Goal: Information Seeking & Learning: Get advice/opinions

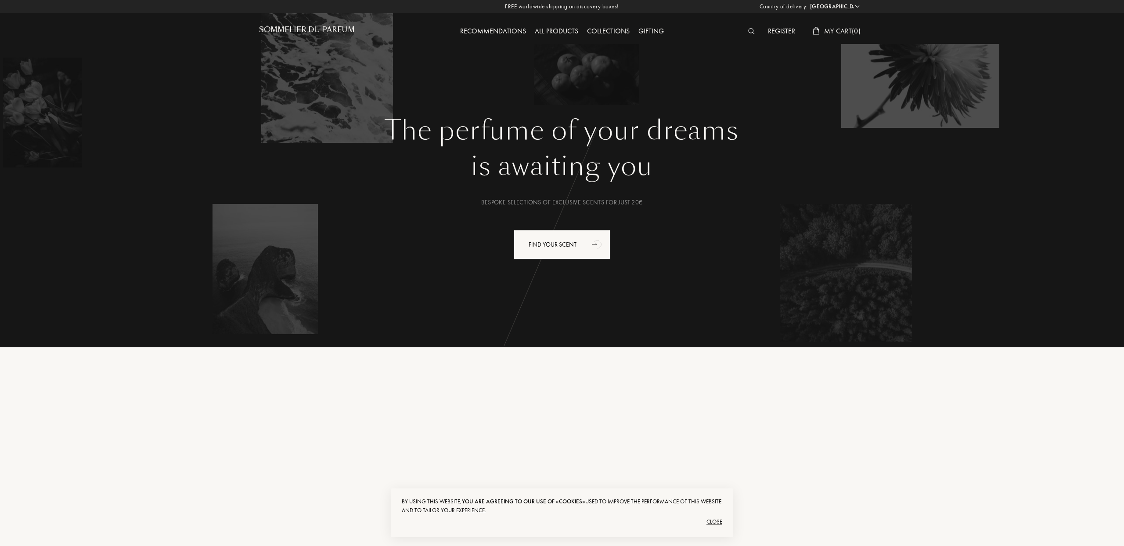
select select "ES"
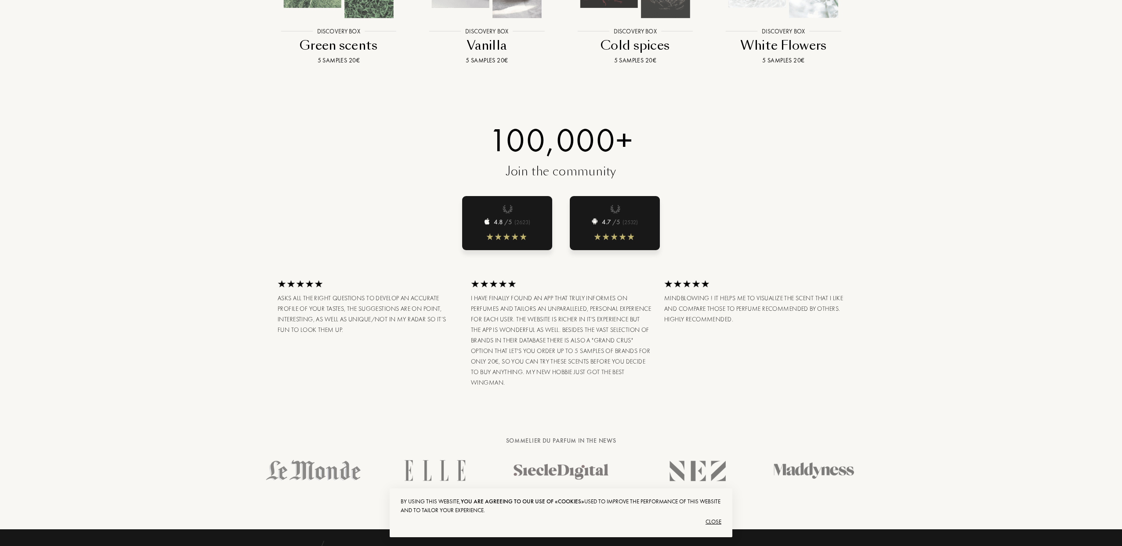
scroll to position [1290, 0]
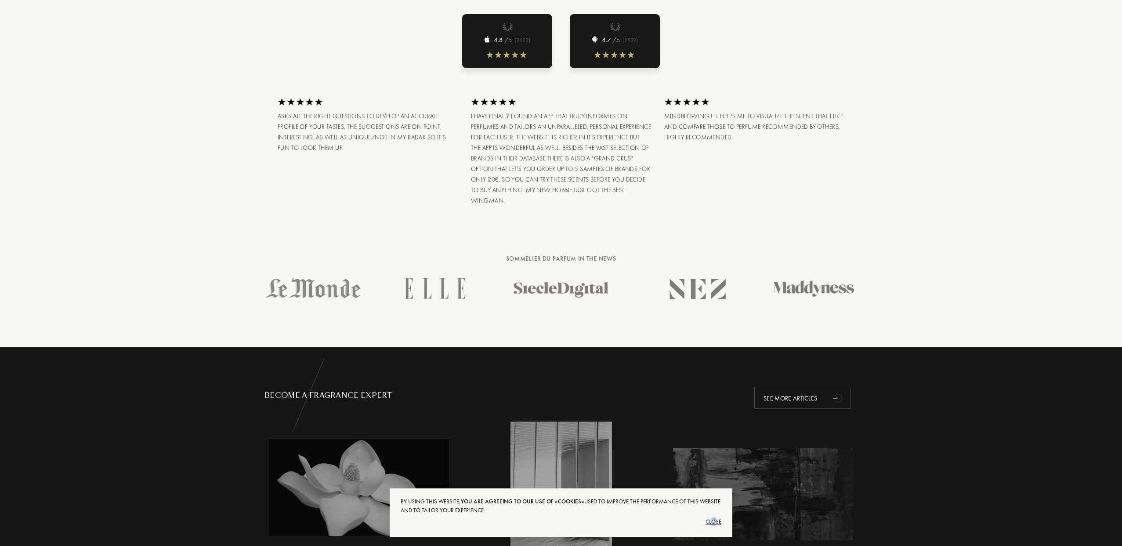
click at [713, 521] on div "Close" at bounding box center [561, 521] width 321 height 14
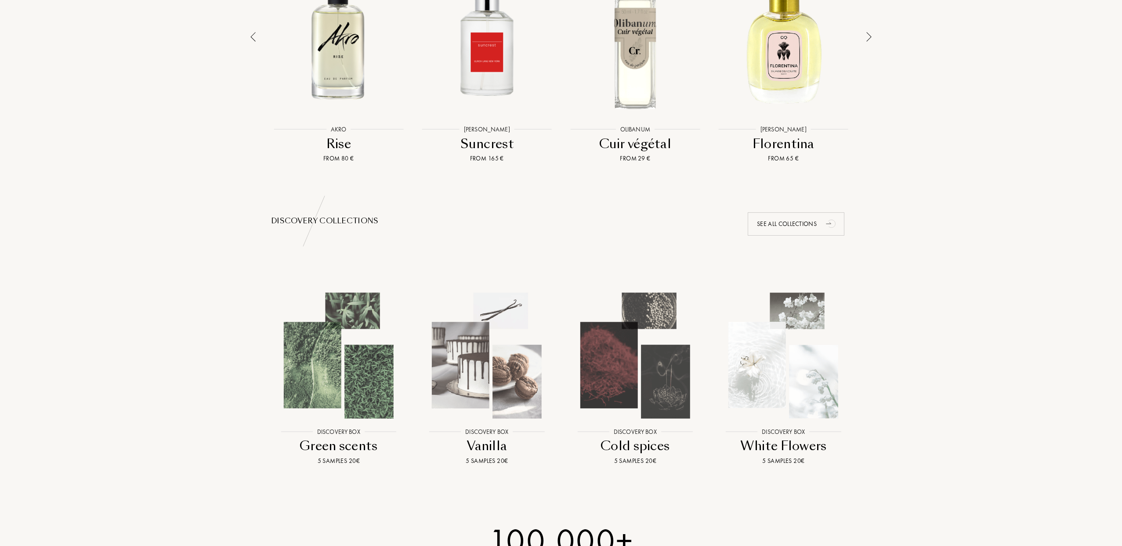
scroll to position [0, 0]
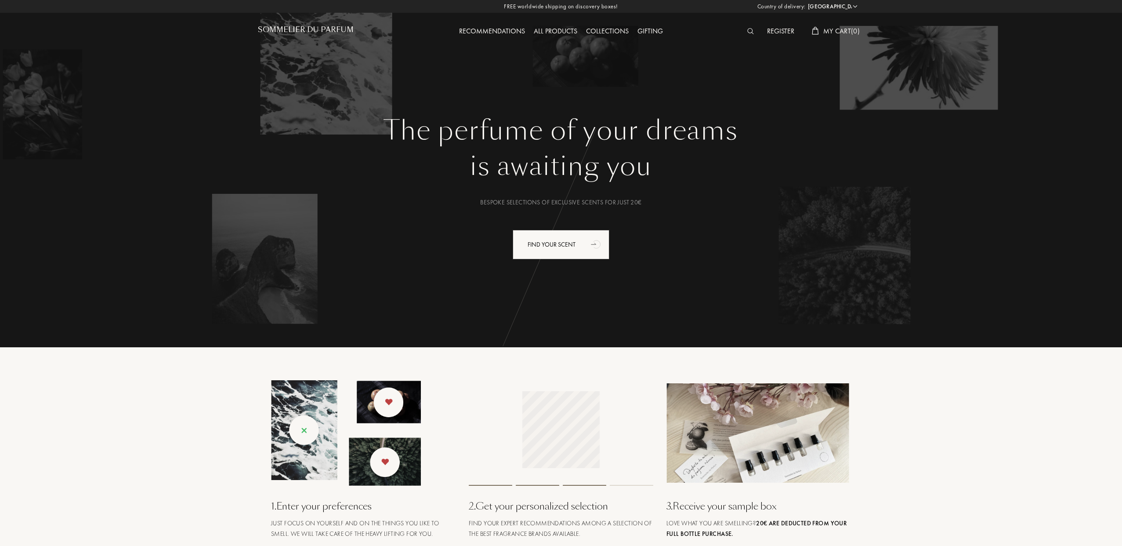
click at [557, 29] on div "All products" at bounding box center [555, 31] width 52 height 11
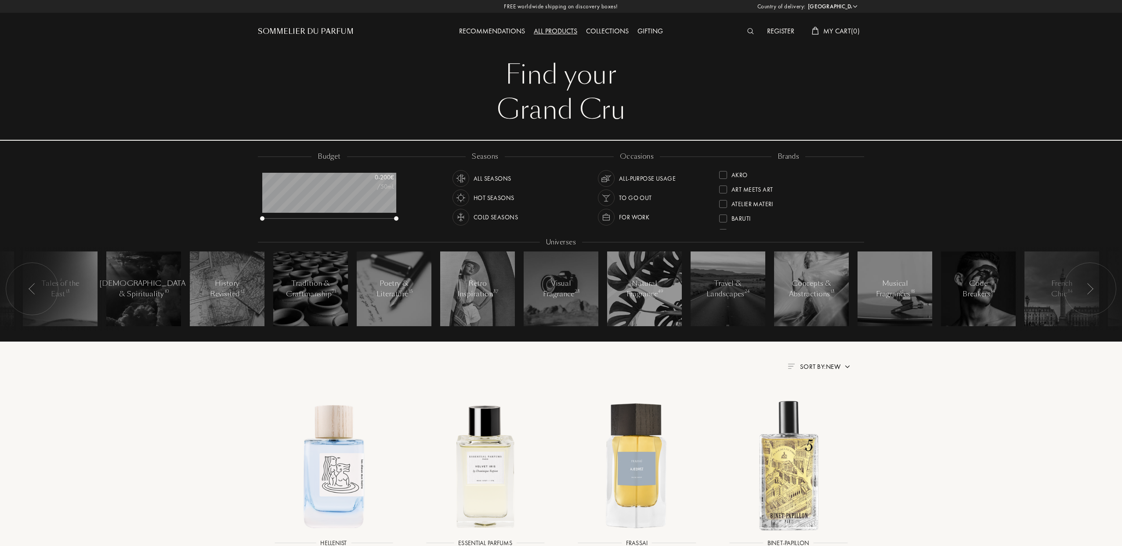
select select "ES"
click at [1092, 288] on img at bounding box center [1089, 288] width 7 height 11
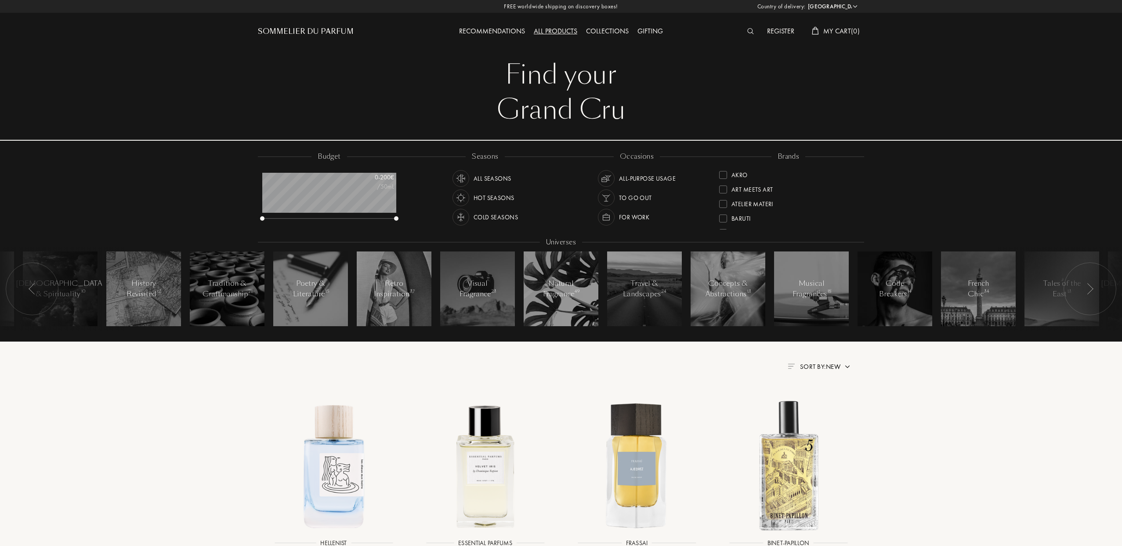
click at [1092, 288] on img at bounding box center [1089, 288] width 7 height 11
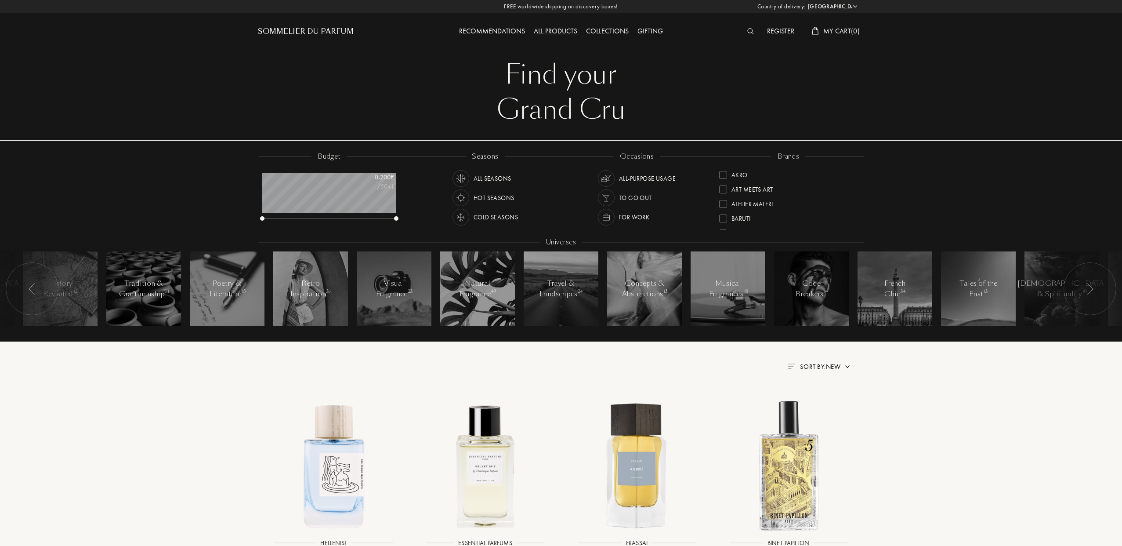
click at [1090, 287] on img at bounding box center [1089, 288] width 7 height 11
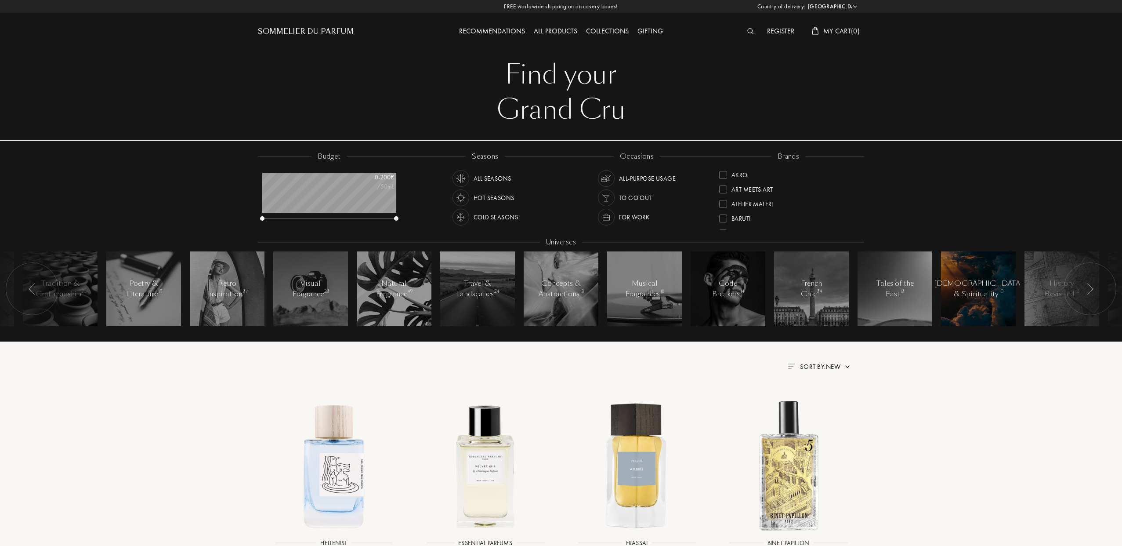
click at [976, 290] on div "Mysticism & Spirituality 10" at bounding box center [978, 288] width 89 height 21
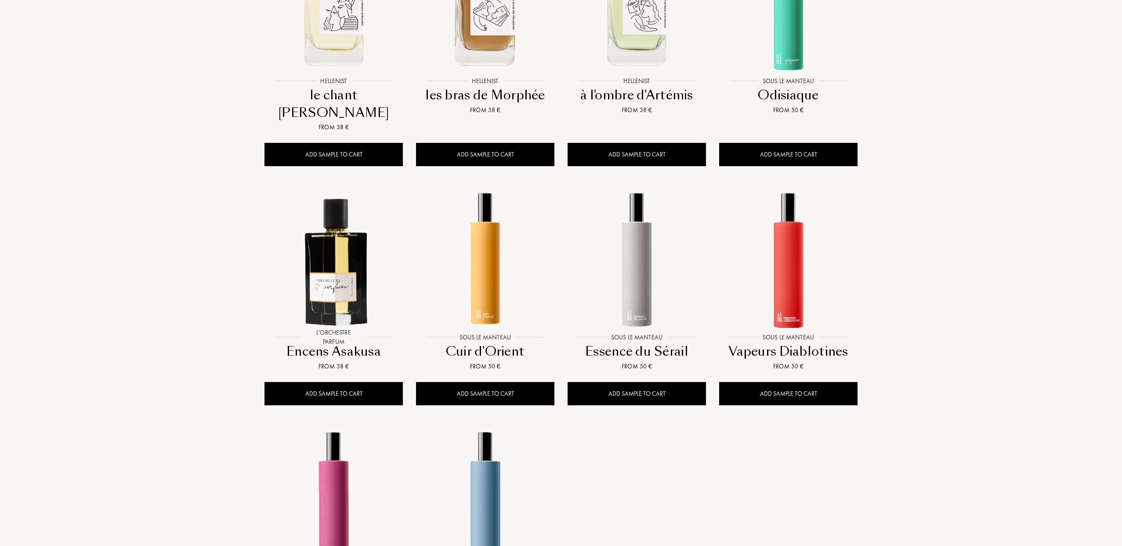
scroll to position [290, 0]
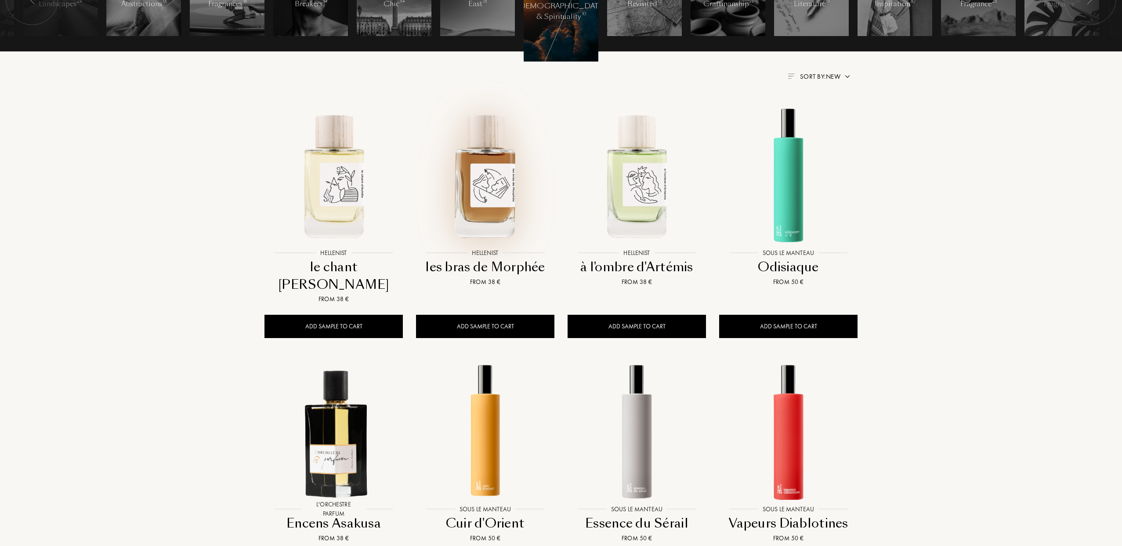
click at [507, 180] on img at bounding box center [485, 175] width 137 height 137
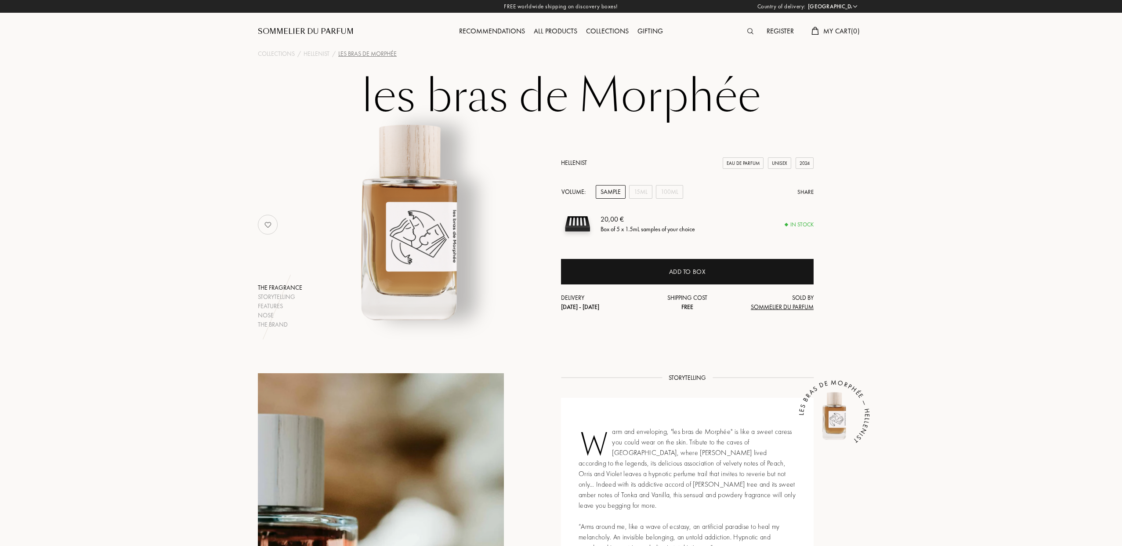
select select "ES"
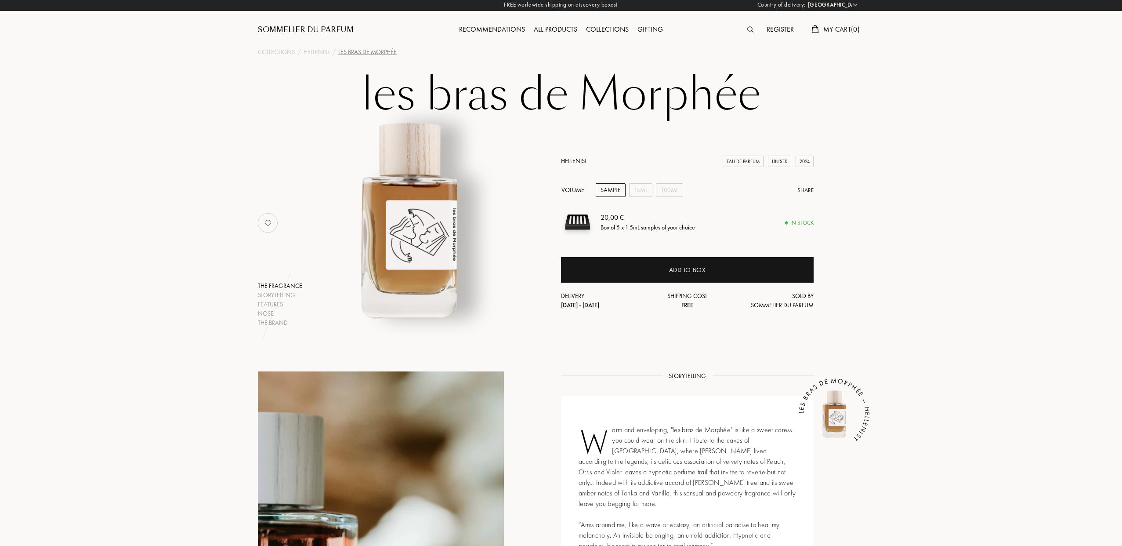
click at [608, 28] on div "Collections" at bounding box center [607, 29] width 51 height 11
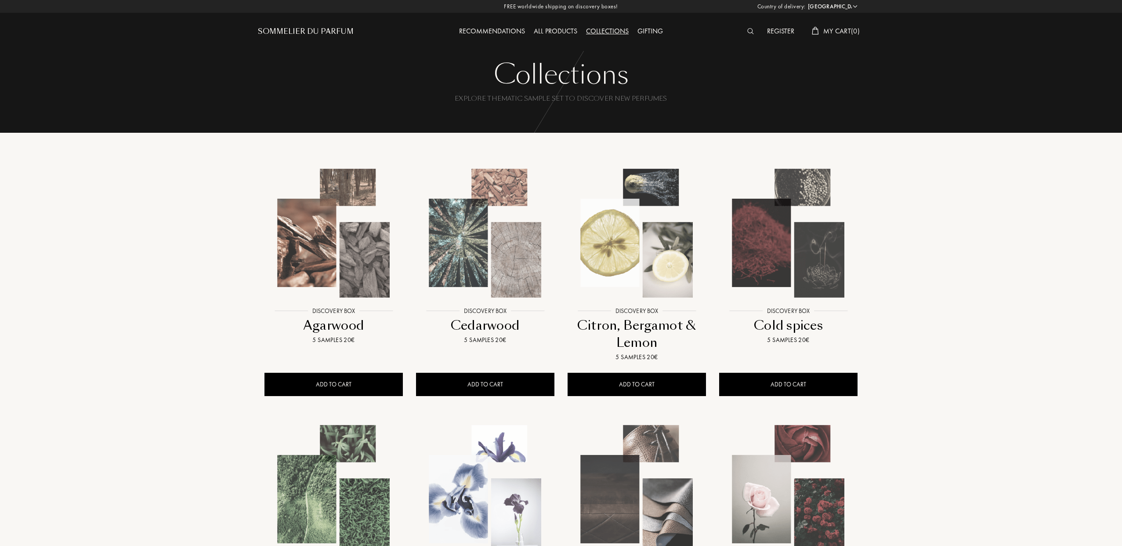
select select "ES"
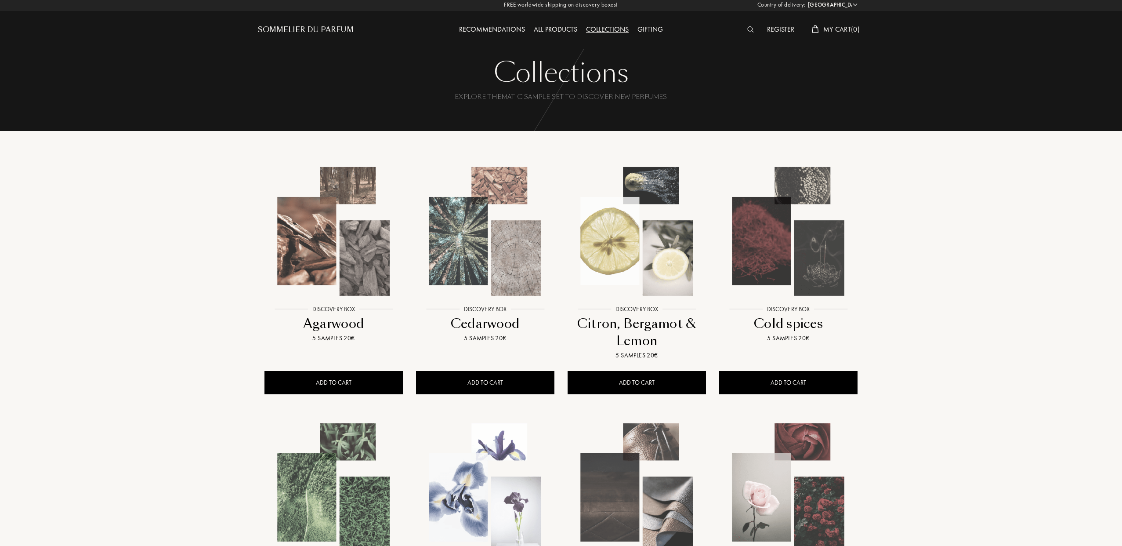
click at [651, 245] on img at bounding box center [636, 231] width 137 height 137
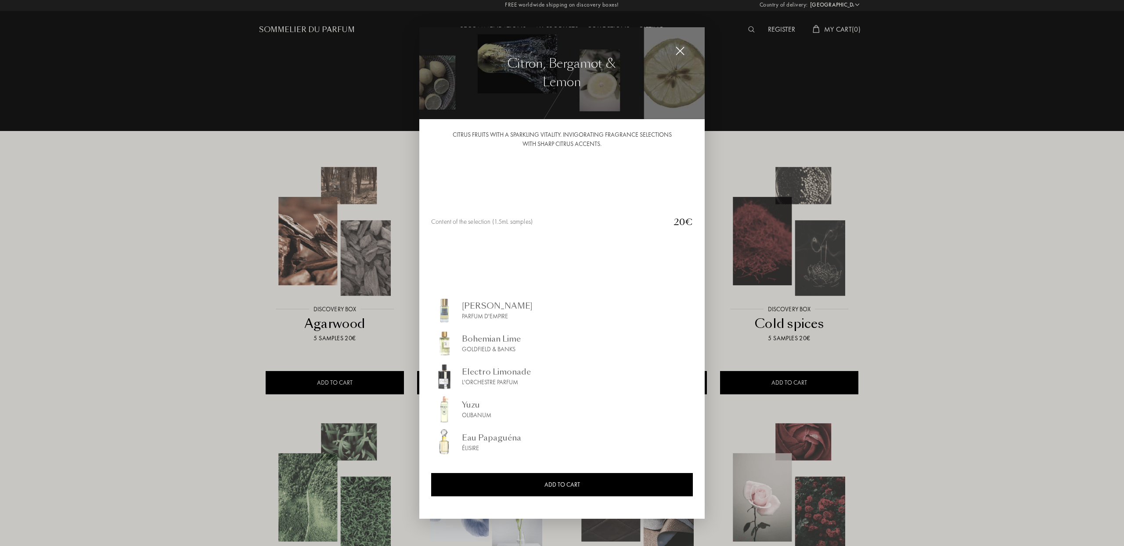
click at [484, 76] on img at bounding box center [562, 73] width 286 height 92
click at [476, 307] on div "Iskander" at bounding box center [497, 306] width 71 height 12
click at [478, 338] on div "Bohemian Lime" at bounding box center [491, 339] width 59 height 12
click at [504, 374] on div "Electro Limonade" at bounding box center [496, 371] width 69 height 12
click at [467, 404] on div "Yuzu" at bounding box center [476, 404] width 29 height 12
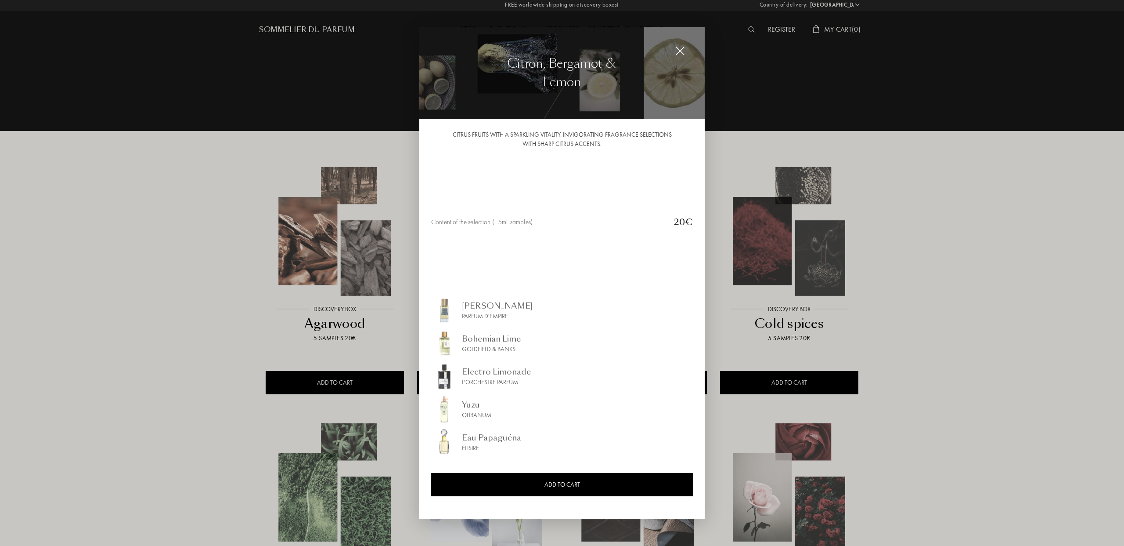
click at [491, 437] on div "Eau Papaguéna" at bounding box center [491, 437] width 59 height 12
click at [677, 49] on img at bounding box center [681, 51] width 10 height 10
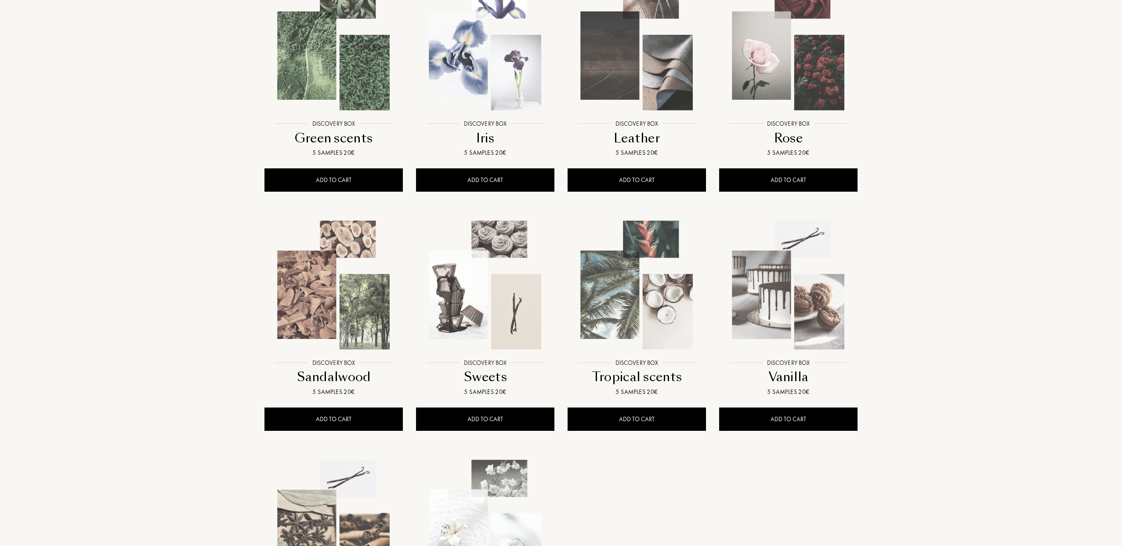
scroll to position [445, 0]
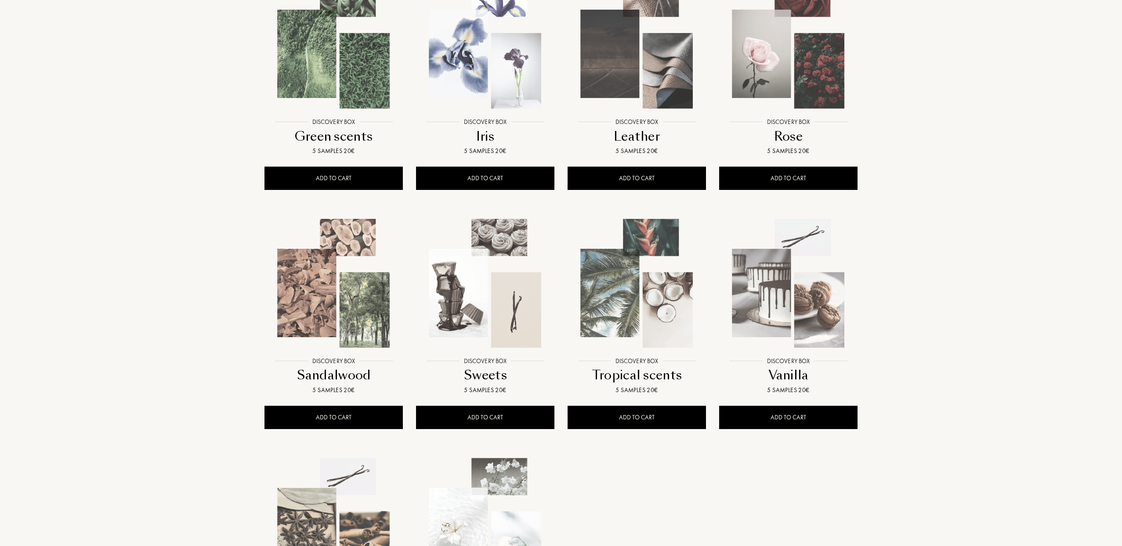
click at [640, 333] on img at bounding box center [636, 283] width 137 height 137
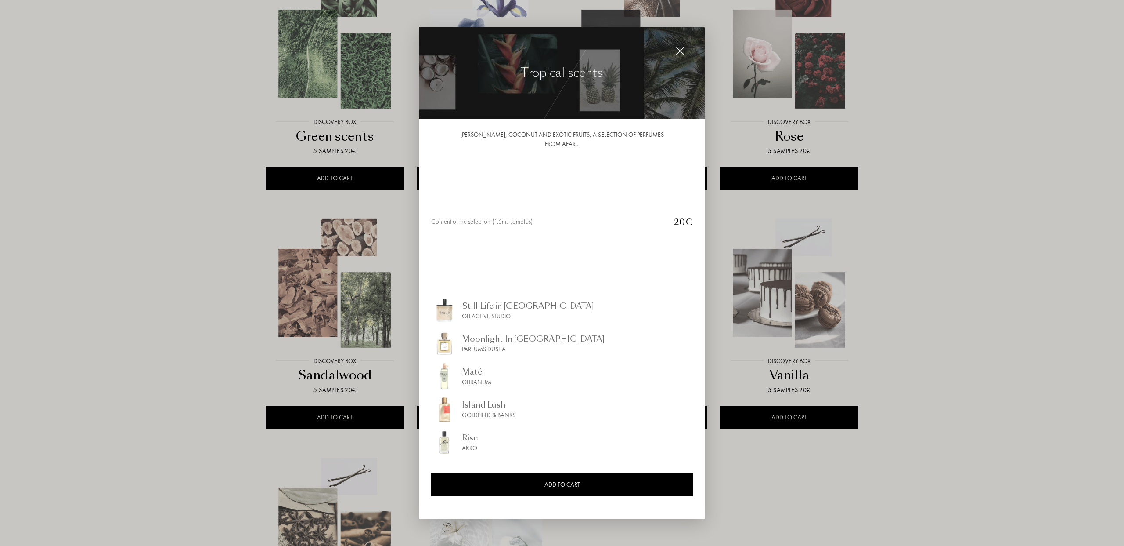
click at [475, 306] on div "Still Life in Rio" at bounding box center [528, 306] width 132 height 12
click at [485, 338] on div "Moonlight In Chiangmai" at bounding box center [533, 339] width 143 height 12
click at [473, 369] on div "Maté" at bounding box center [476, 371] width 29 height 12
click at [471, 406] on div "Island Lush" at bounding box center [489, 404] width 54 height 12
click at [465, 438] on div "Rise" at bounding box center [470, 437] width 16 height 12
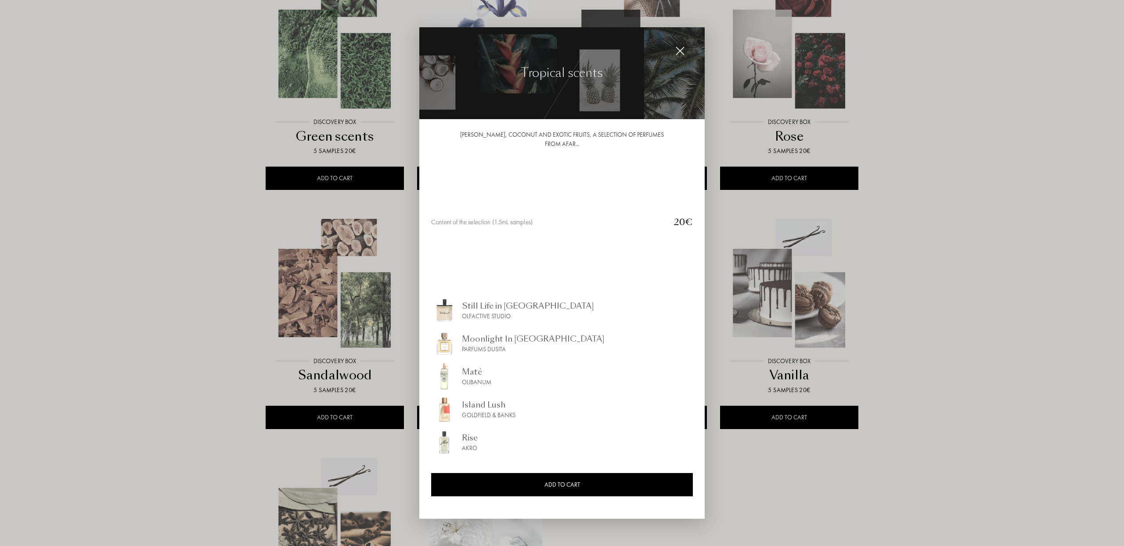
click at [680, 51] on img at bounding box center [681, 51] width 10 height 10
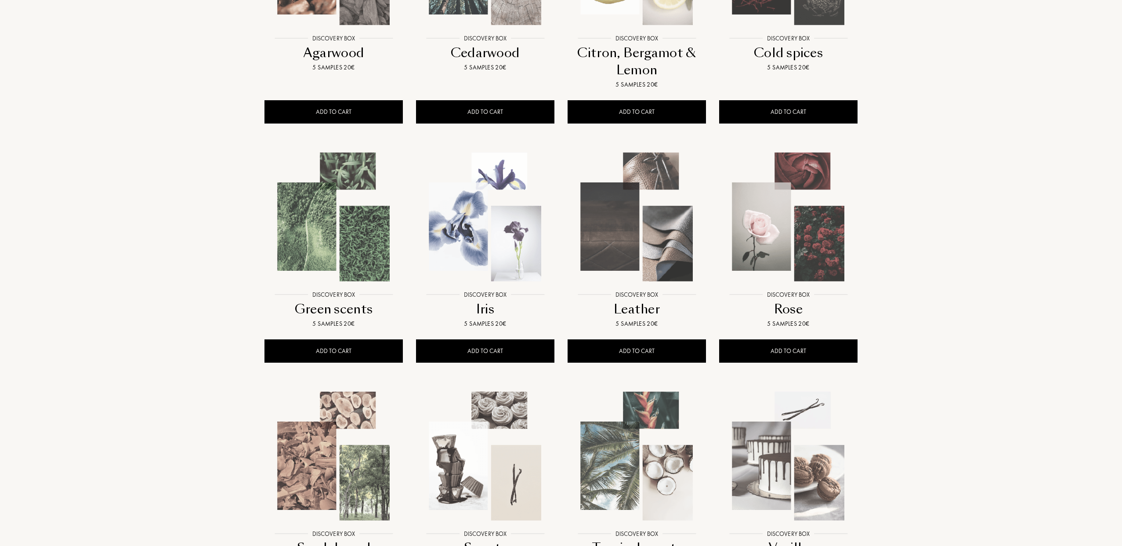
scroll to position [90, 0]
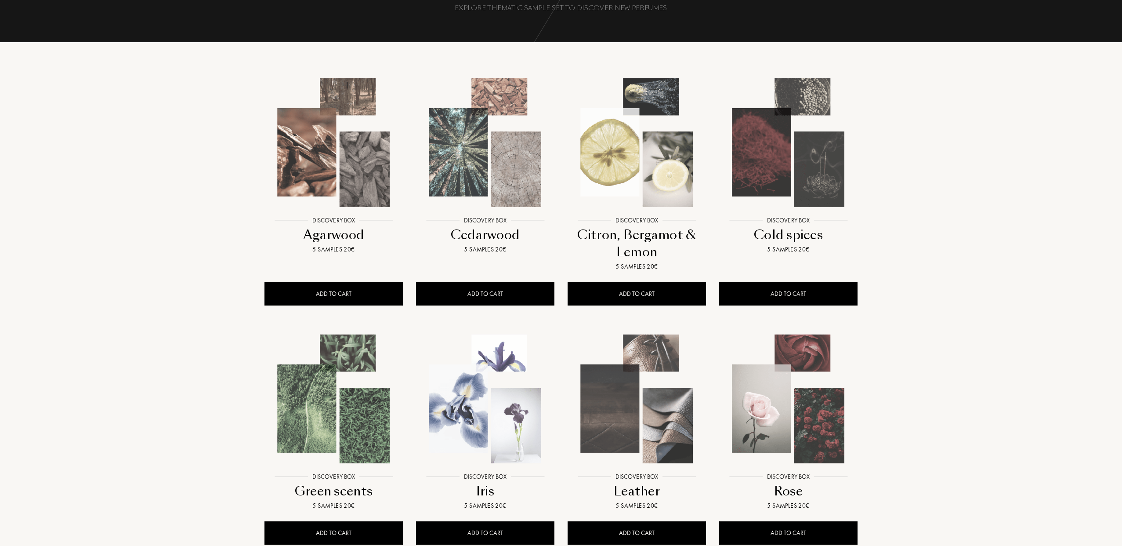
click at [340, 157] on img at bounding box center [333, 142] width 137 height 137
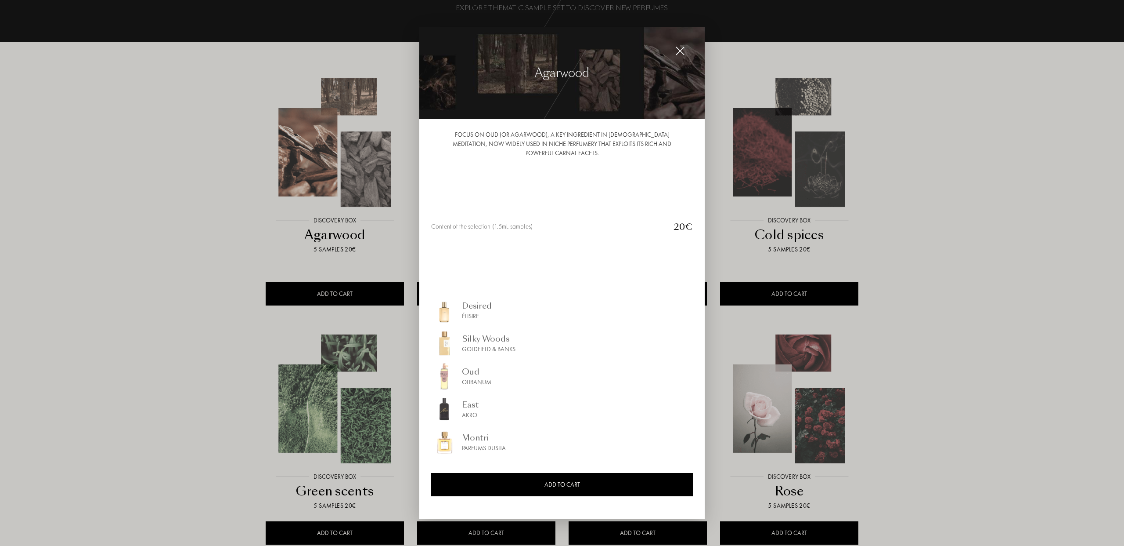
click at [481, 306] on div "Desired" at bounding box center [477, 306] width 30 height 12
click at [488, 339] on div "Silky Woods" at bounding box center [489, 339] width 54 height 12
click at [470, 372] on div "Oud" at bounding box center [476, 371] width 29 height 12
click at [471, 405] on div "East" at bounding box center [470, 404] width 17 height 12
click at [479, 440] on div "Montri" at bounding box center [484, 437] width 44 height 12
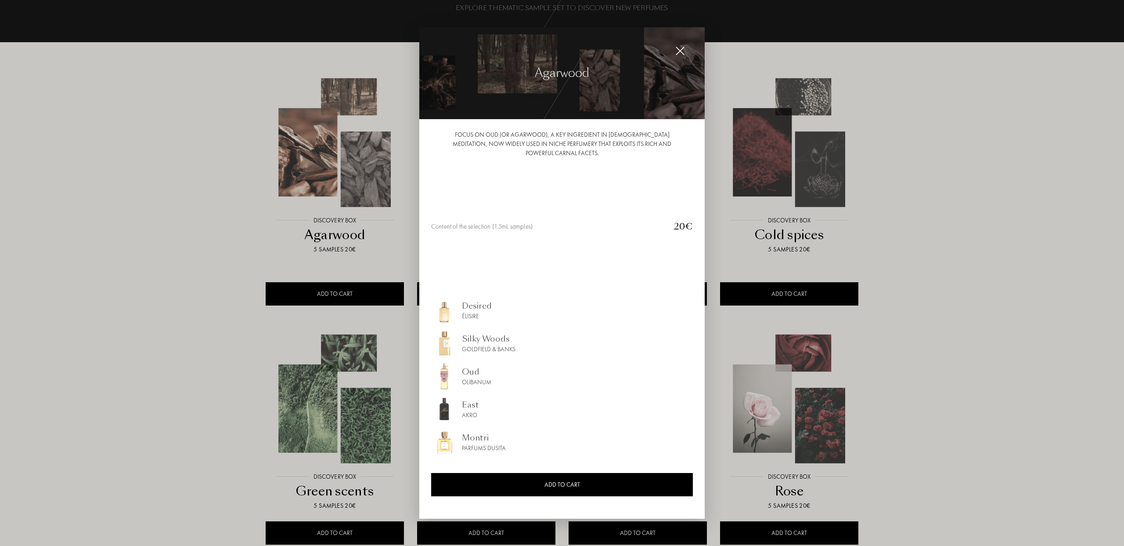
click at [680, 51] on img at bounding box center [681, 51] width 10 height 10
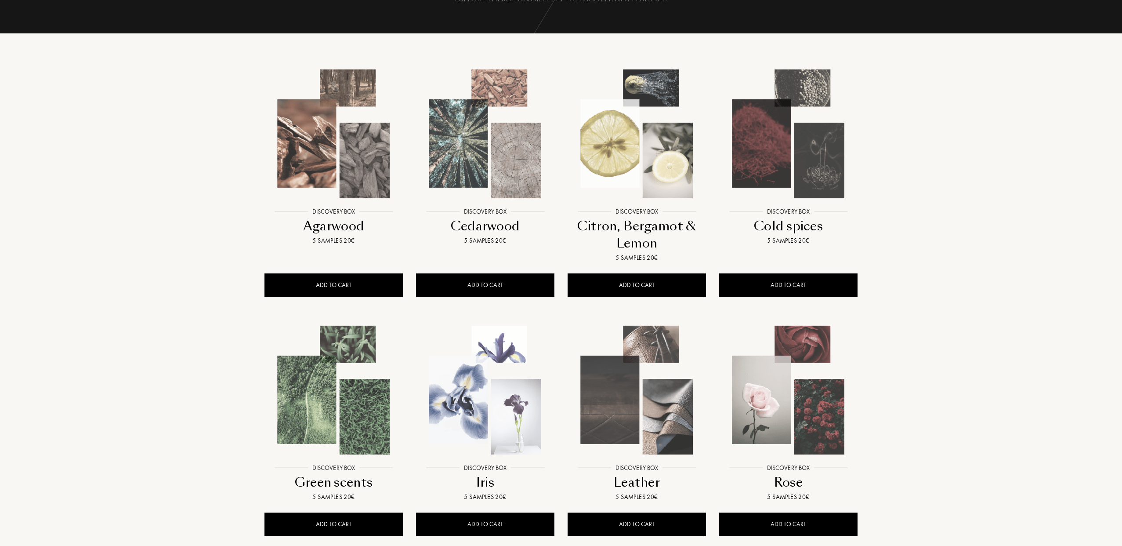
scroll to position [101, 0]
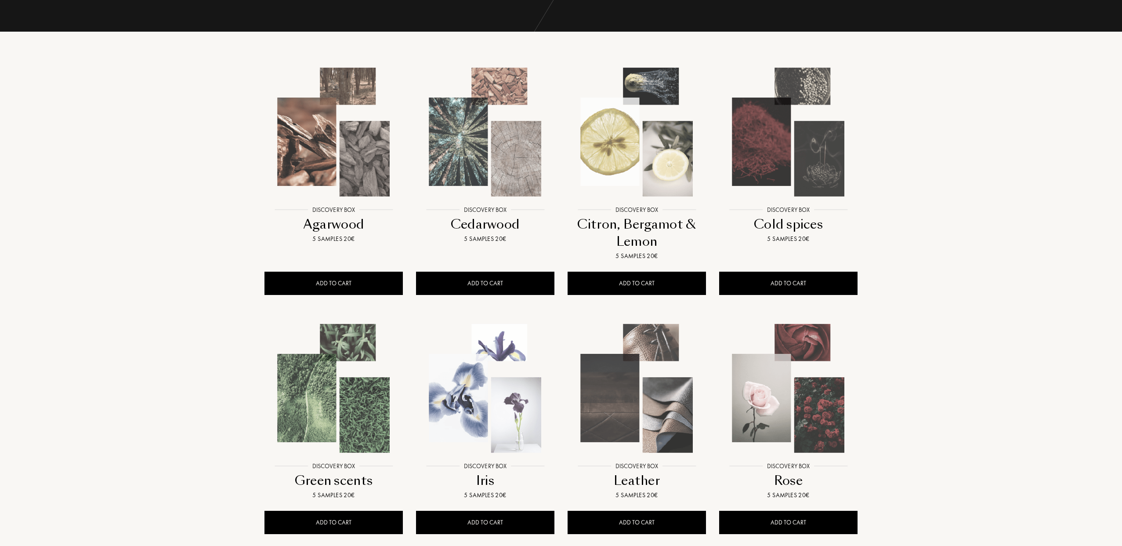
click at [304, 376] on img at bounding box center [333, 388] width 137 height 137
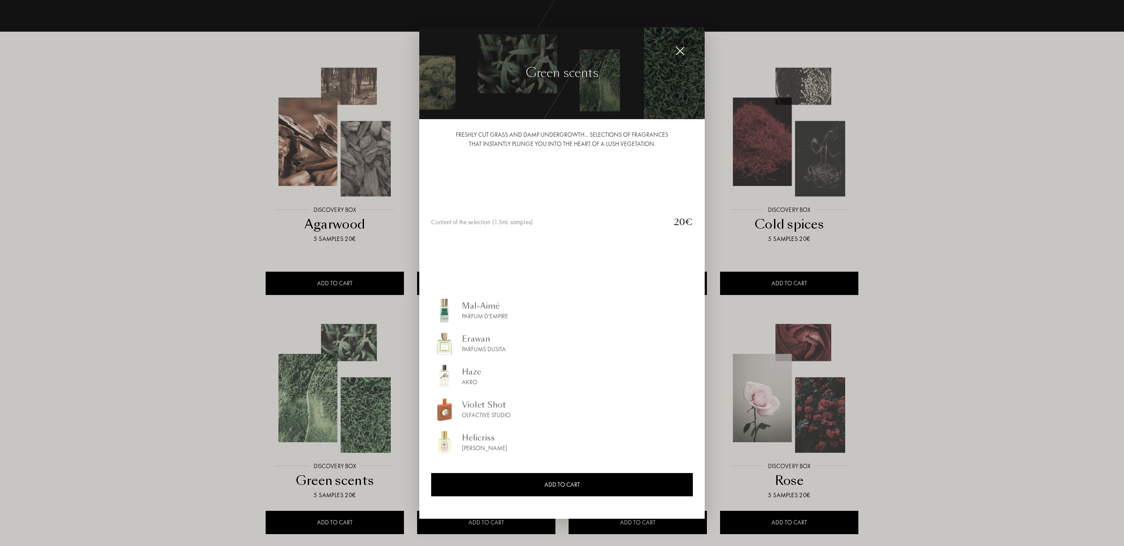
click at [480, 306] on div "Mal-Aimé" at bounding box center [485, 306] width 46 height 12
click at [475, 340] on div "Erawan" at bounding box center [484, 339] width 44 height 12
click at [469, 374] on div "Haze" at bounding box center [471, 371] width 19 height 12
click at [483, 407] on div "Violet Shot" at bounding box center [486, 404] width 49 height 12
click at [467, 438] on div "Helicriss" at bounding box center [484, 437] width 45 height 12
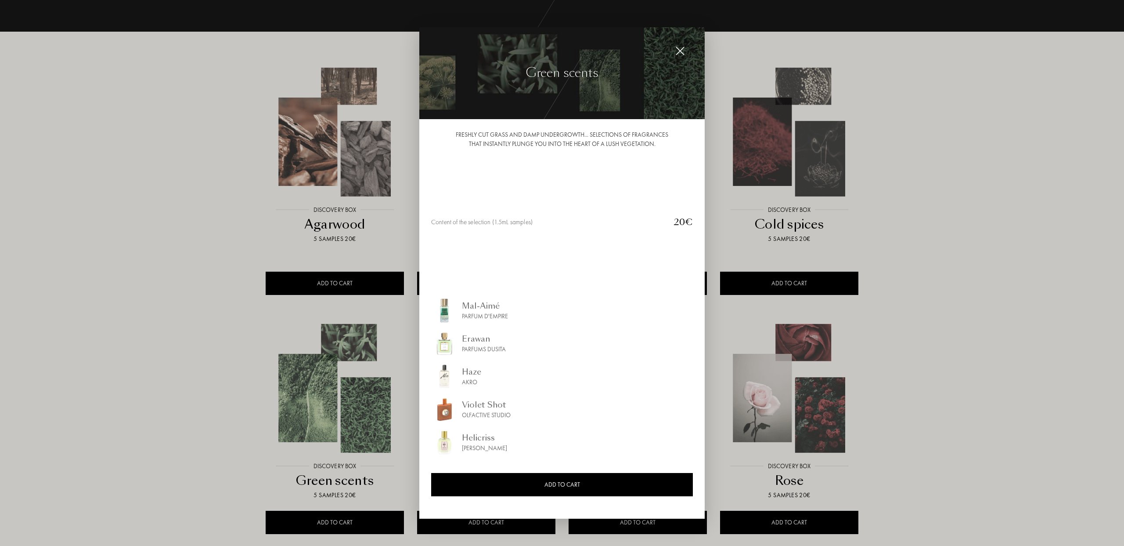
click at [680, 52] on img at bounding box center [681, 51] width 10 height 10
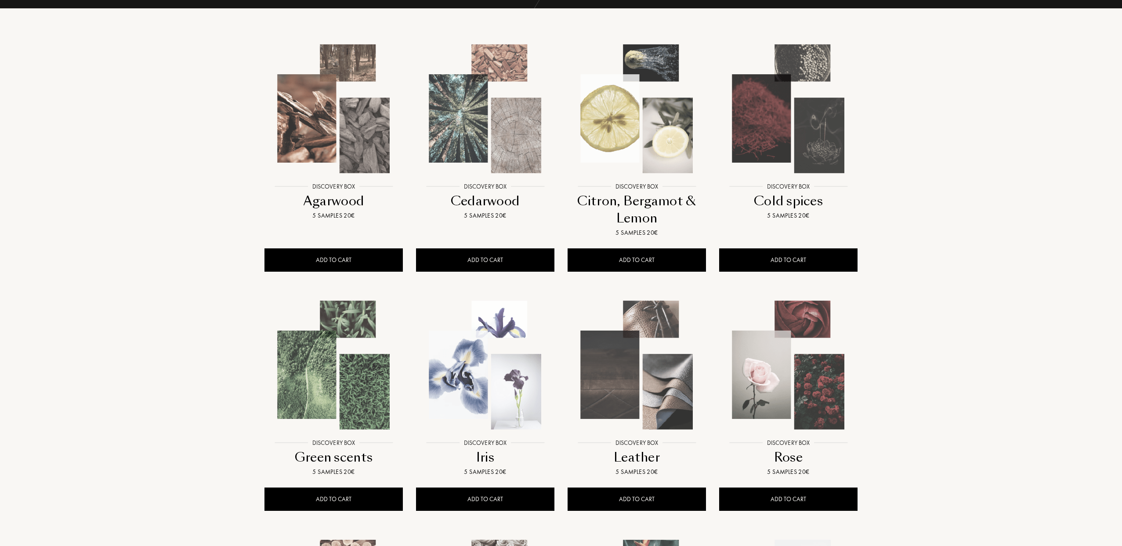
scroll to position [155, 0]
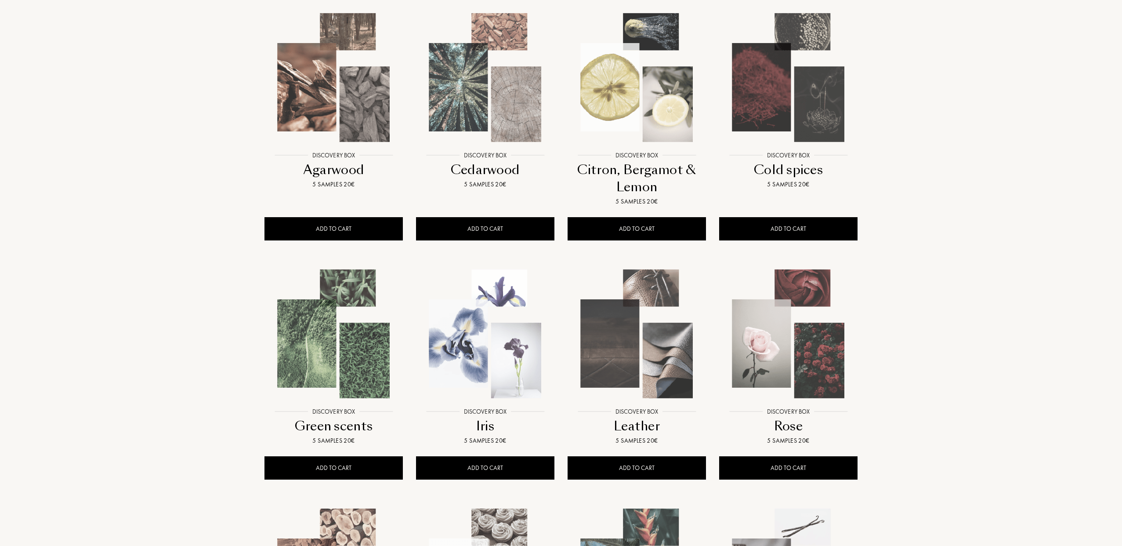
click at [644, 353] on img at bounding box center [636, 333] width 137 height 137
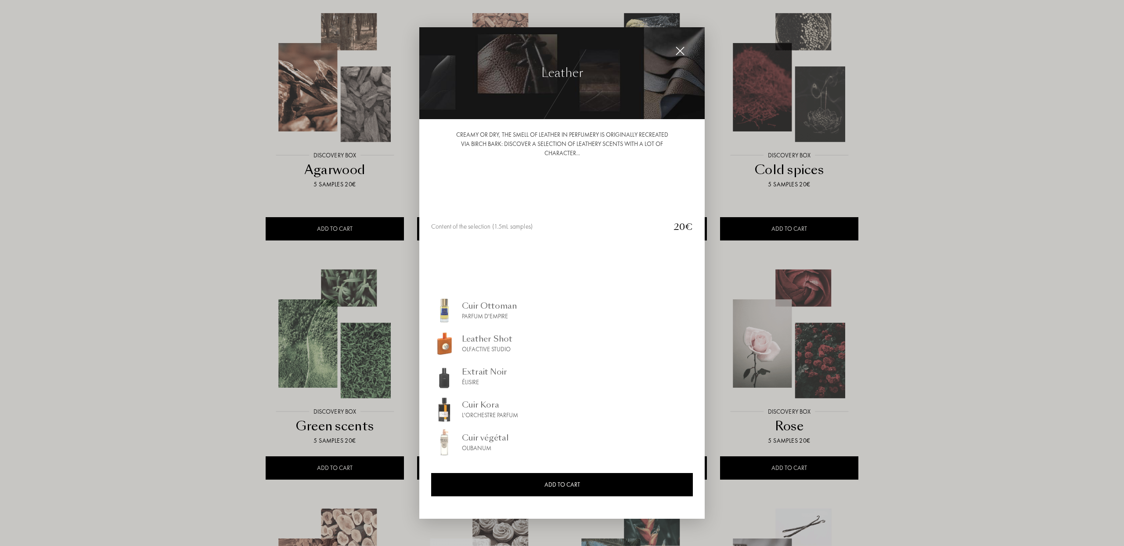
click at [481, 306] on div "Cuir Ottoman" at bounding box center [489, 306] width 55 height 12
click at [477, 339] on div "Leather Shot" at bounding box center [487, 339] width 51 height 12
click at [488, 372] on div "Extrait Noir" at bounding box center [484, 371] width 45 height 12
click at [480, 403] on div "Cuir Kora" at bounding box center [490, 404] width 56 height 12
click at [479, 439] on div "Cuir végétal" at bounding box center [485, 437] width 47 height 12
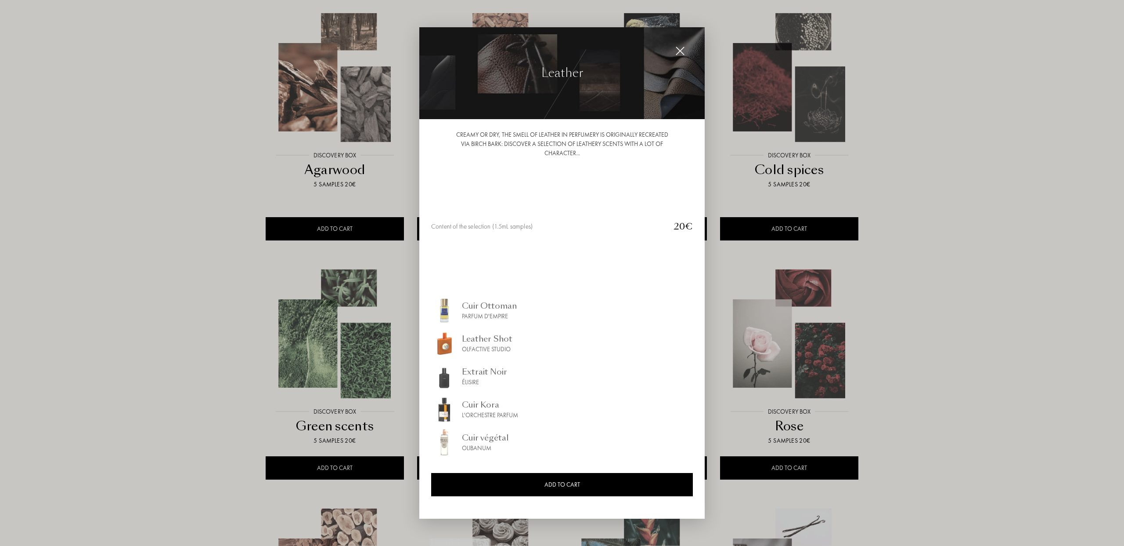
click at [681, 51] on img at bounding box center [681, 51] width 10 height 10
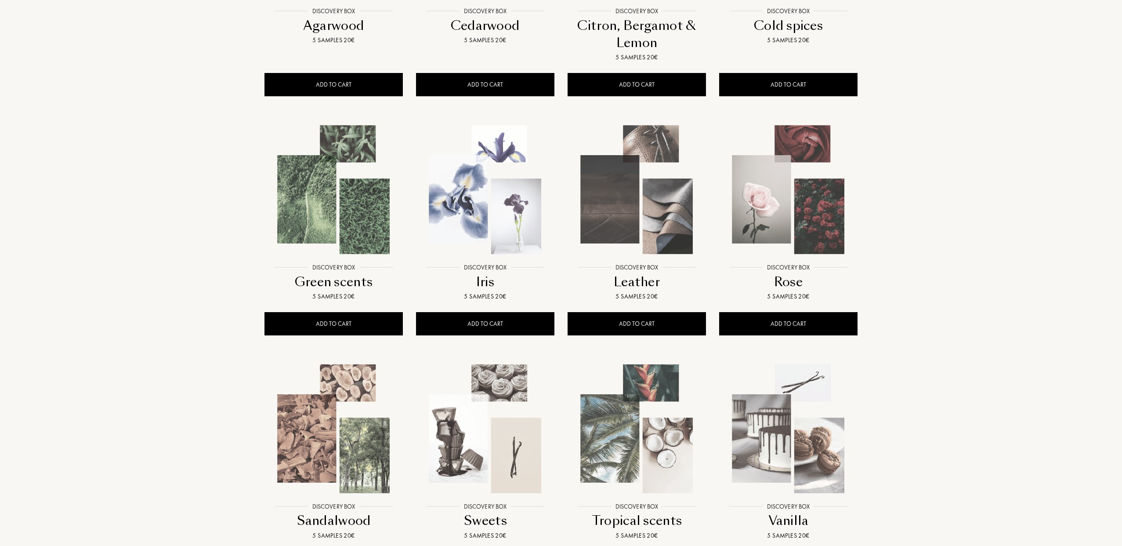
scroll to position [0, 0]
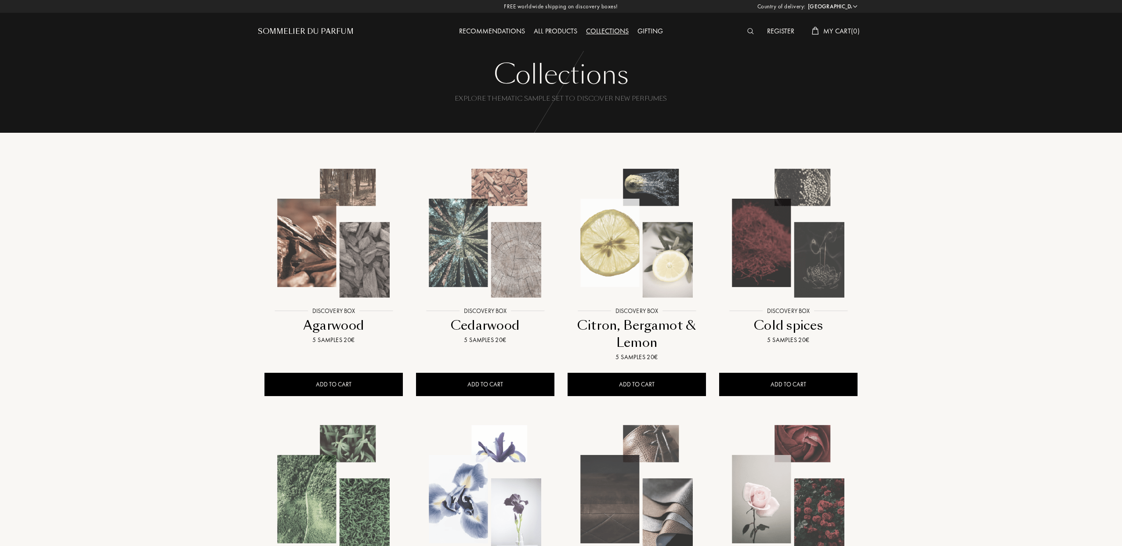
click at [503, 33] on div "Recommendations" at bounding box center [492, 31] width 75 height 11
click at [300, 31] on div "Sommelier du Parfum" at bounding box center [306, 31] width 96 height 11
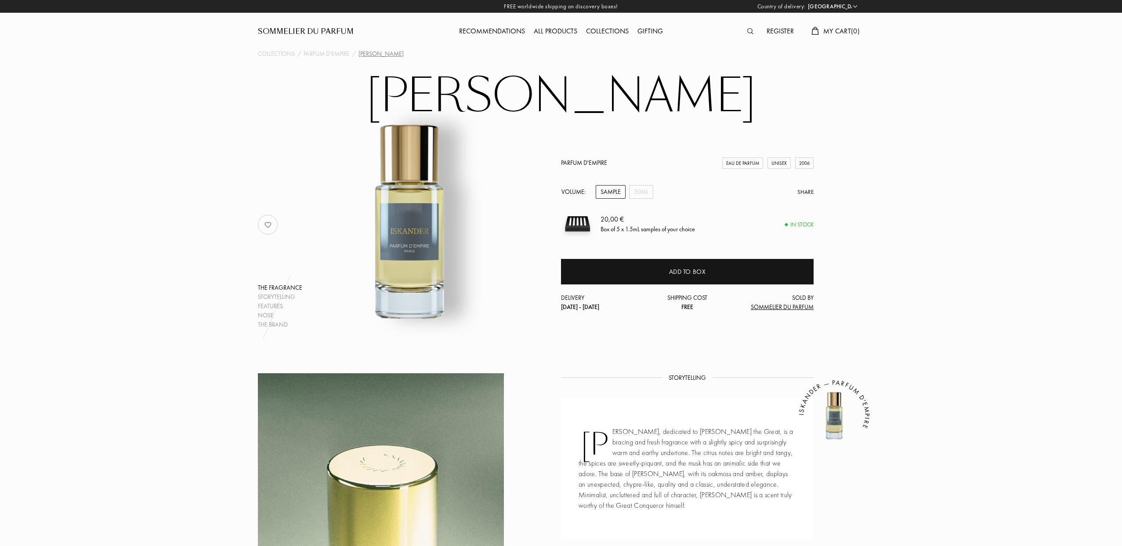
select select "ES"
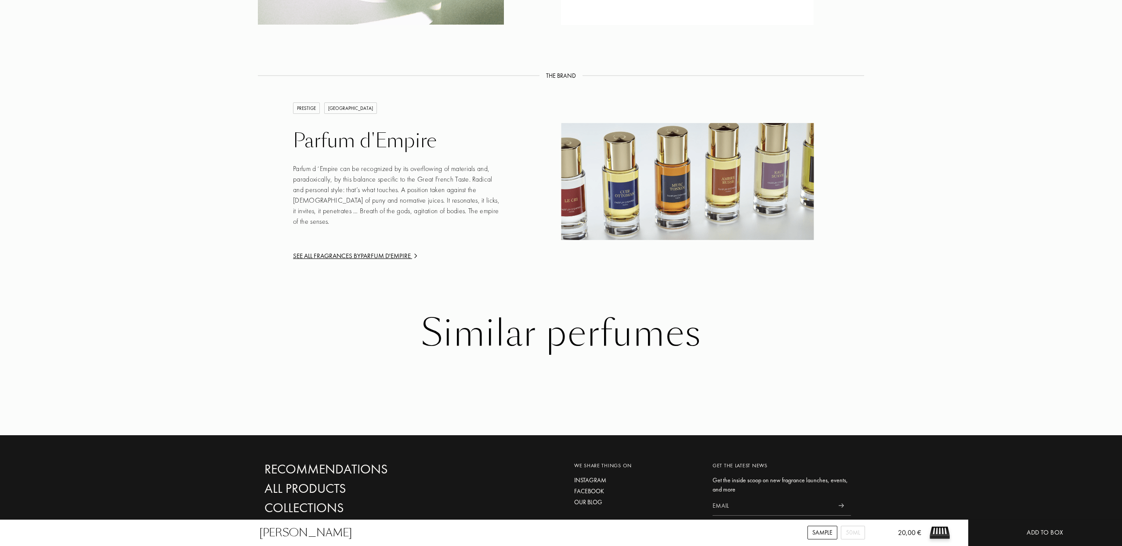
scroll to position [792, 0]
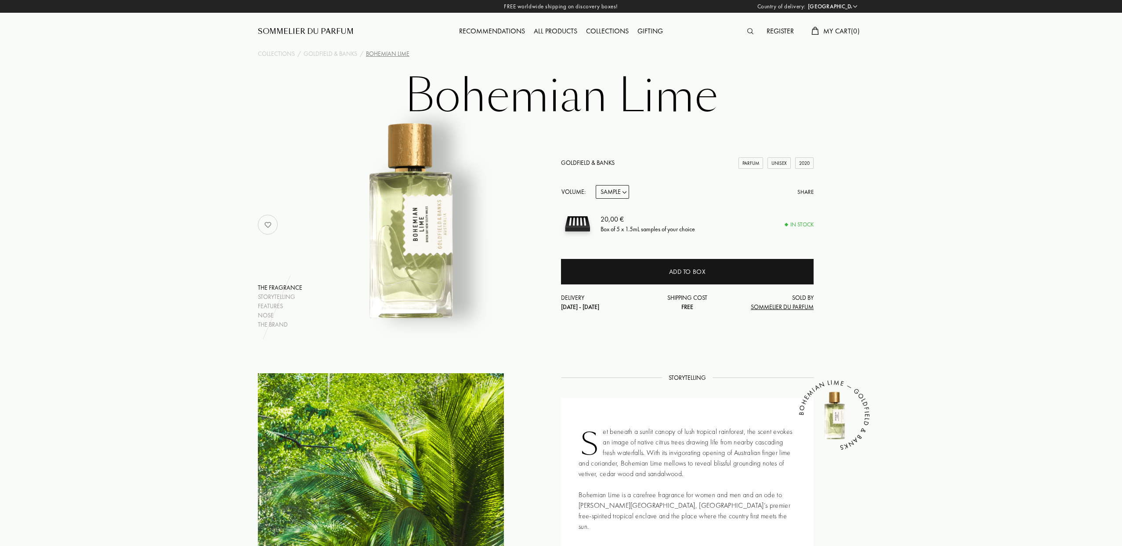
select select "ES"
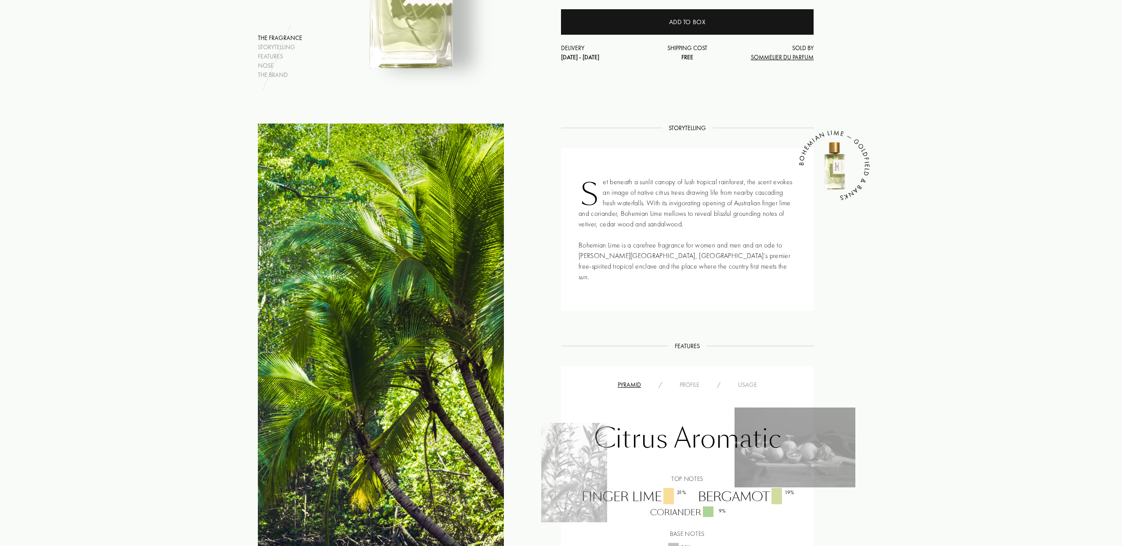
scroll to position [174, 0]
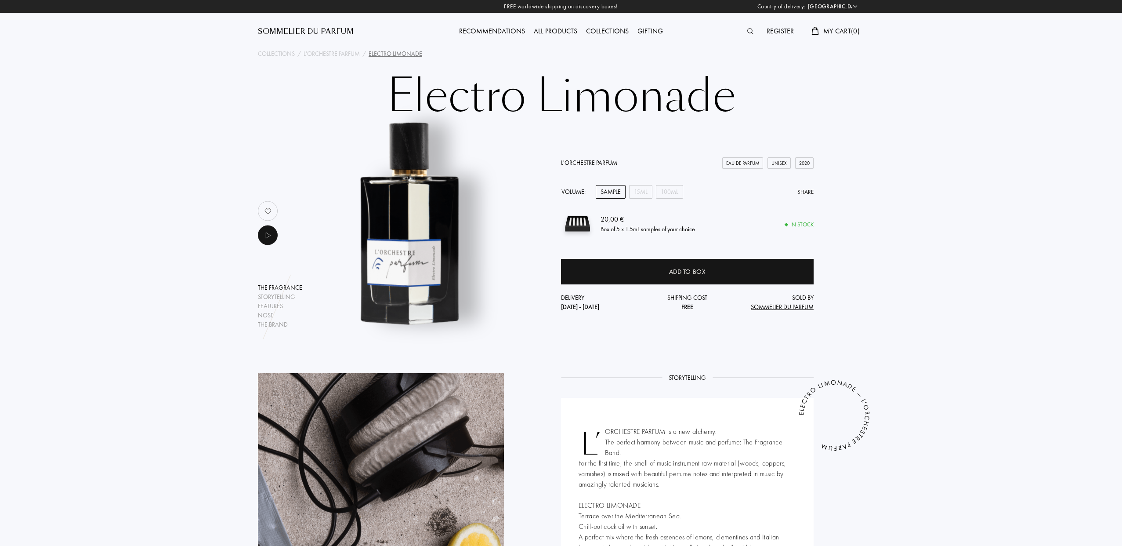
select select "ES"
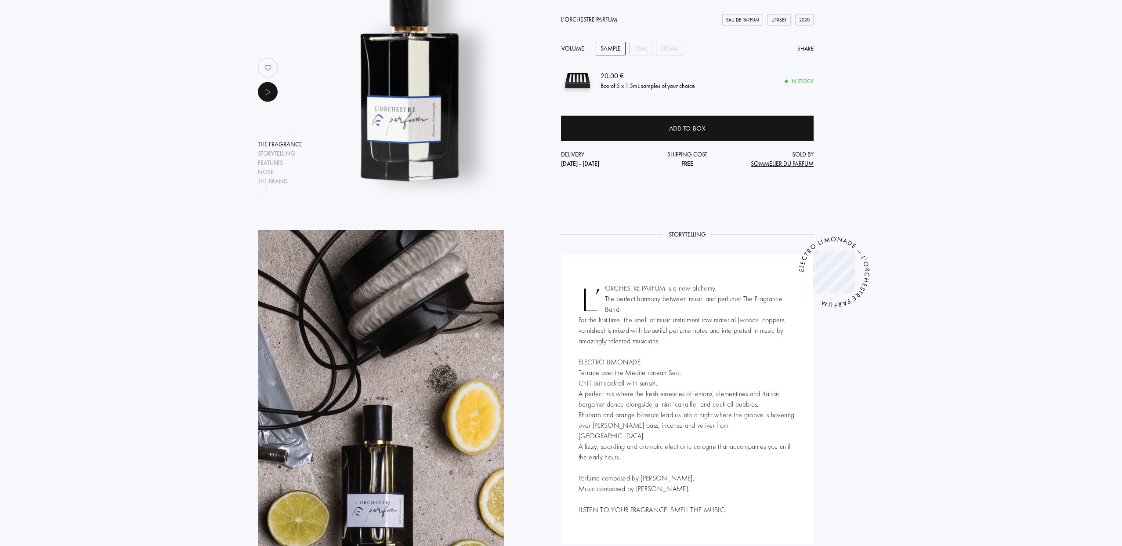
scroll to position [76, 0]
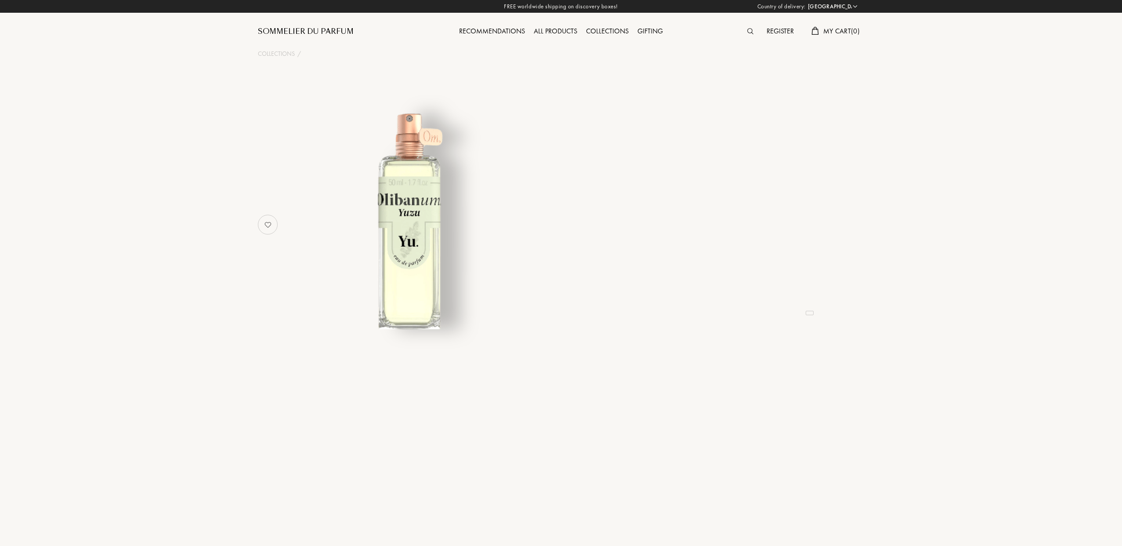
select select "ES"
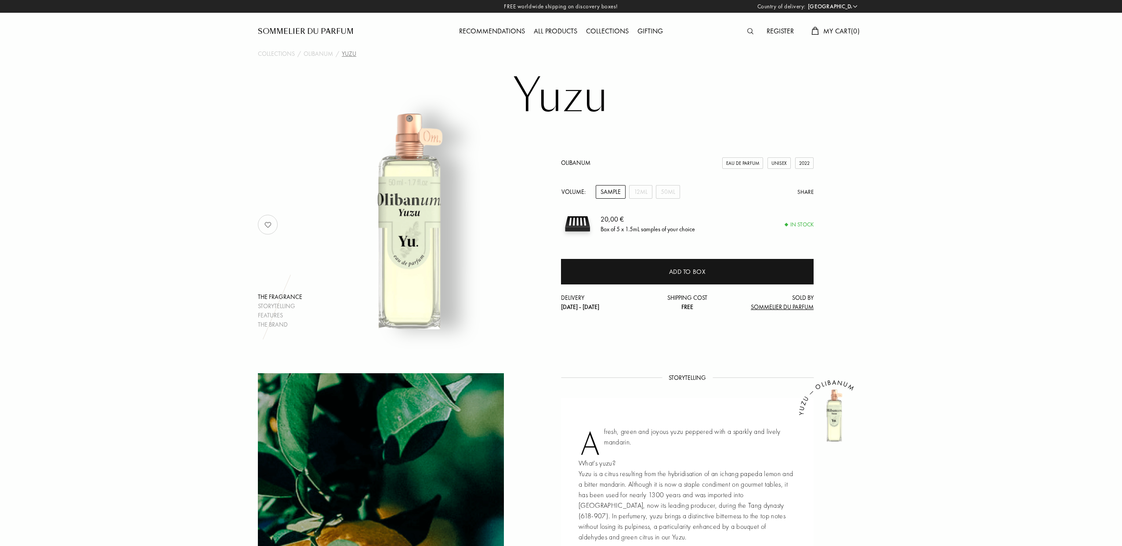
scroll to position [2, 0]
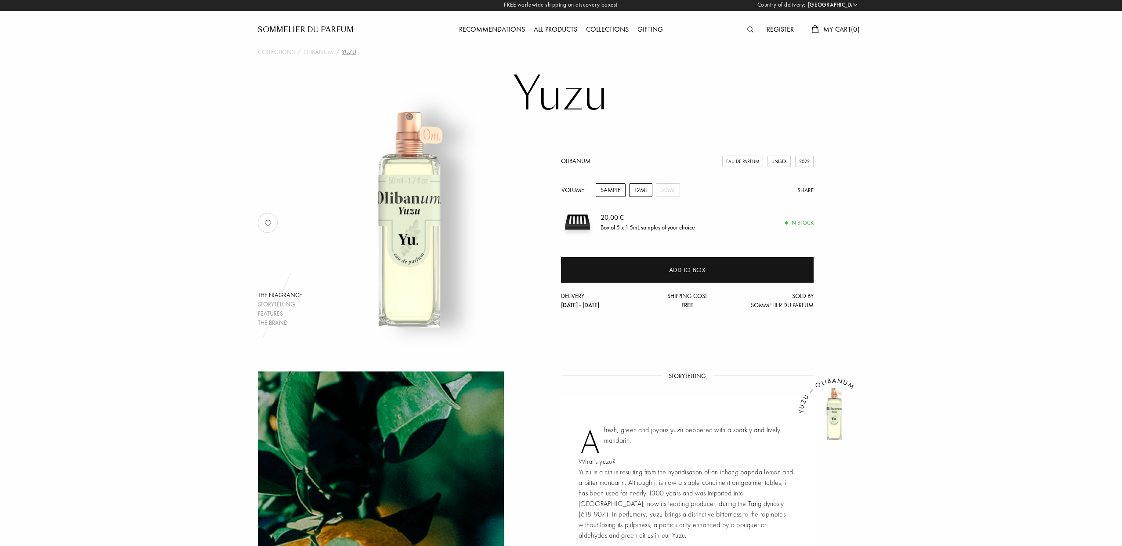
click at [638, 190] on div "12mL" at bounding box center [640, 190] width 23 height 14
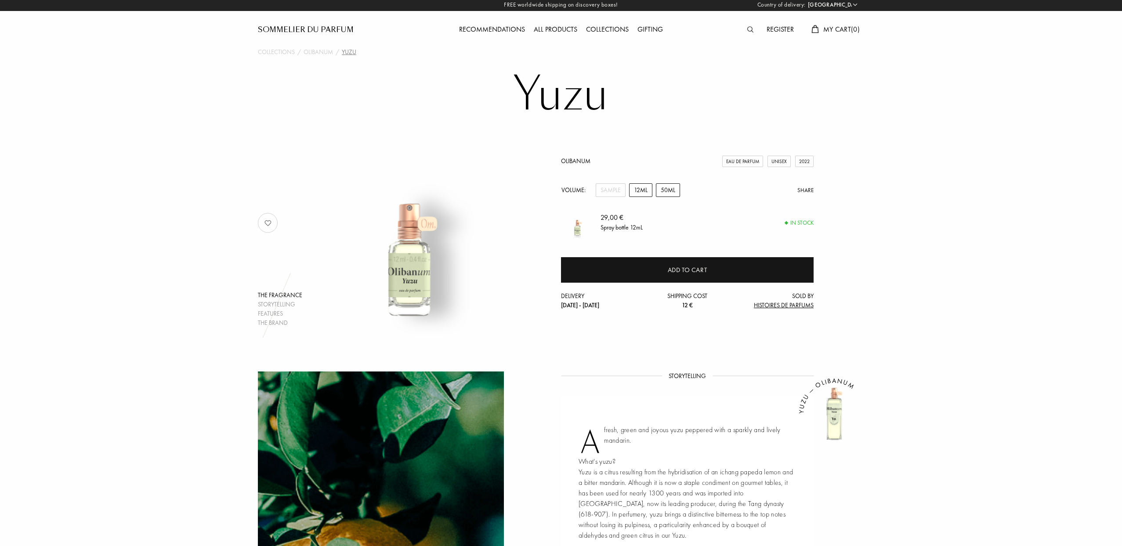
click at [672, 192] on div "50mL" at bounding box center [668, 190] width 24 height 14
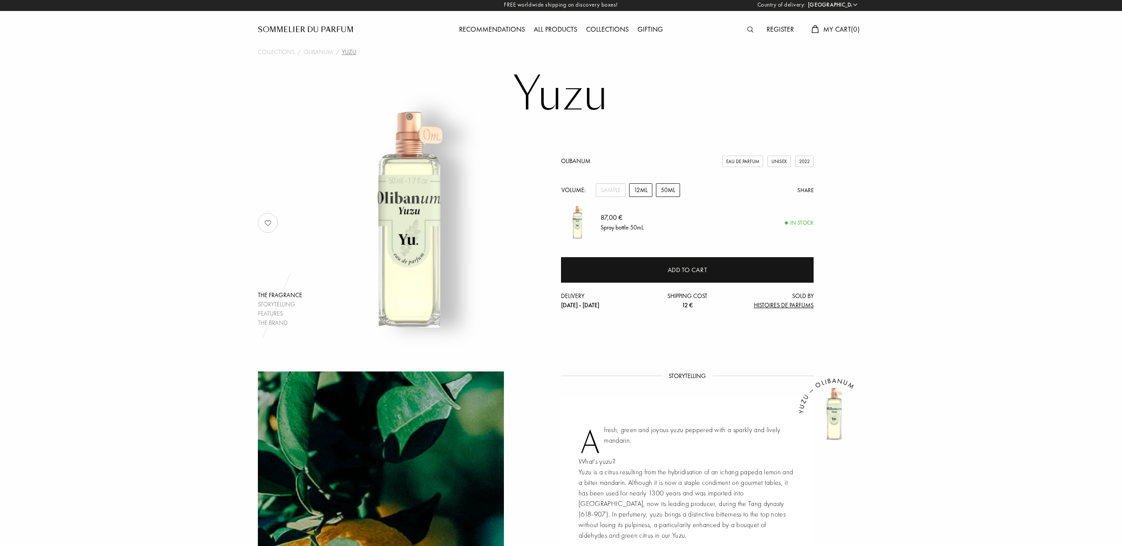
click at [638, 191] on div "12mL" at bounding box center [640, 190] width 23 height 14
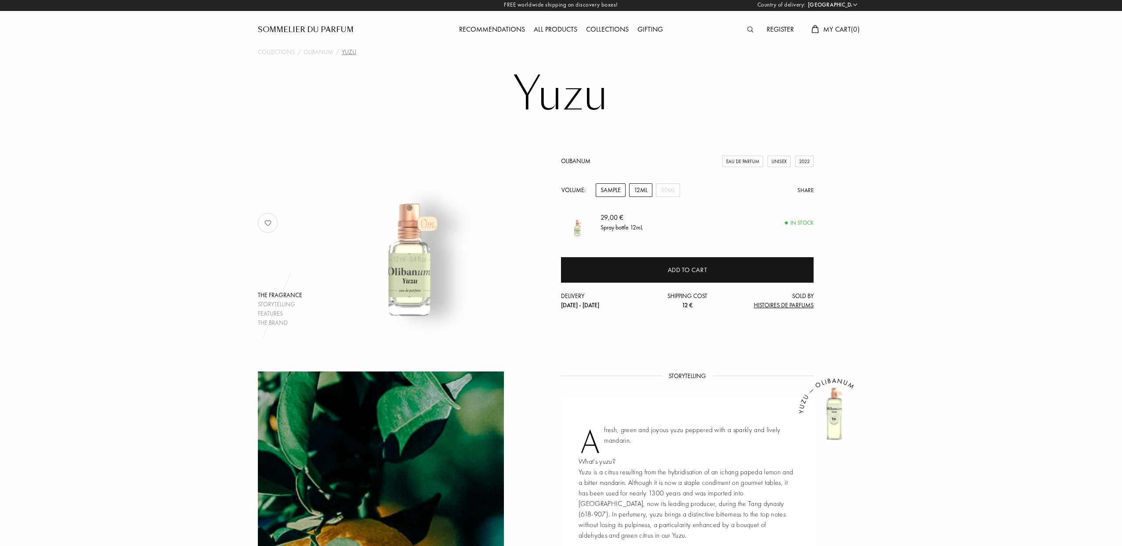
click at [613, 191] on div "Sample" at bounding box center [611, 190] width 30 height 14
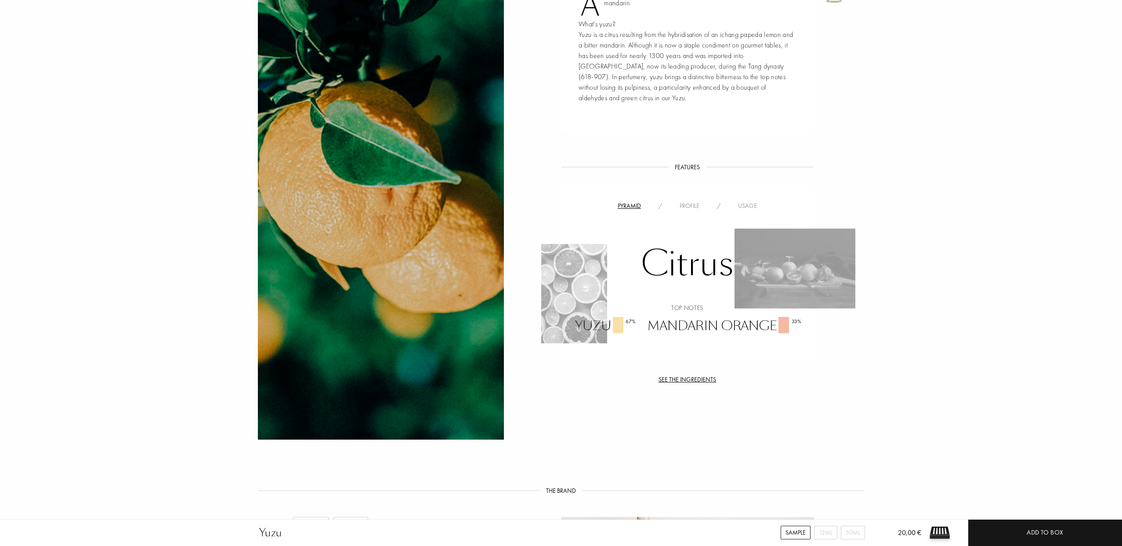
scroll to position [144, 0]
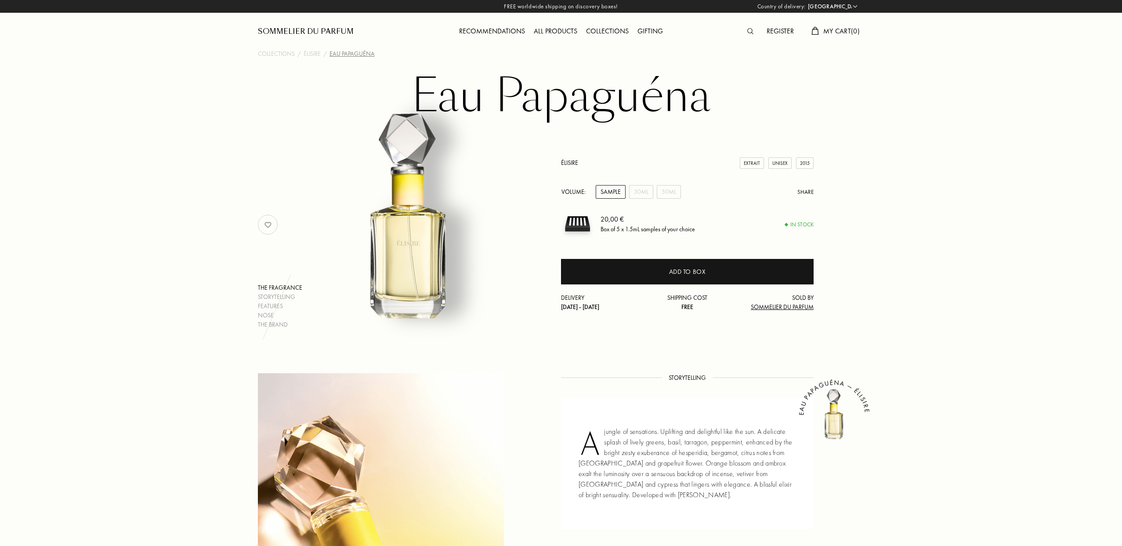
select select "ES"
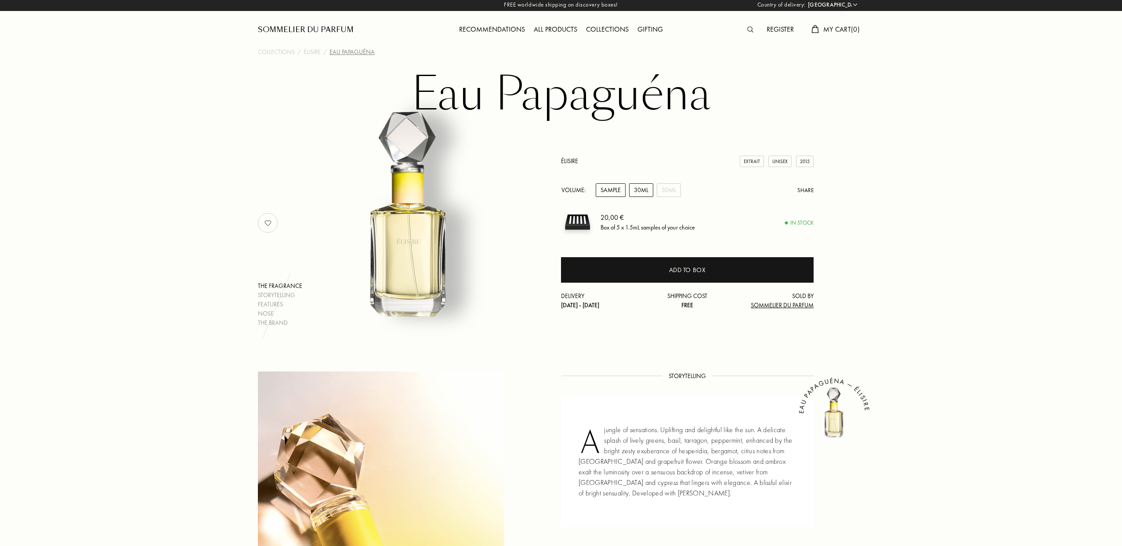
click at [647, 189] on div "30mL" at bounding box center [641, 190] width 24 height 14
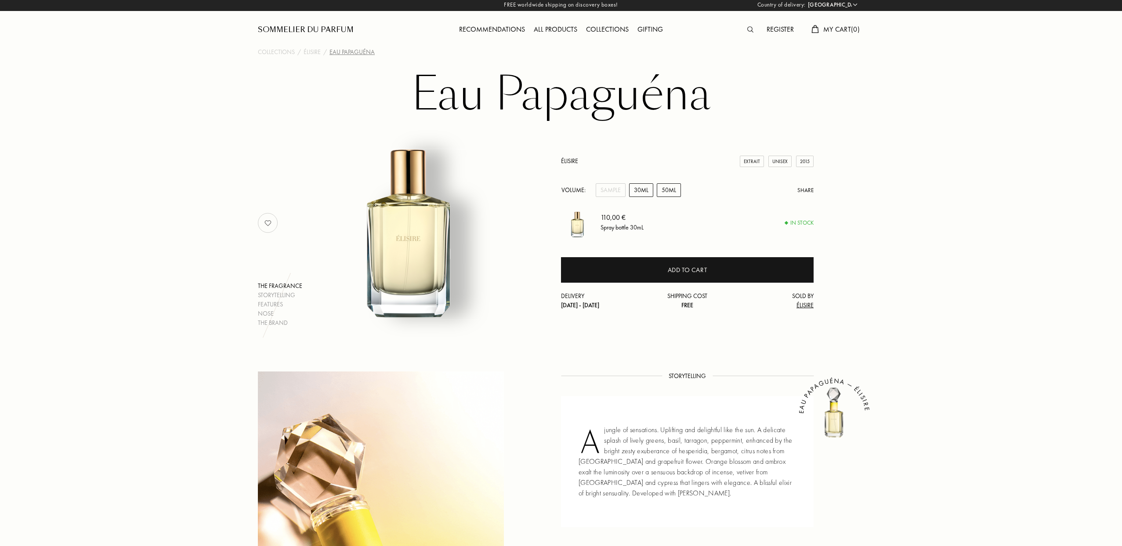
click at [668, 190] on div "50mL" at bounding box center [669, 190] width 24 height 14
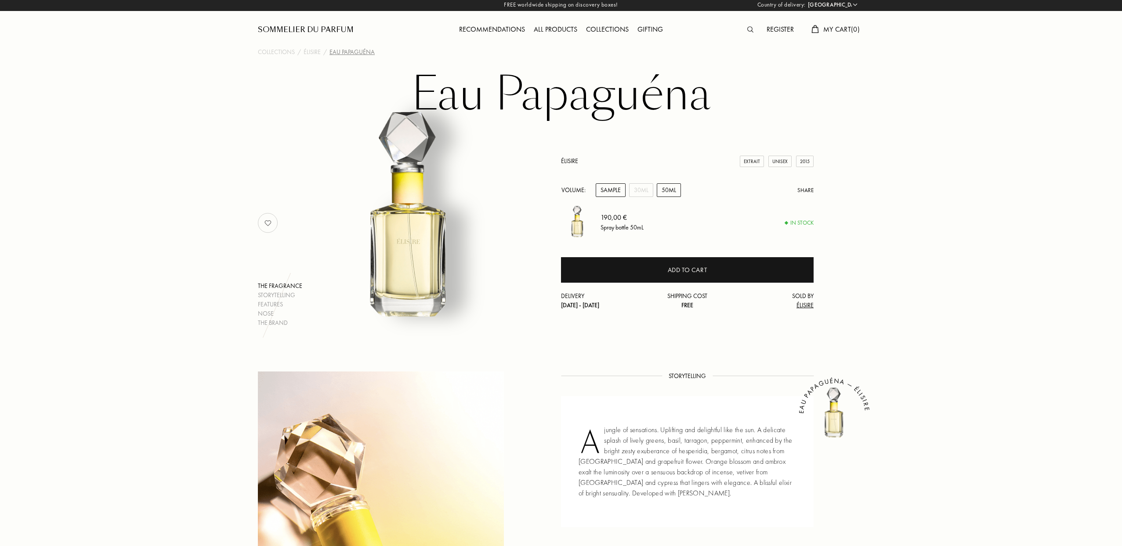
click at [611, 190] on div "Sample" at bounding box center [611, 190] width 30 height 14
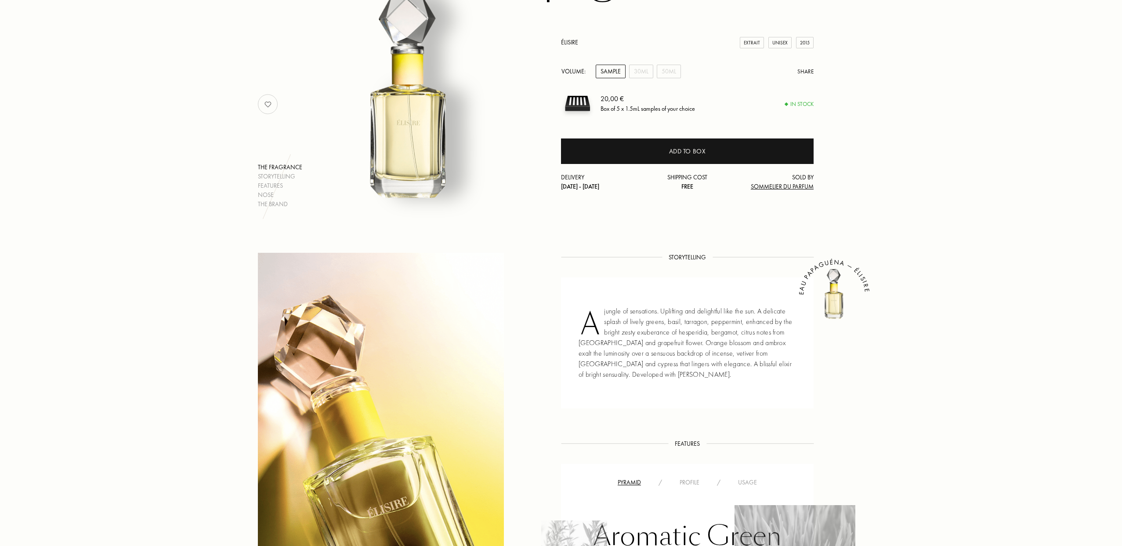
scroll to position [0, 0]
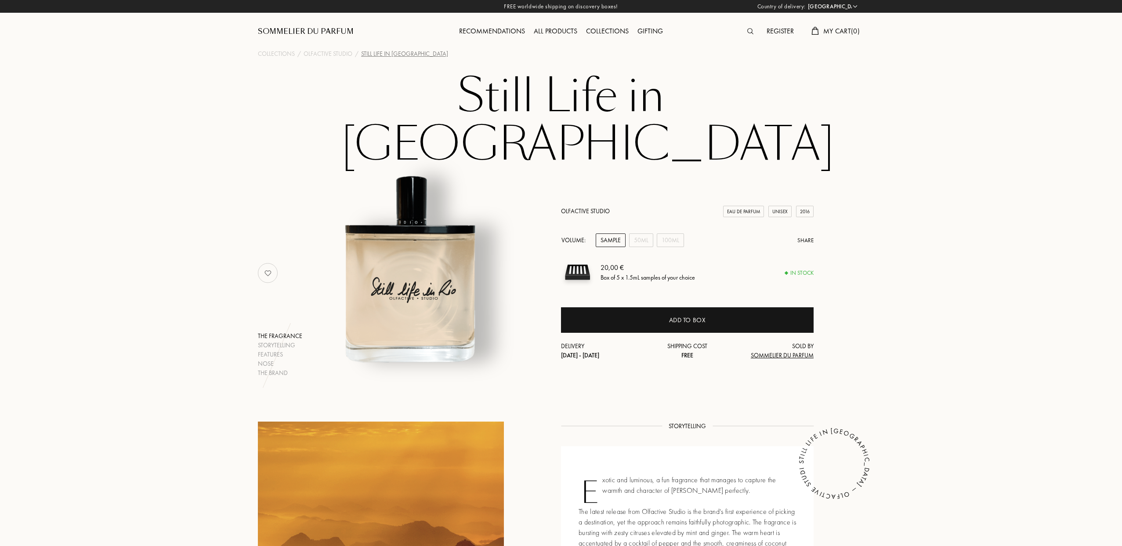
select select "ES"
click at [646, 233] on div "50mL" at bounding box center [641, 240] width 24 height 14
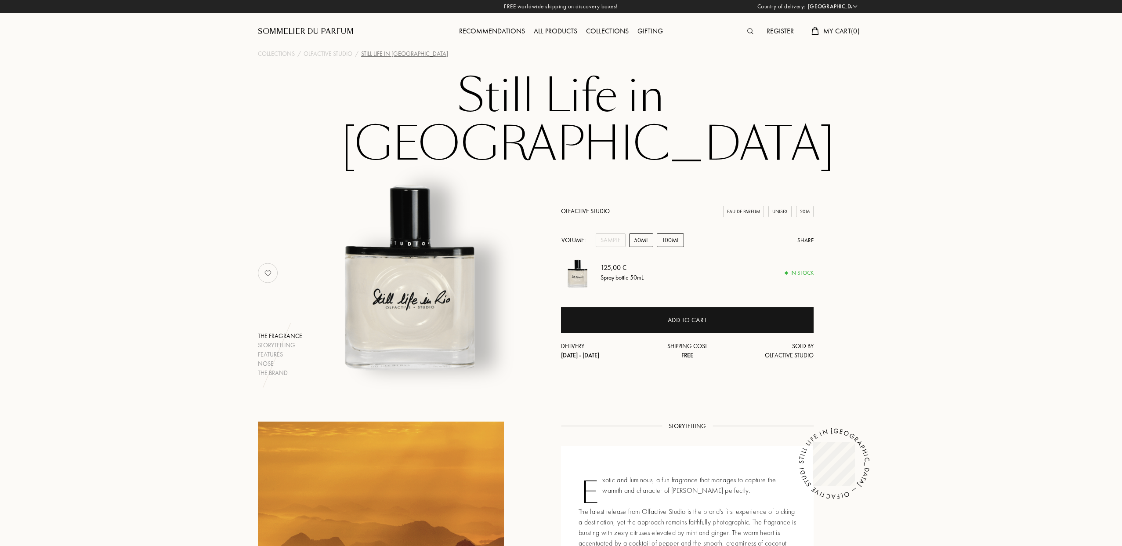
click at [661, 233] on div "100mL" at bounding box center [670, 240] width 27 height 14
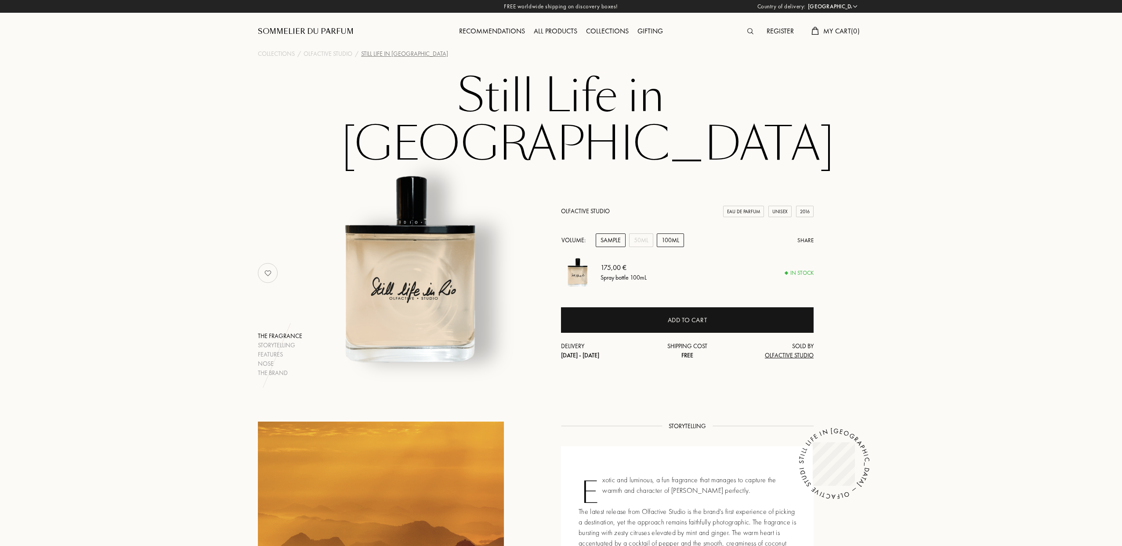
click at [614, 233] on div "Sample" at bounding box center [611, 240] width 30 height 14
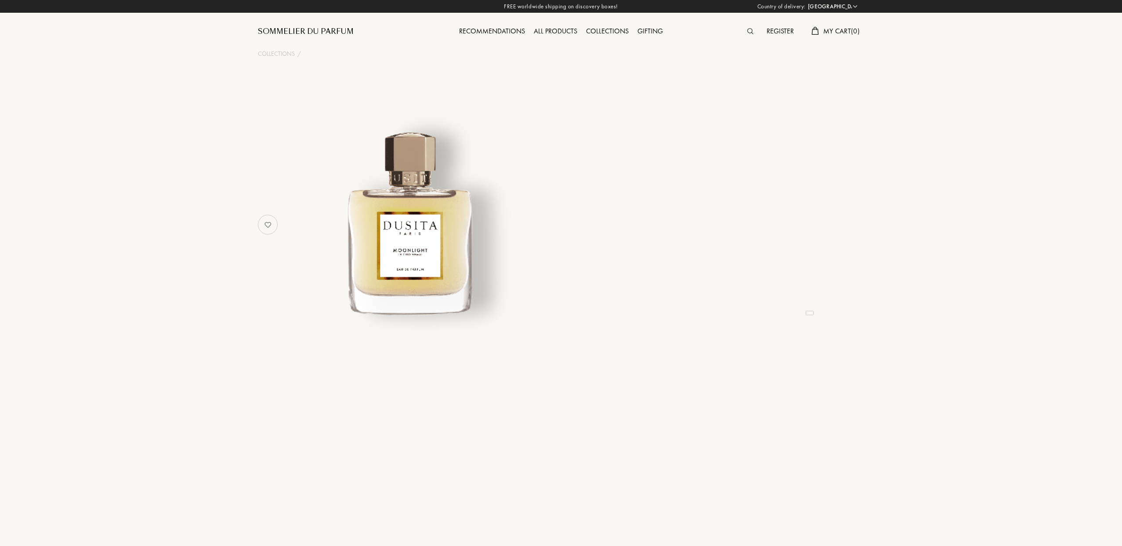
select select "ES"
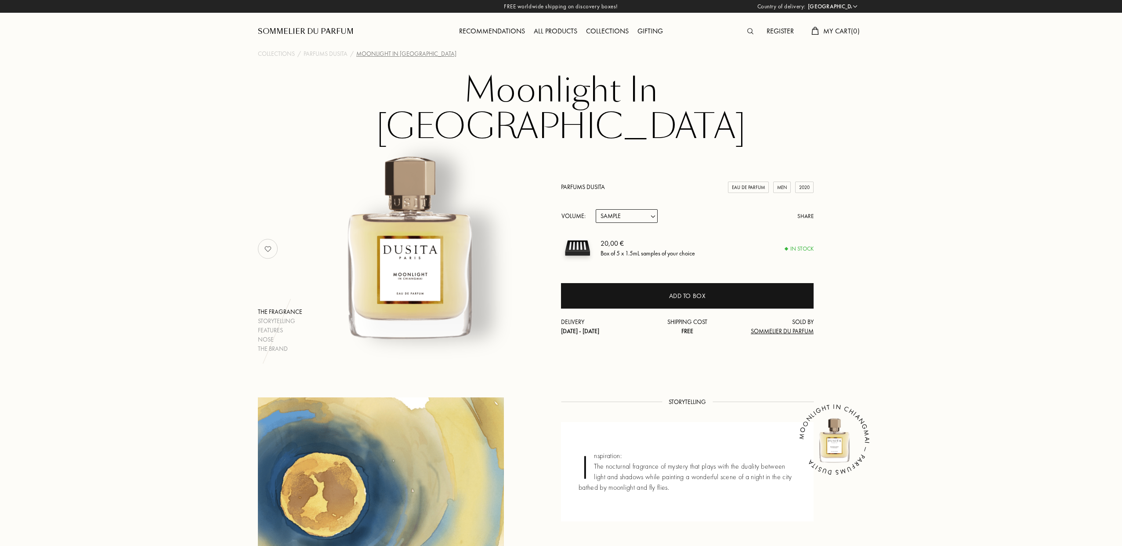
select select "1"
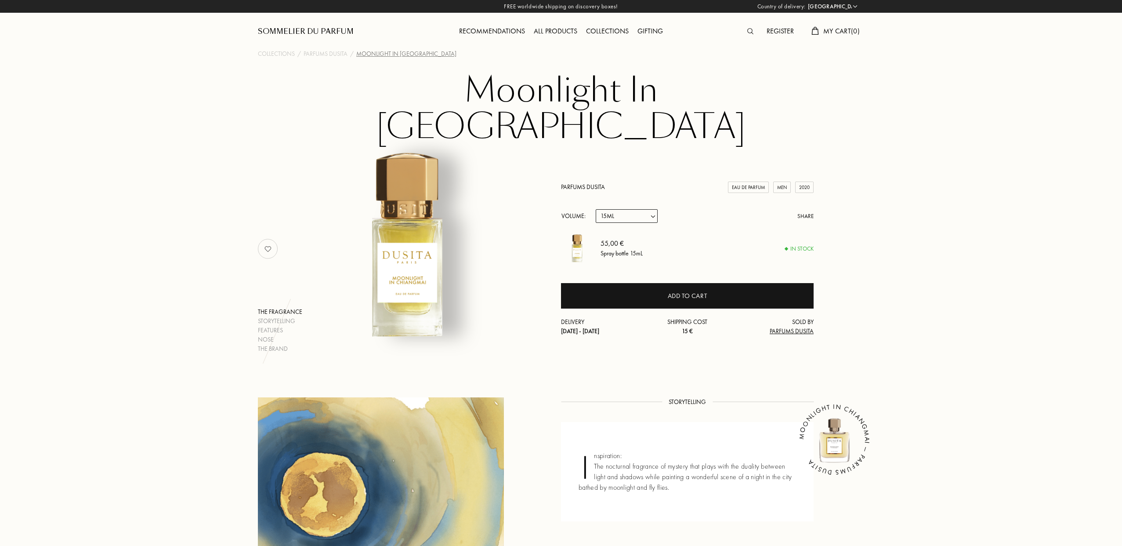
select select "2"
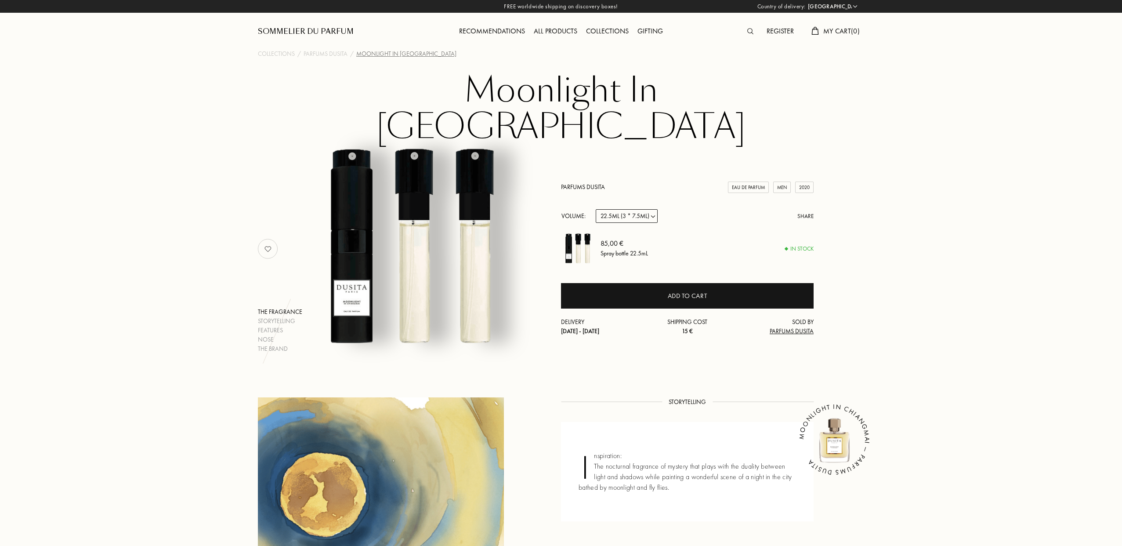
select select "3"
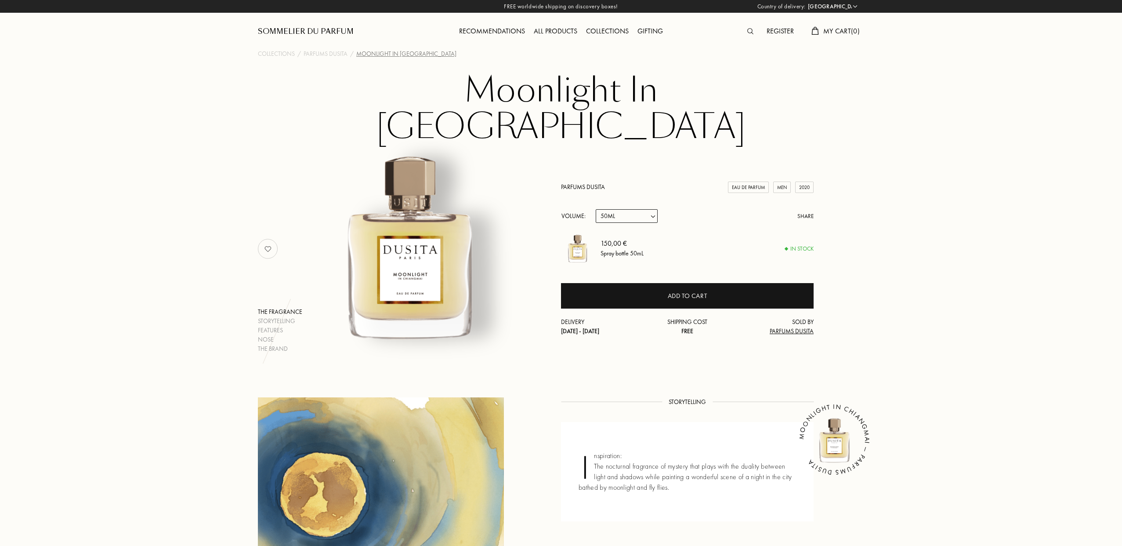
select select "4"
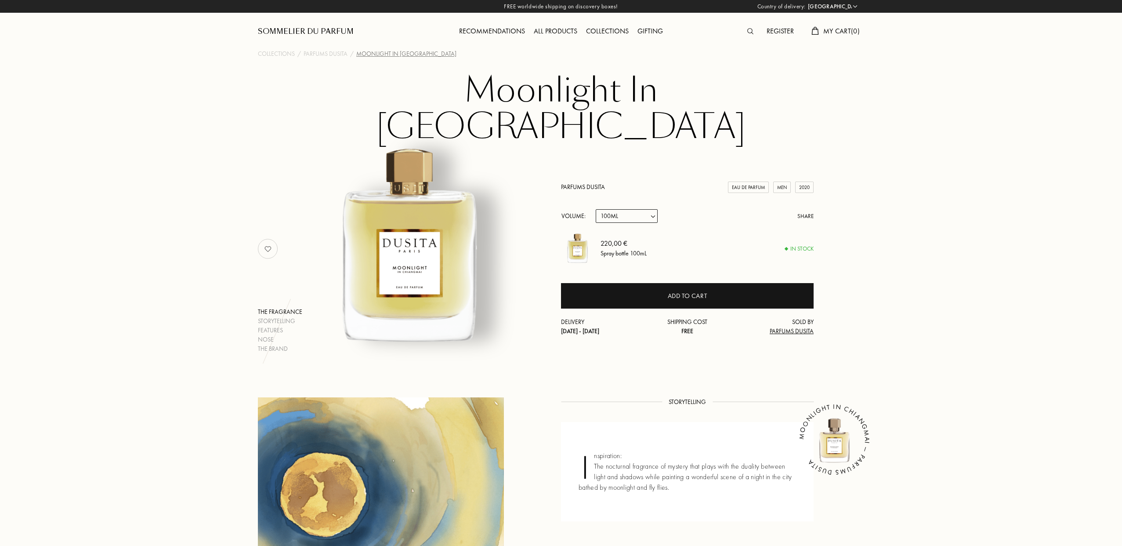
select select "0"
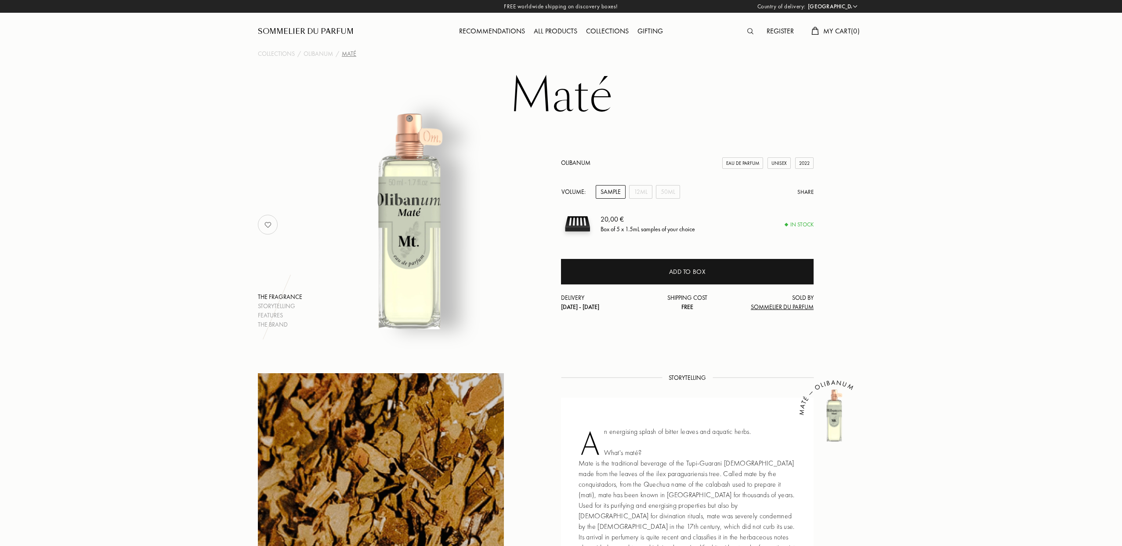
select select "ES"
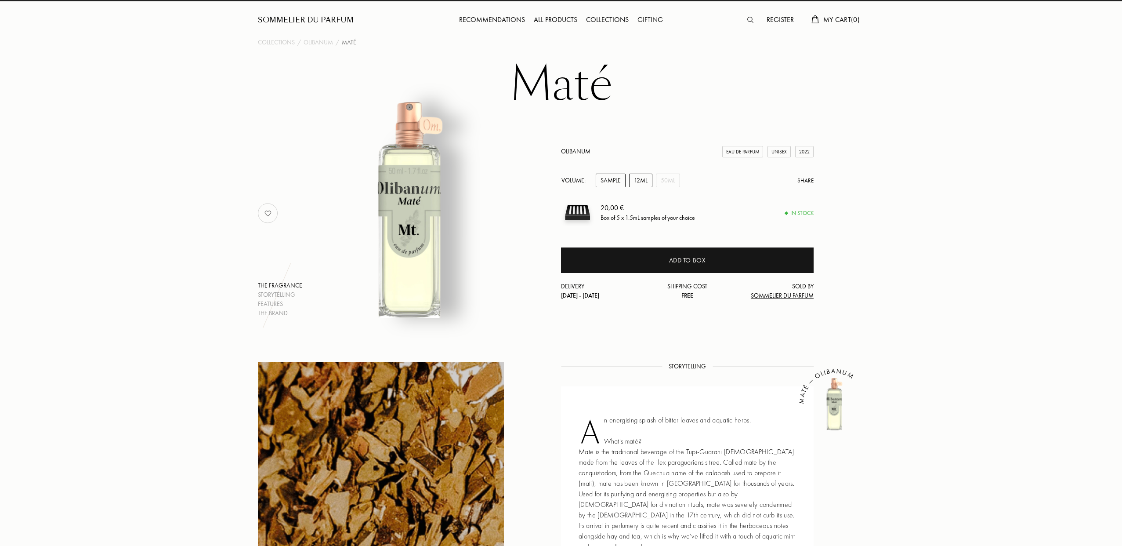
click at [639, 180] on div "12mL" at bounding box center [640, 181] width 23 height 14
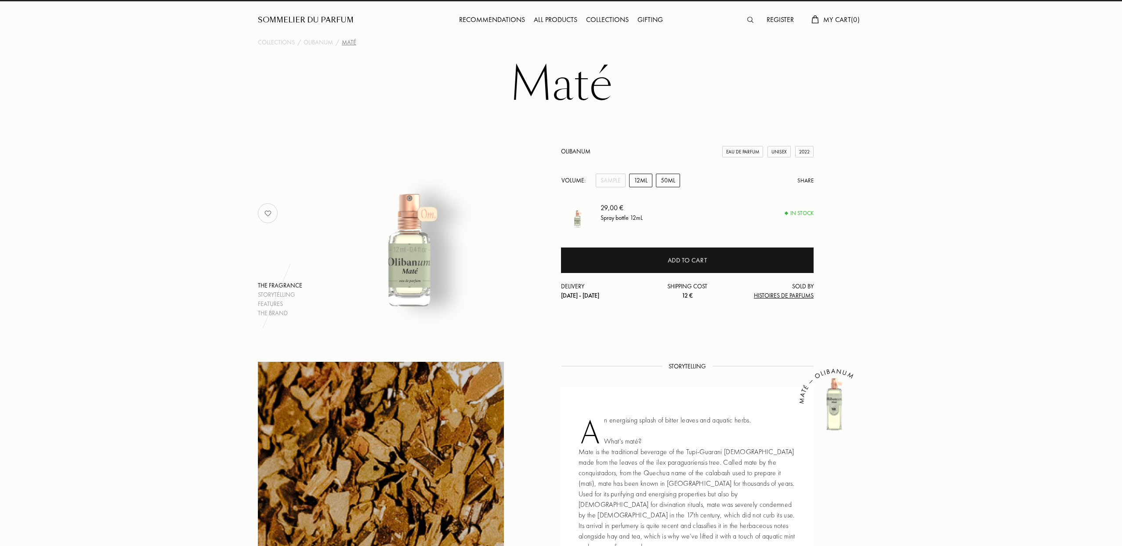
click at [669, 178] on div "50mL" at bounding box center [668, 181] width 24 height 14
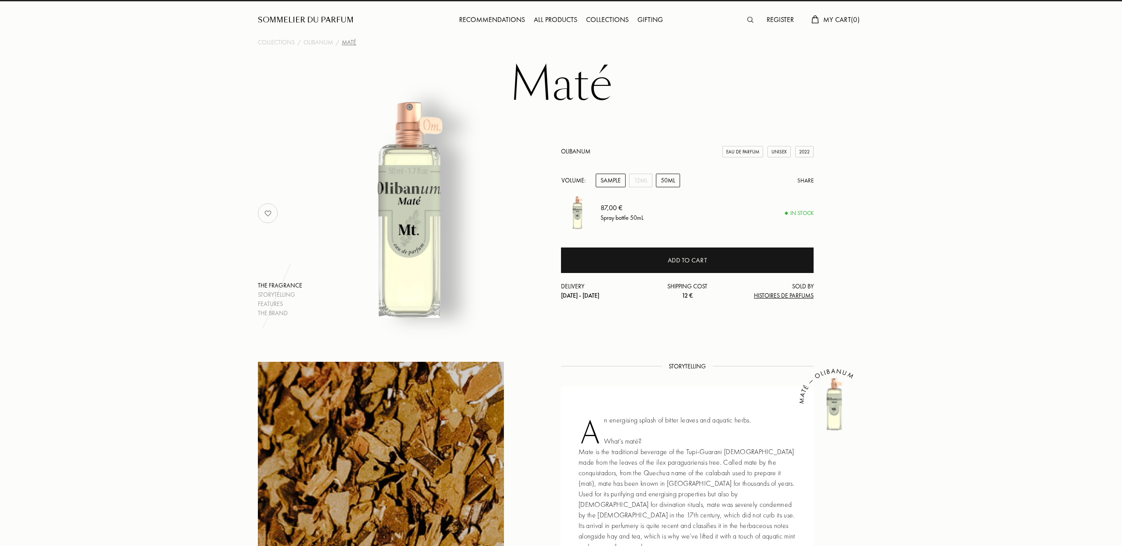
click at [615, 179] on div "Sample" at bounding box center [611, 181] width 30 height 14
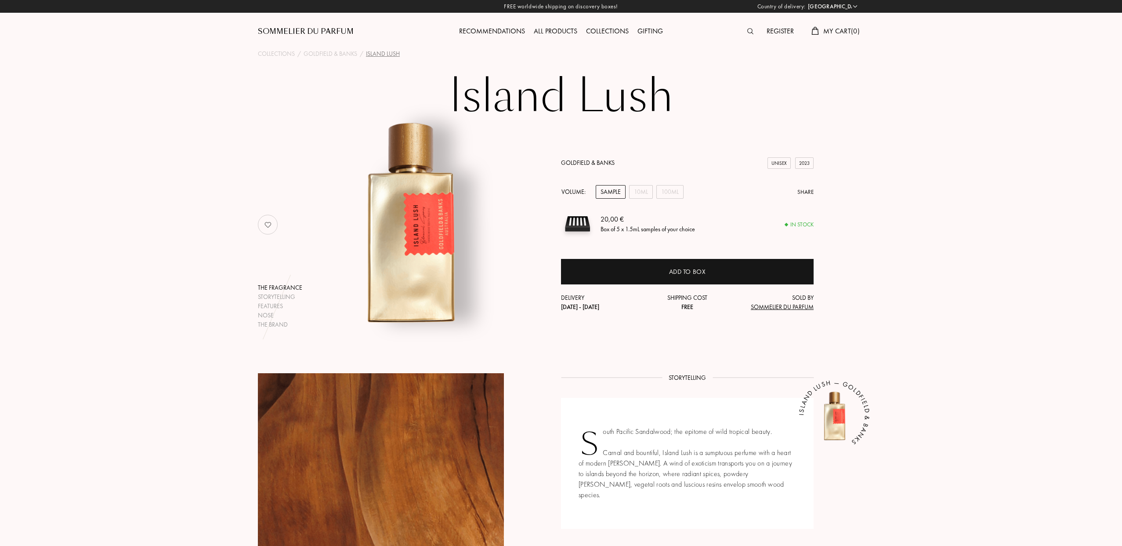
select select "ES"
click at [642, 190] on div "10mL" at bounding box center [641, 192] width 24 height 14
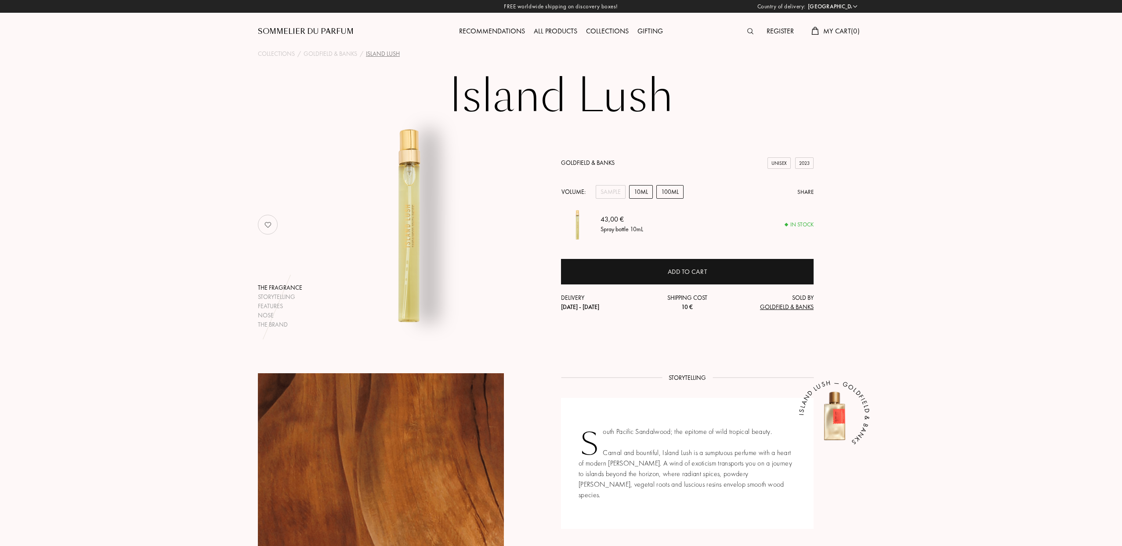
click at [664, 191] on div "100mL" at bounding box center [669, 192] width 27 height 14
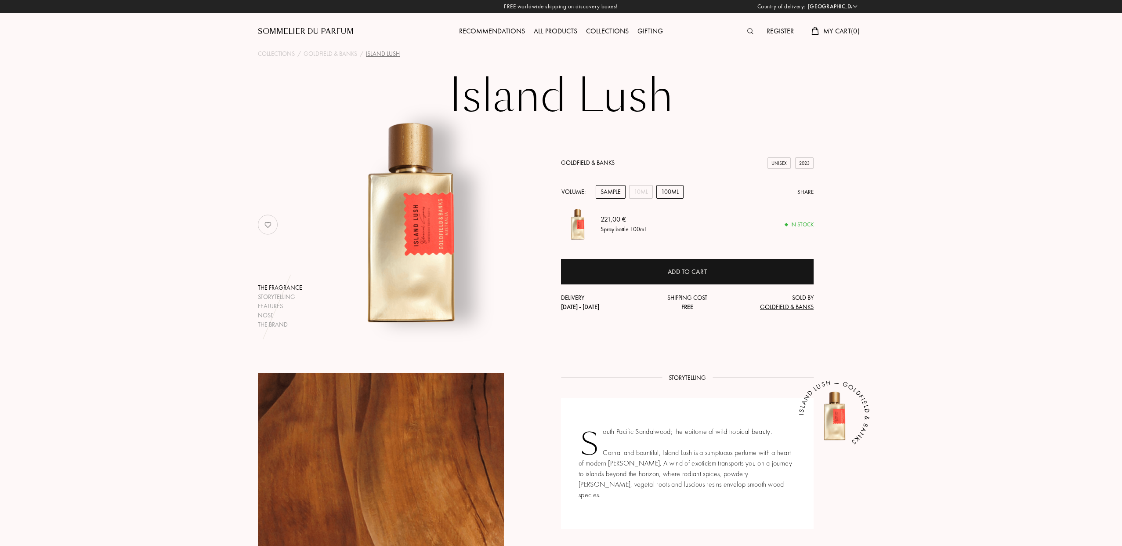
click at [612, 189] on div "Sample" at bounding box center [611, 192] width 30 height 14
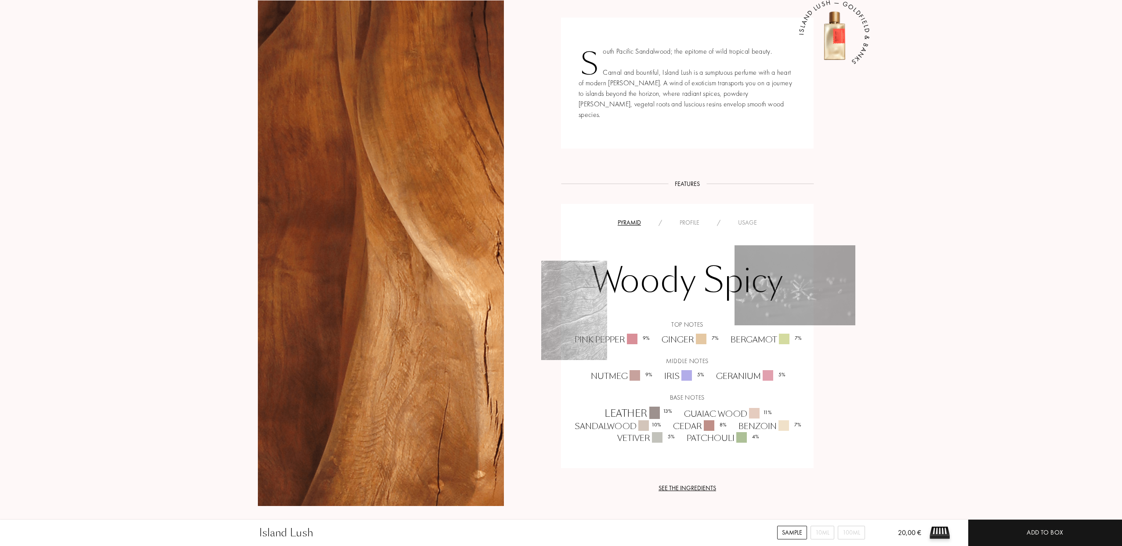
scroll to position [102, 0]
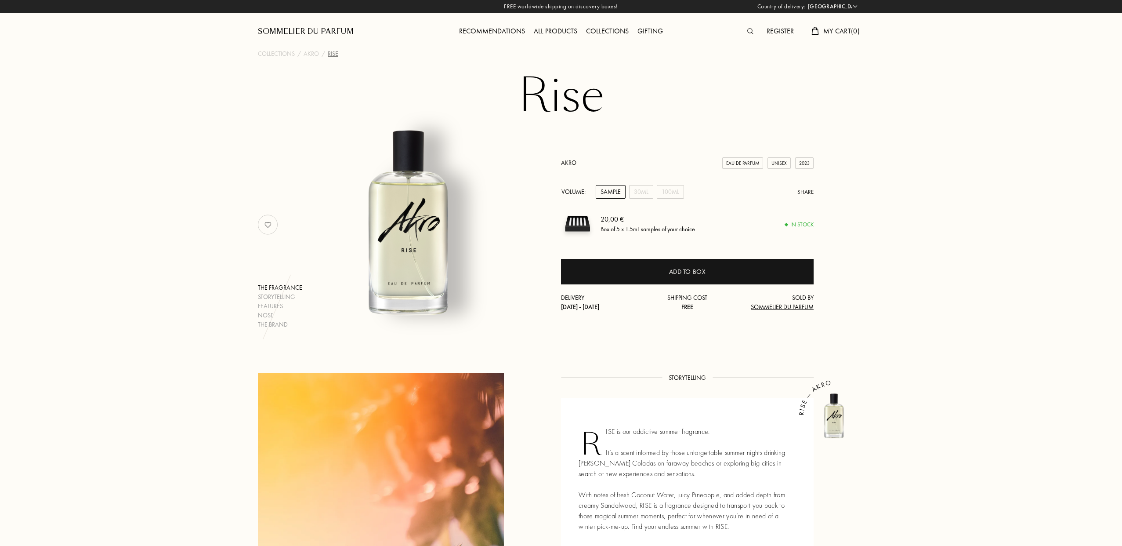
select select "ES"
click at [645, 193] on div "30mL" at bounding box center [641, 192] width 24 height 14
click at [664, 191] on div "100mL" at bounding box center [670, 192] width 27 height 14
click at [616, 192] on div "Sample" at bounding box center [611, 192] width 30 height 14
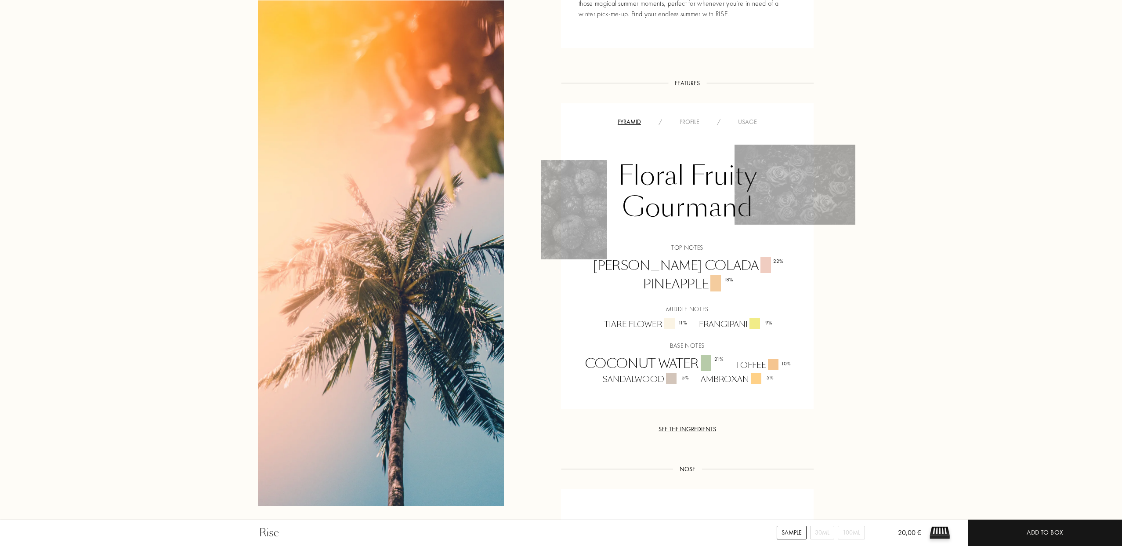
scroll to position [633, 0]
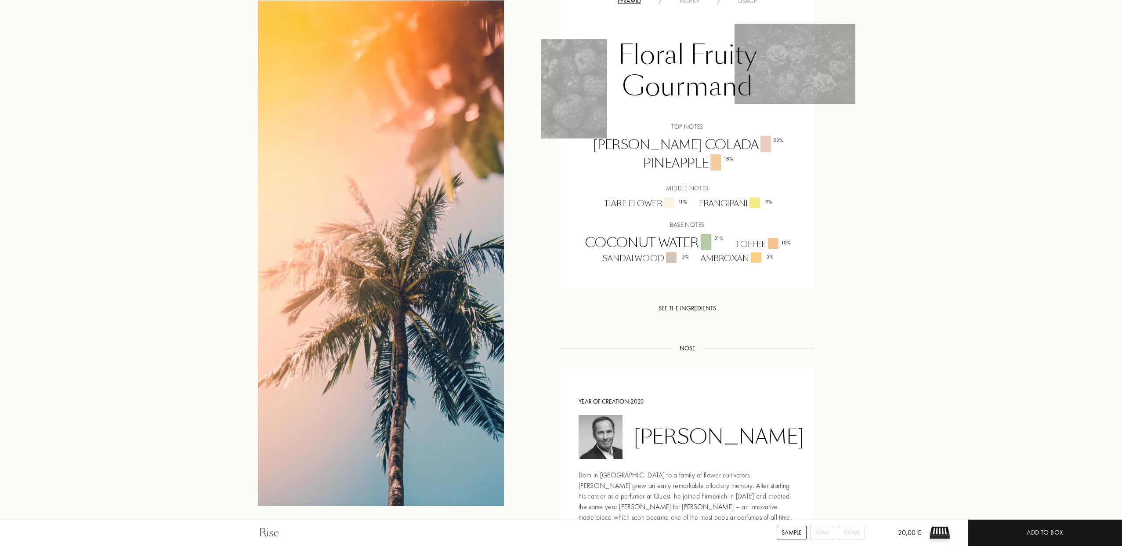
click at [689, 304] on div "See the ingredients" at bounding box center [687, 308] width 253 height 9
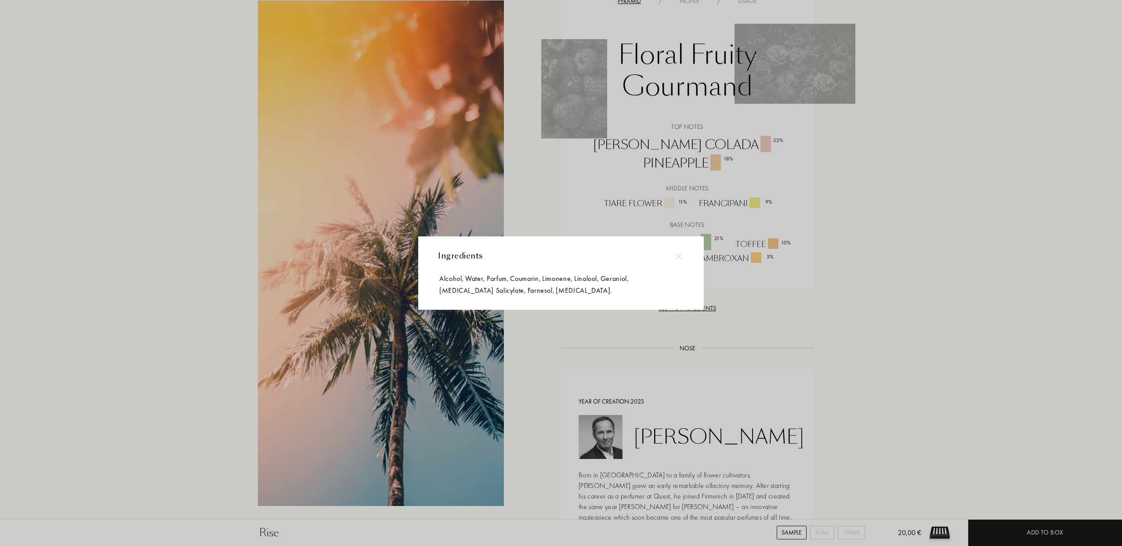
click at [679, 257] on img at bounding box center [678, 256] width 7 height 7
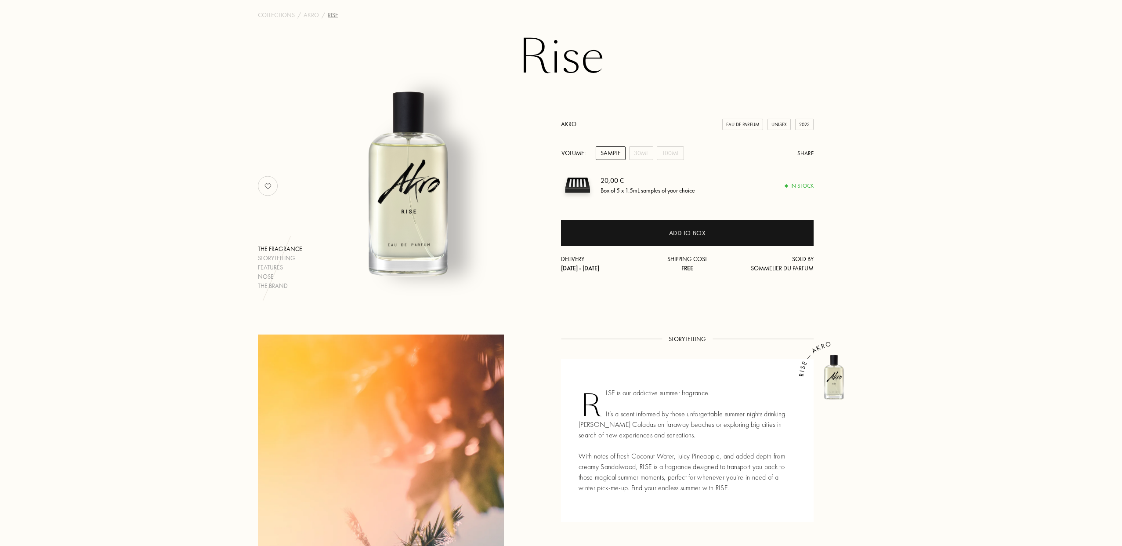
scroll to position [0, 0]
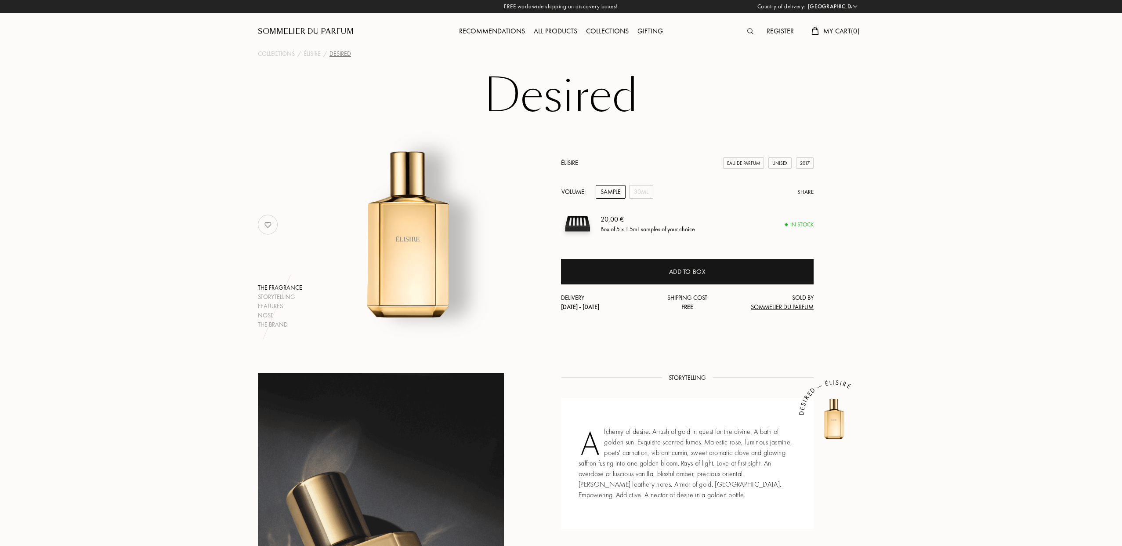
select select "ES"
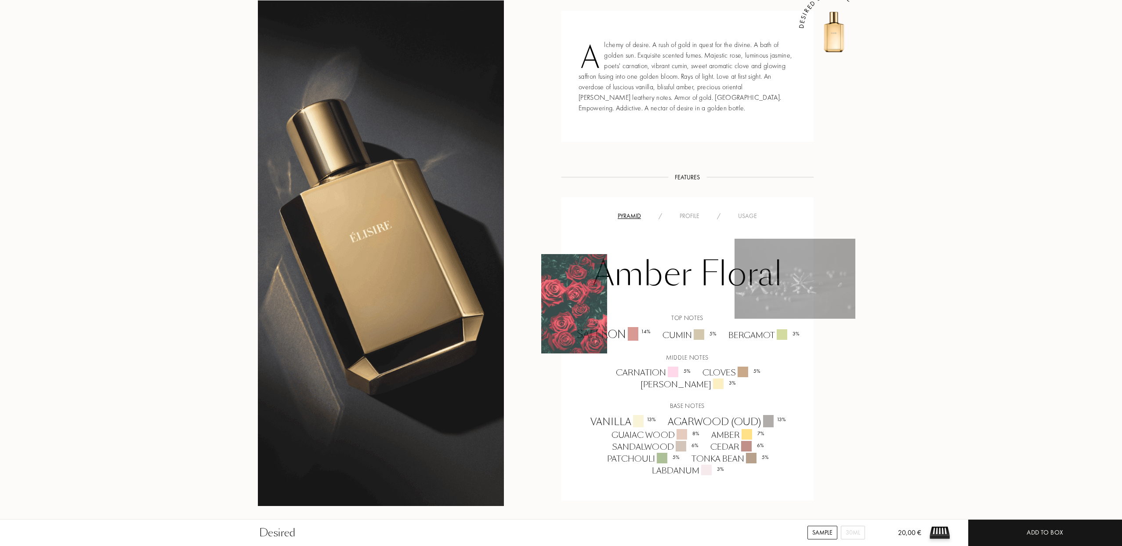
scroll to position [388, 0]
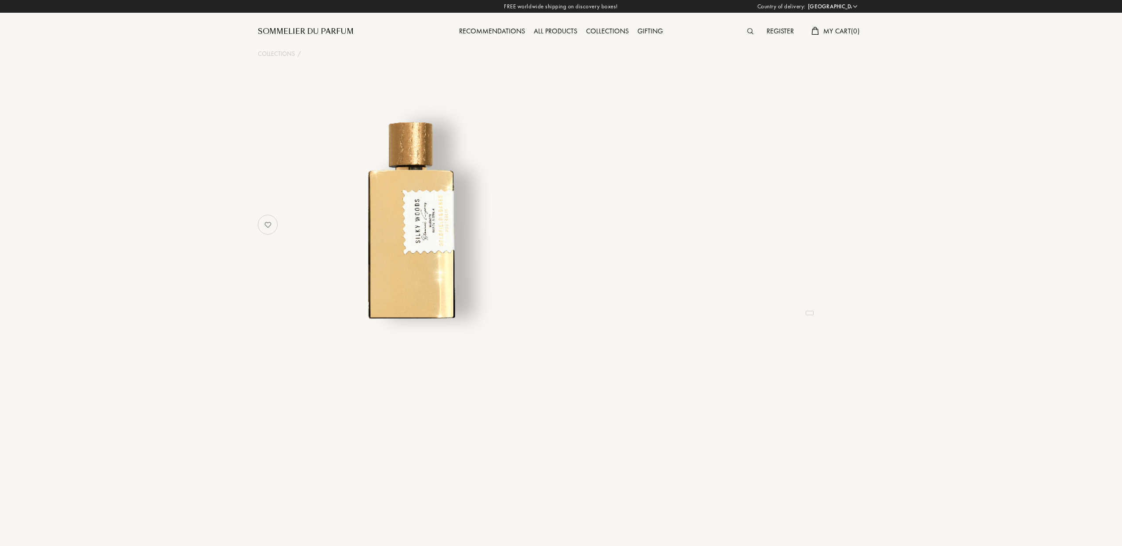
select select "ES"
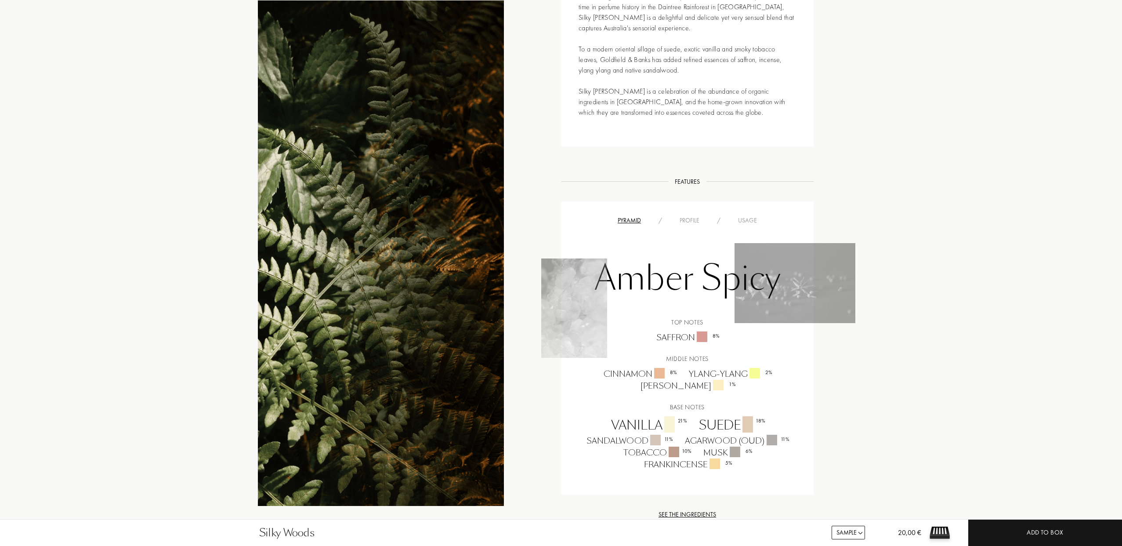
scroll to position [481, 0]
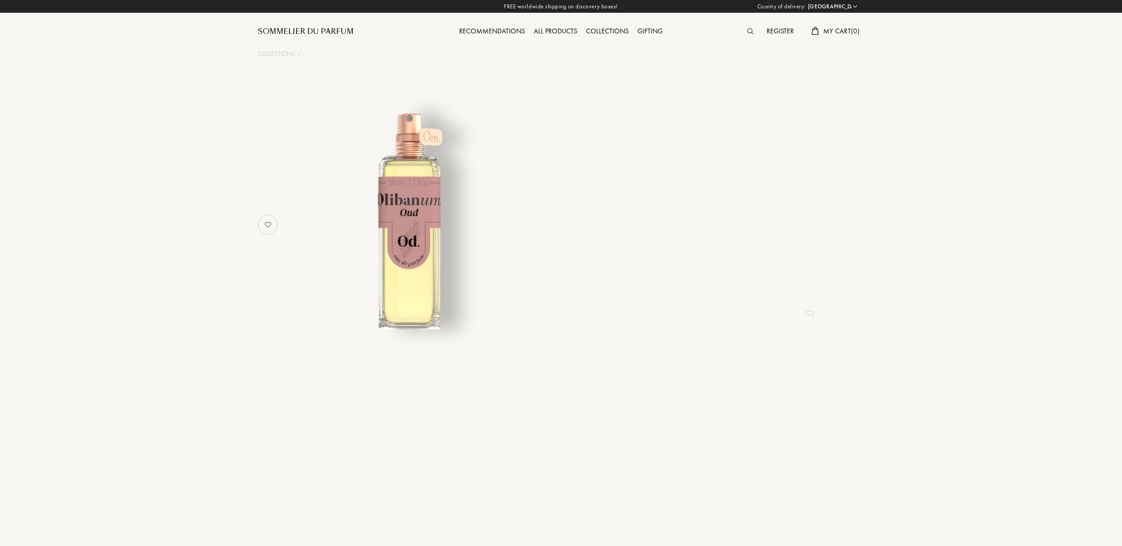
select select "ES"
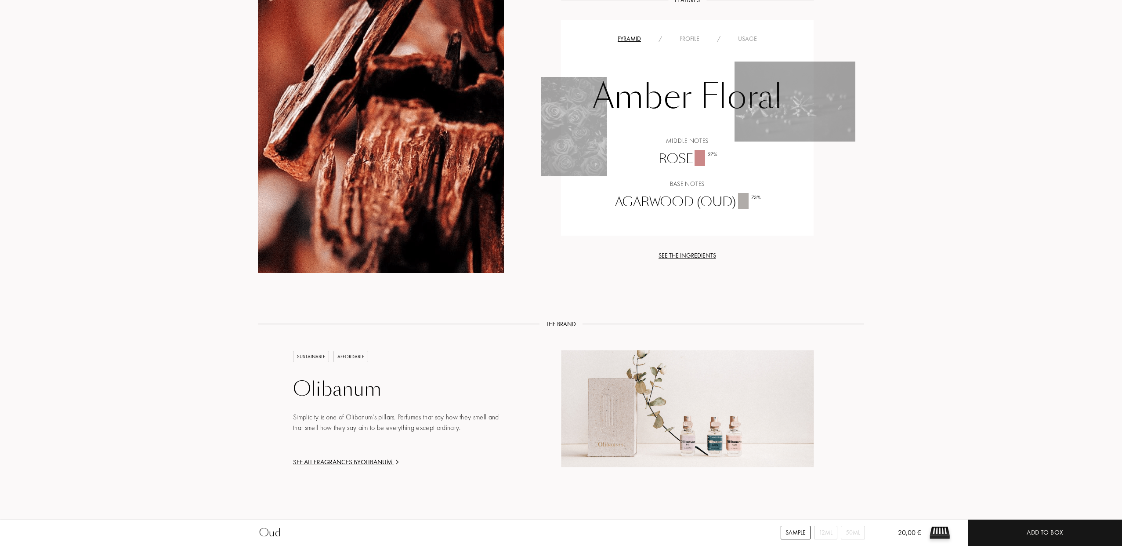
scroll to position [728, 0]
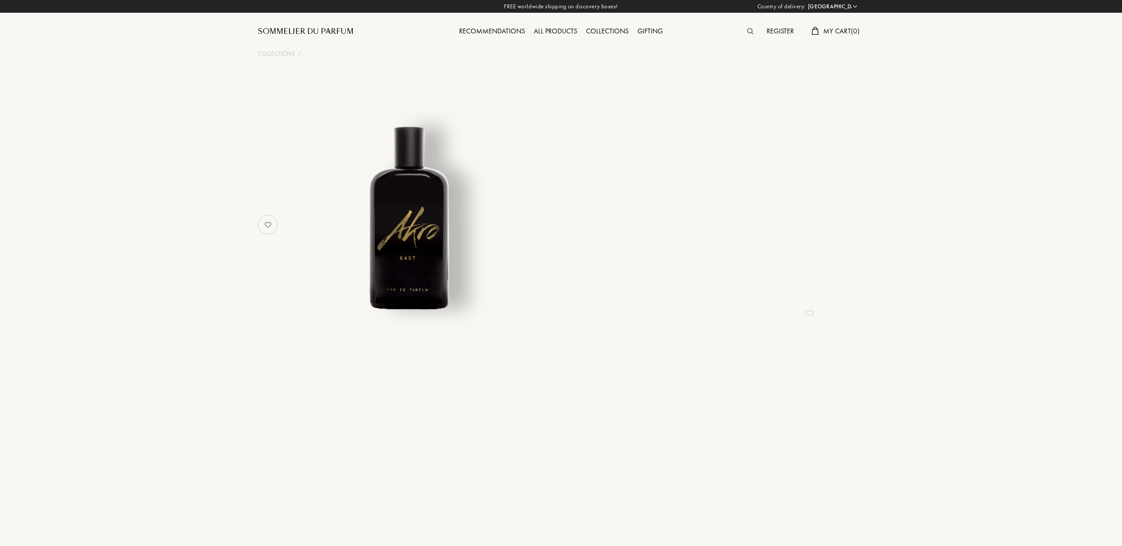
select select "ES"
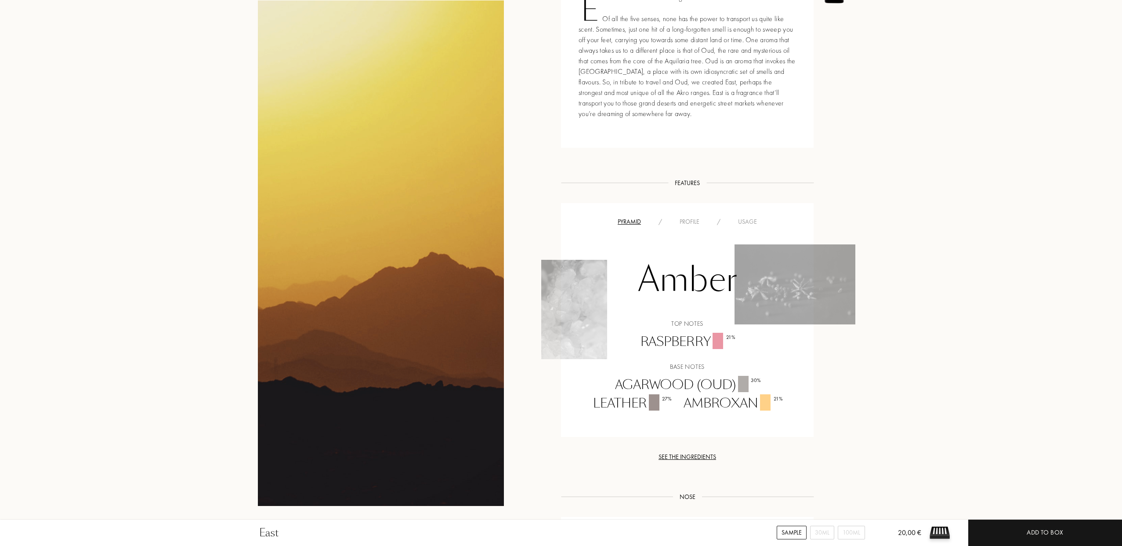
scroll to position [435, 0]
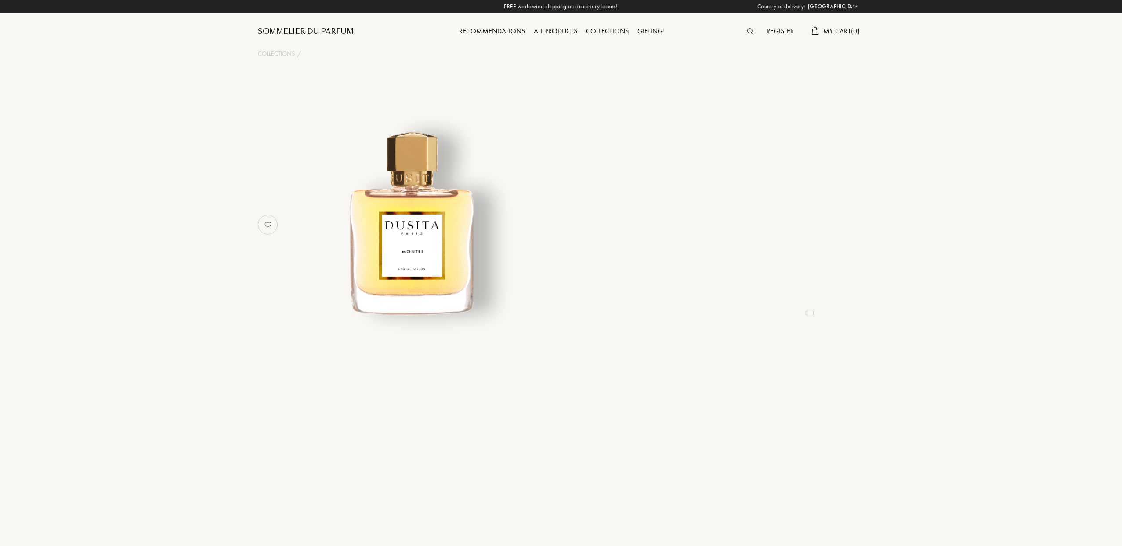
select select "ES"
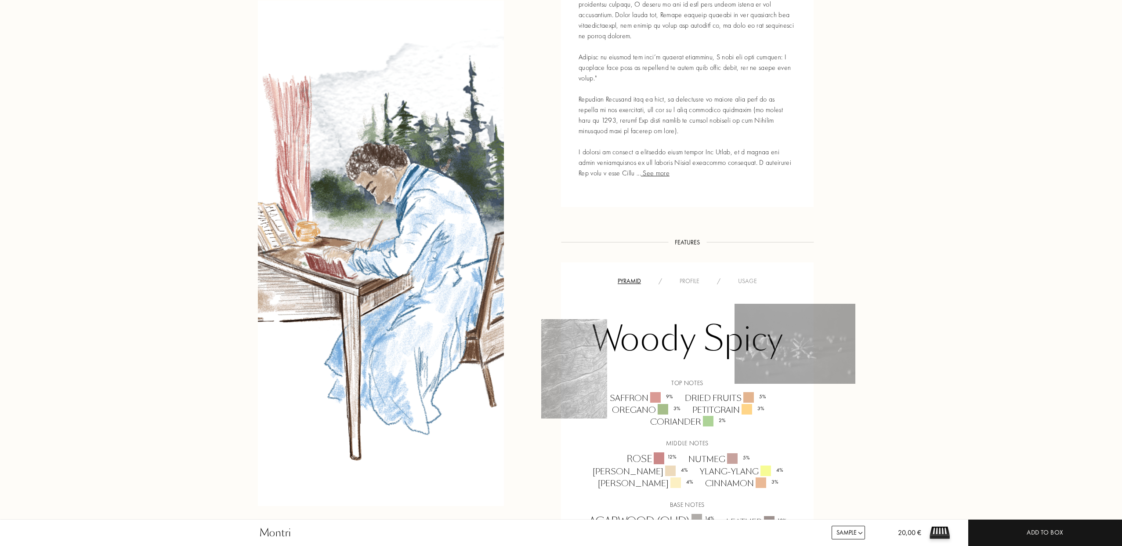
scroll to position [93, 0]
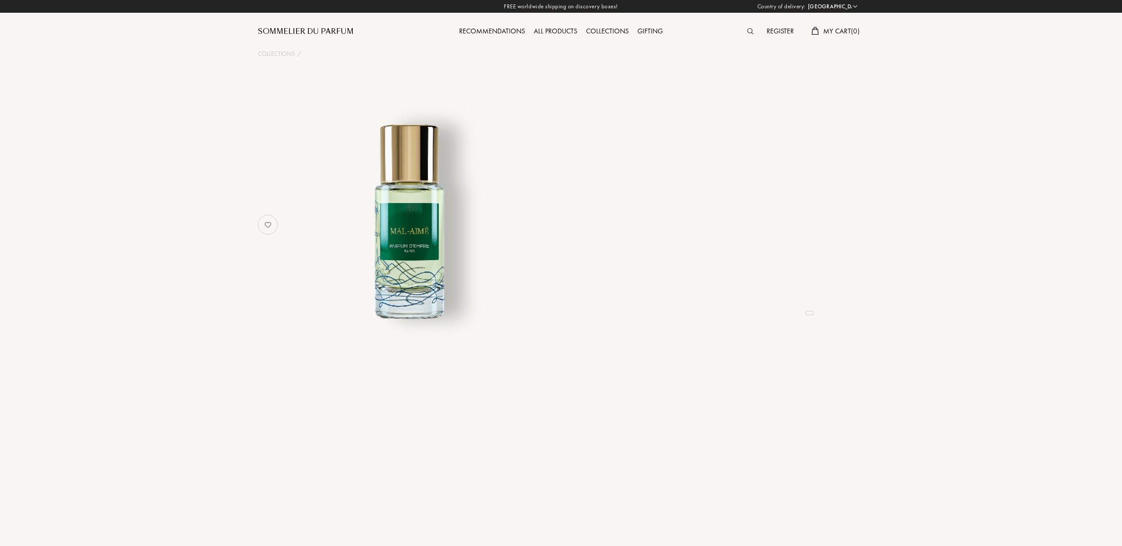
select select "ES"
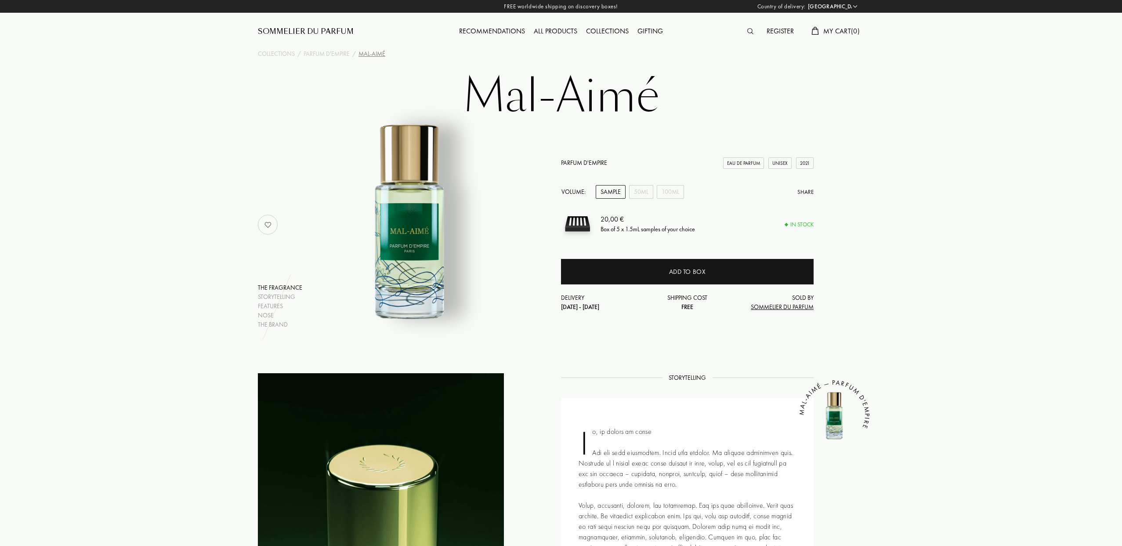
scroll to position [2, 0]
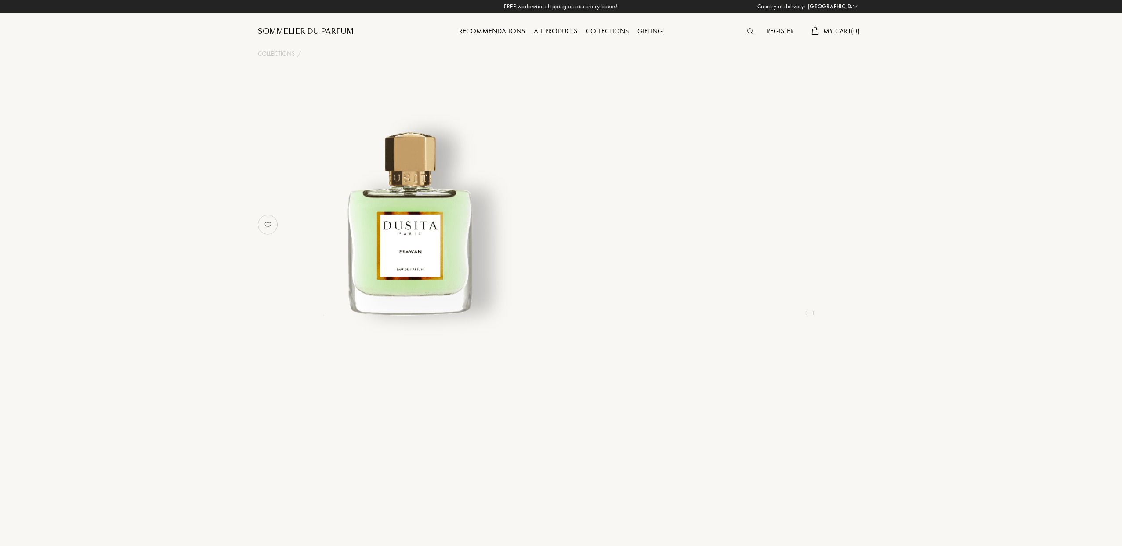
select select "ES"
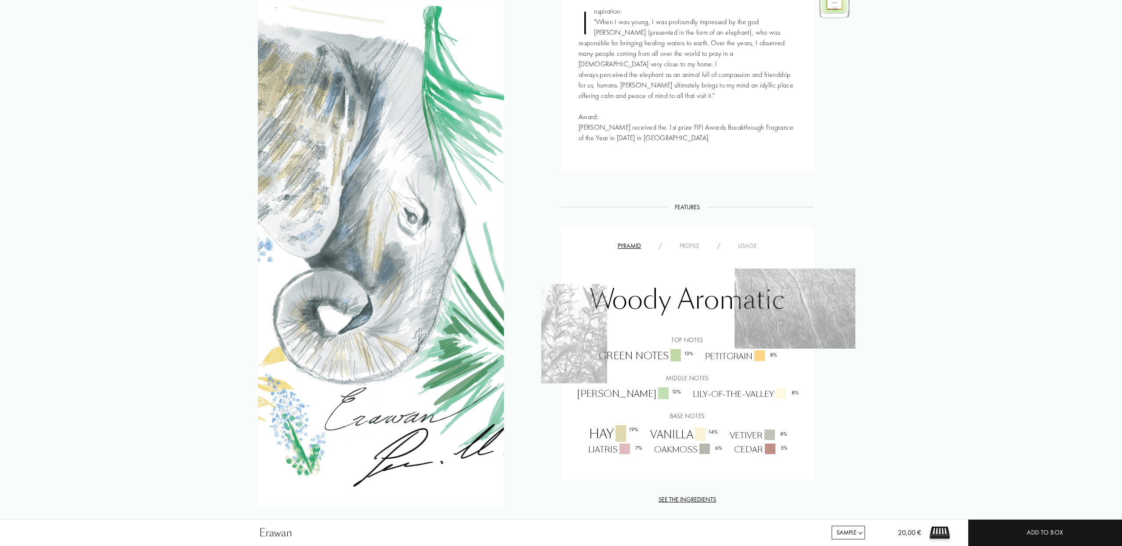
scroll to position [521, 0]
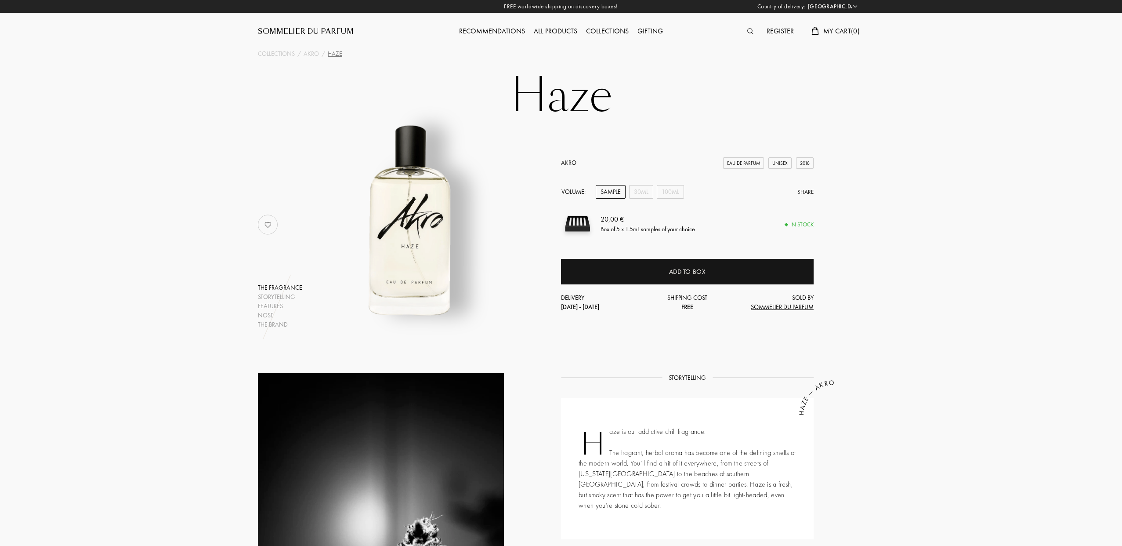
select select "ES"
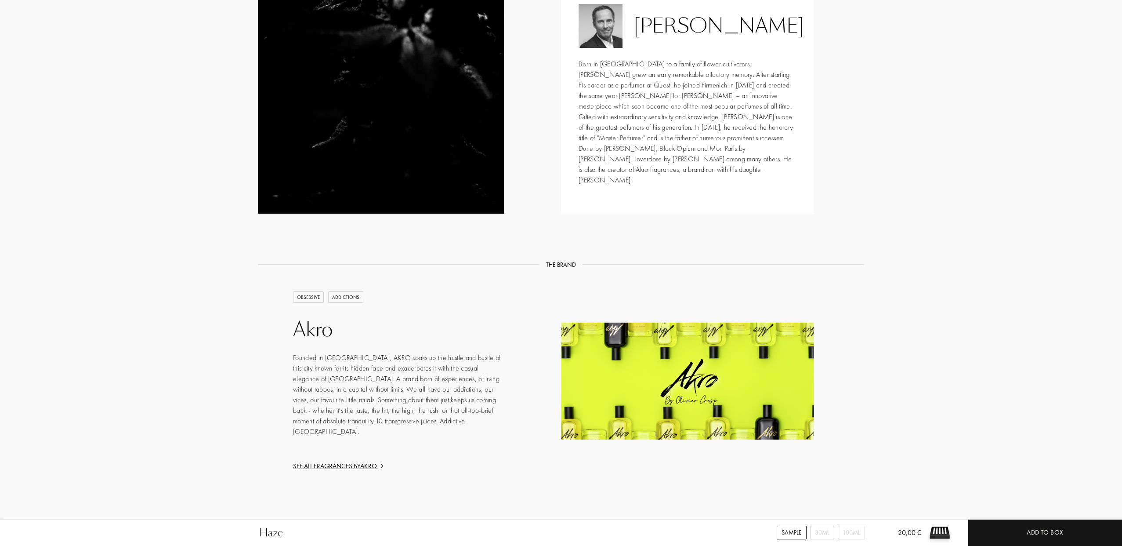
scroll to position [1273, 0]
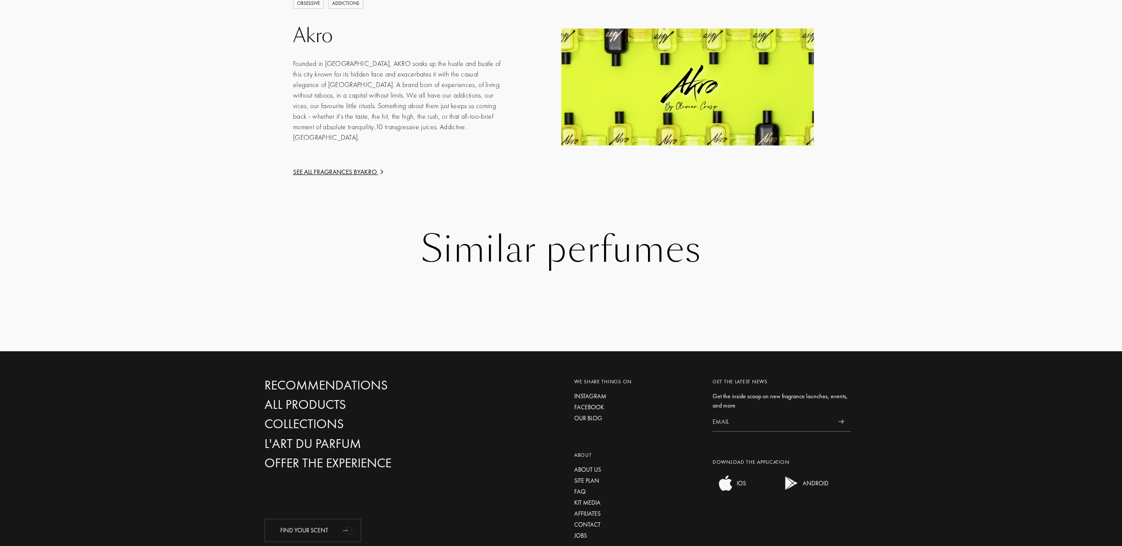
click at [503, 229] on div "Similar perfumes" at bounding box center [560, 249] width 593 height 40
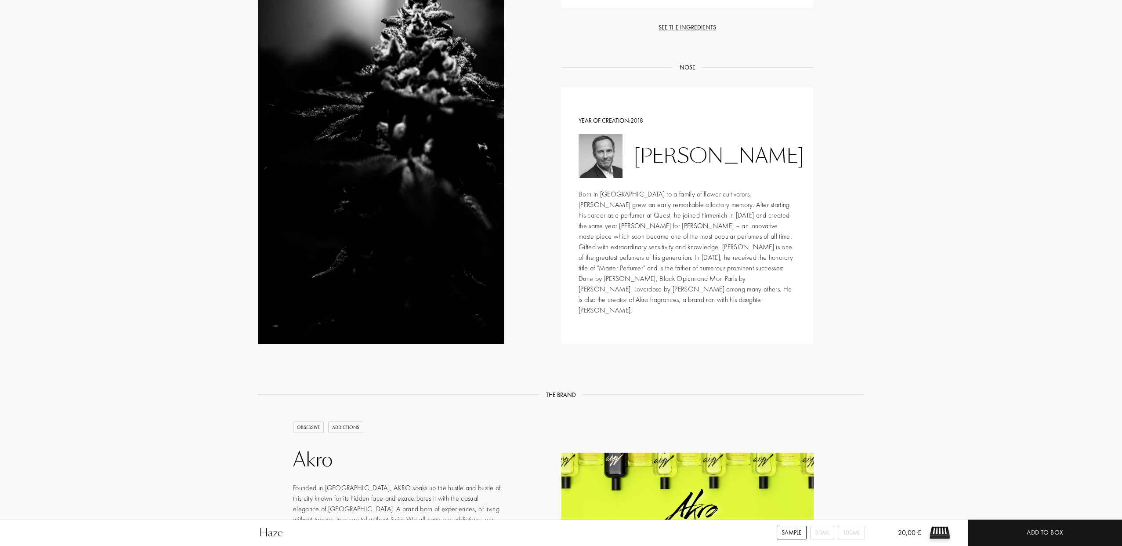
scroll to position [419, 0]
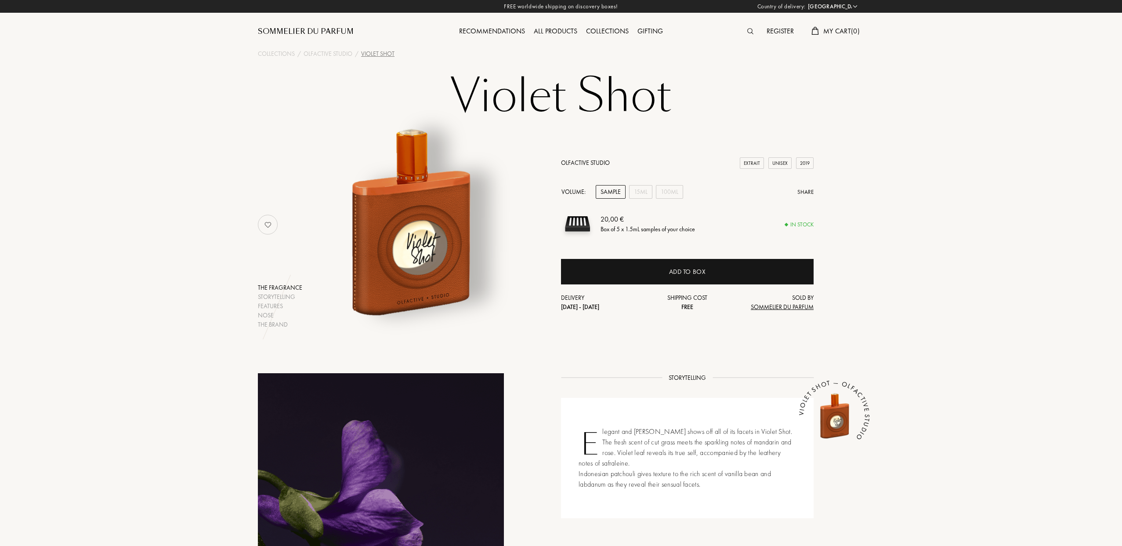
select select "ES"
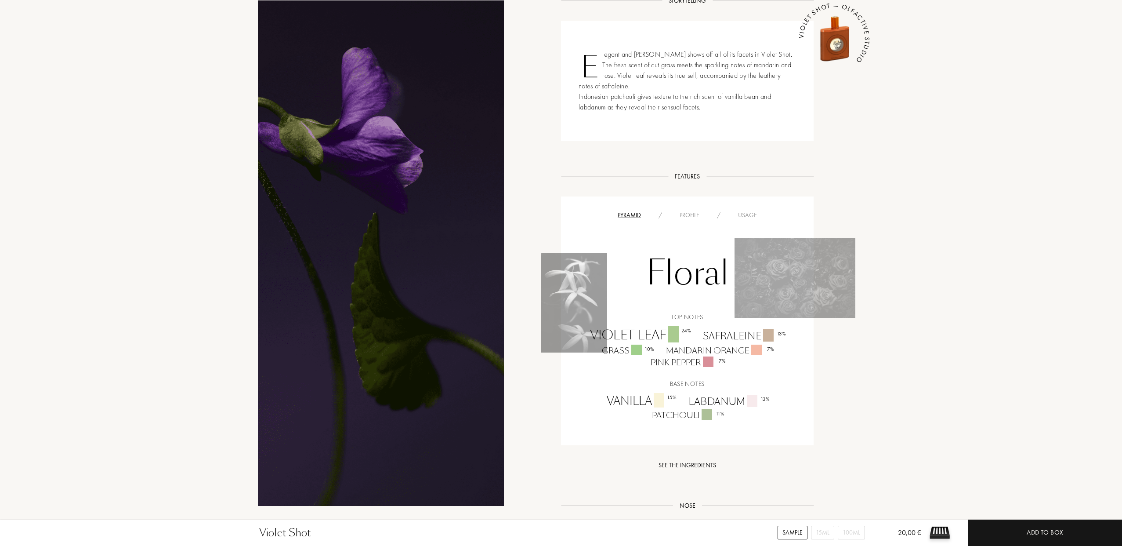
scroll to position [379, 0]
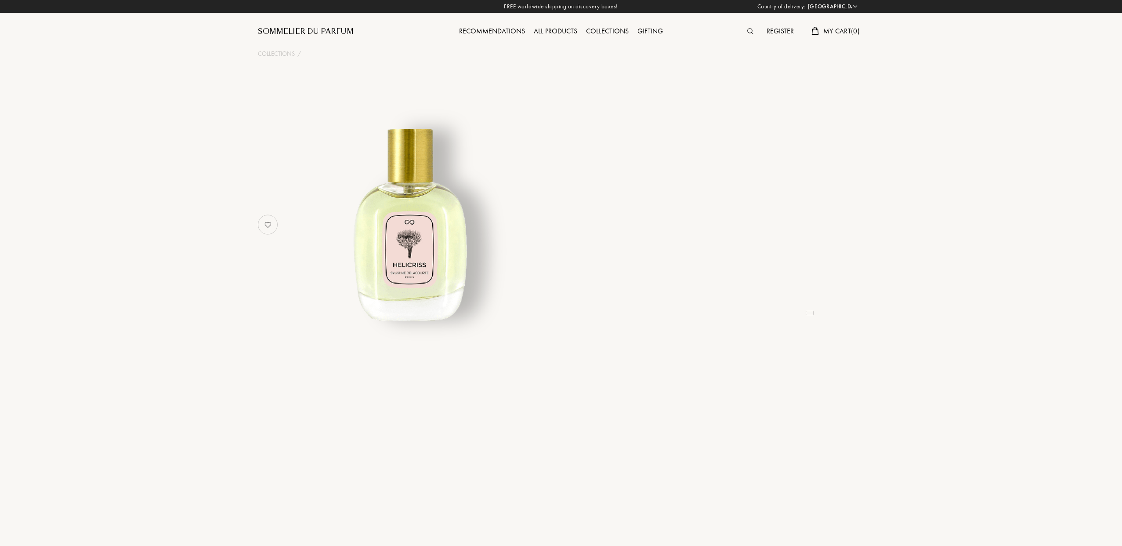
select select "ES"
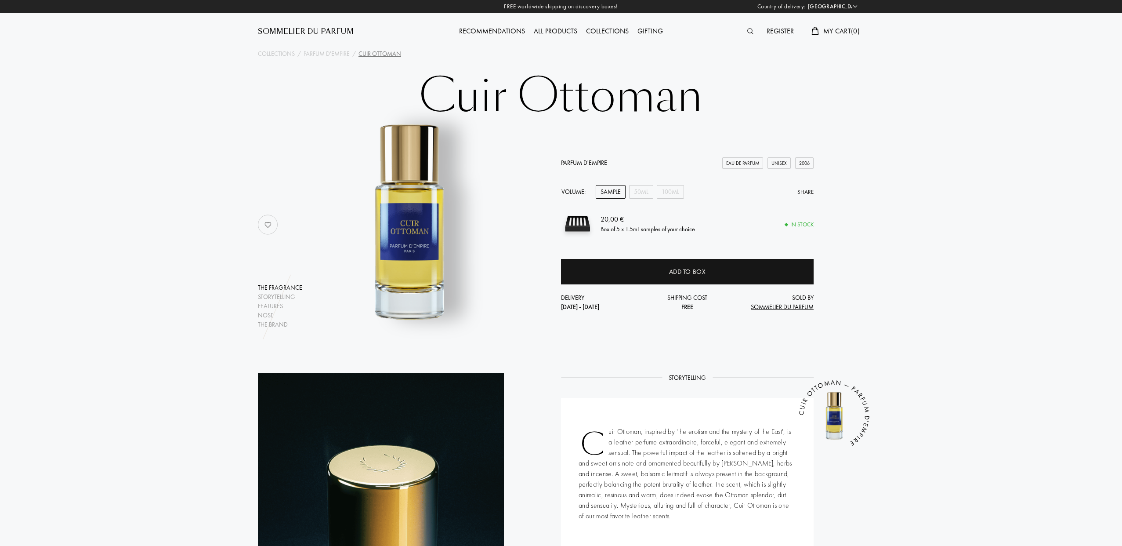
select select "ES"
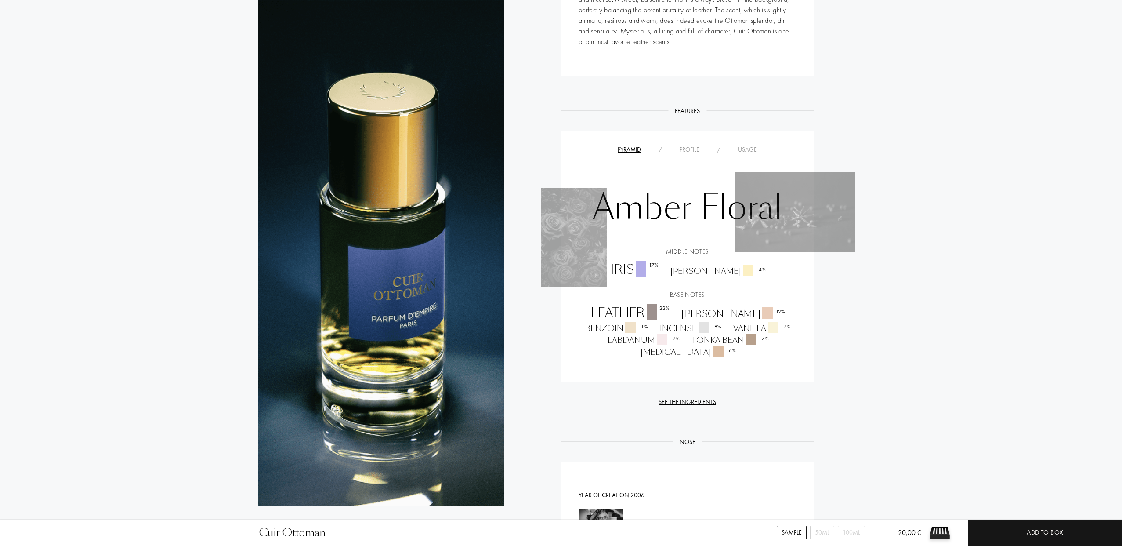
scroll to position [476, 0]
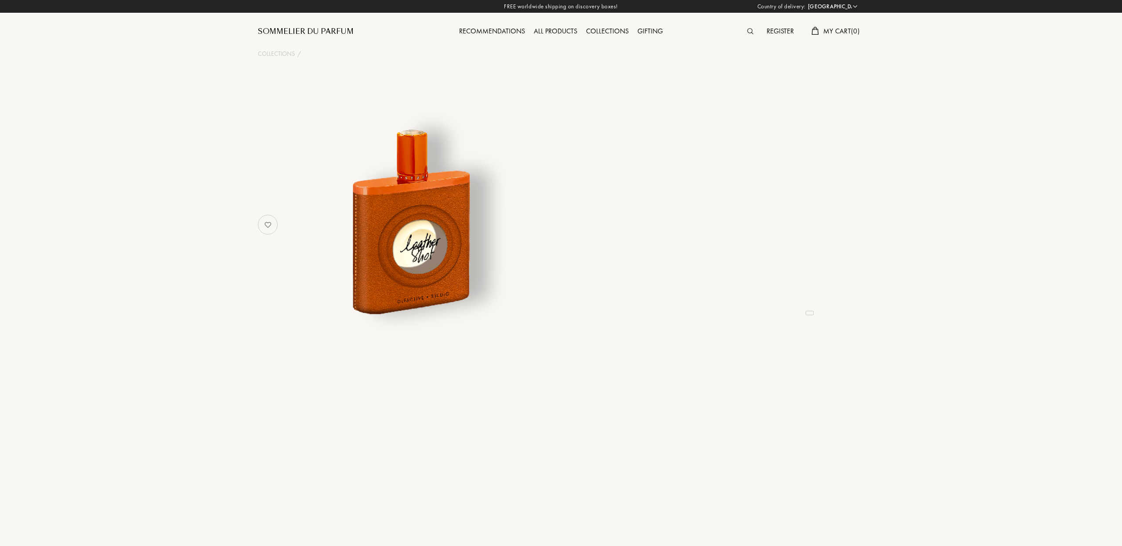
select select "ES"
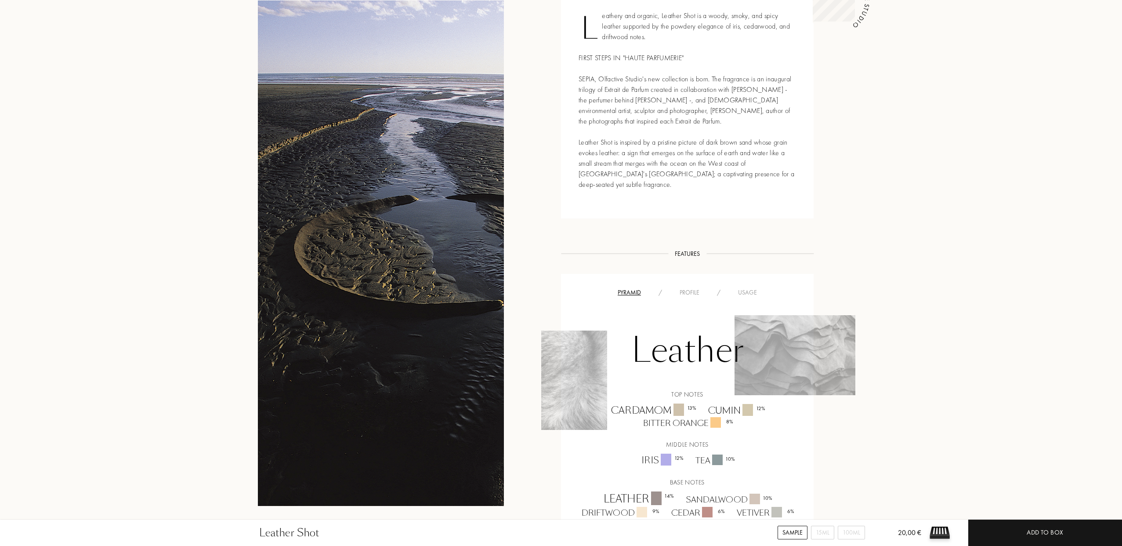
scroll to position [417, 0]
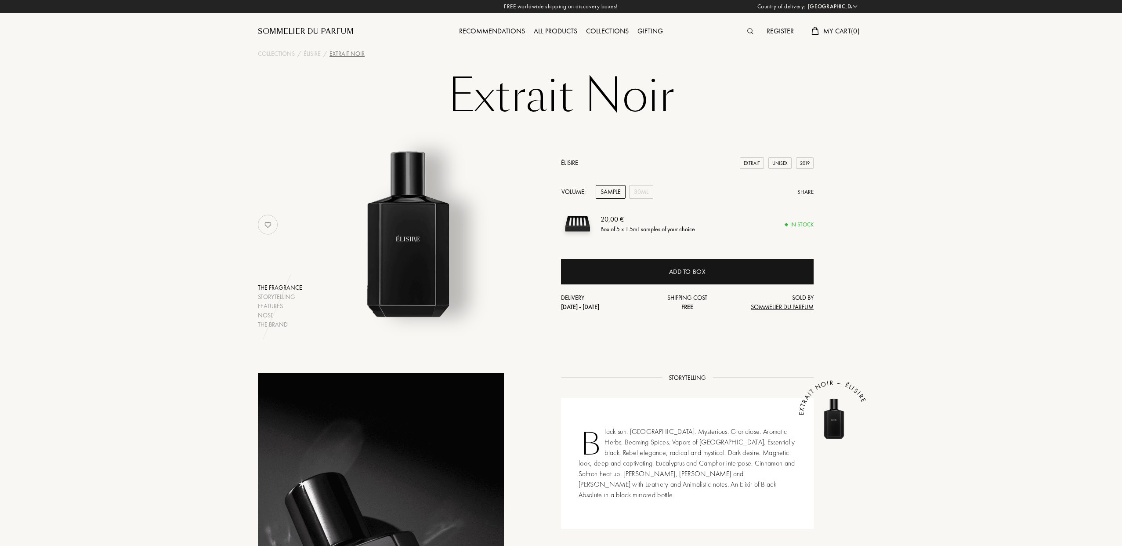
select select "ES"
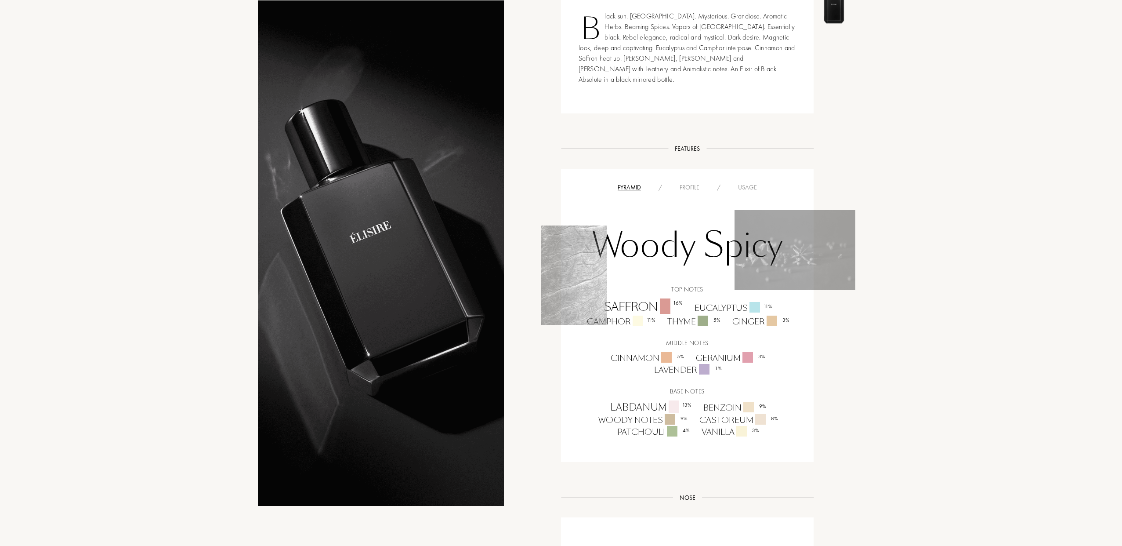
scroll to position [113, 0]
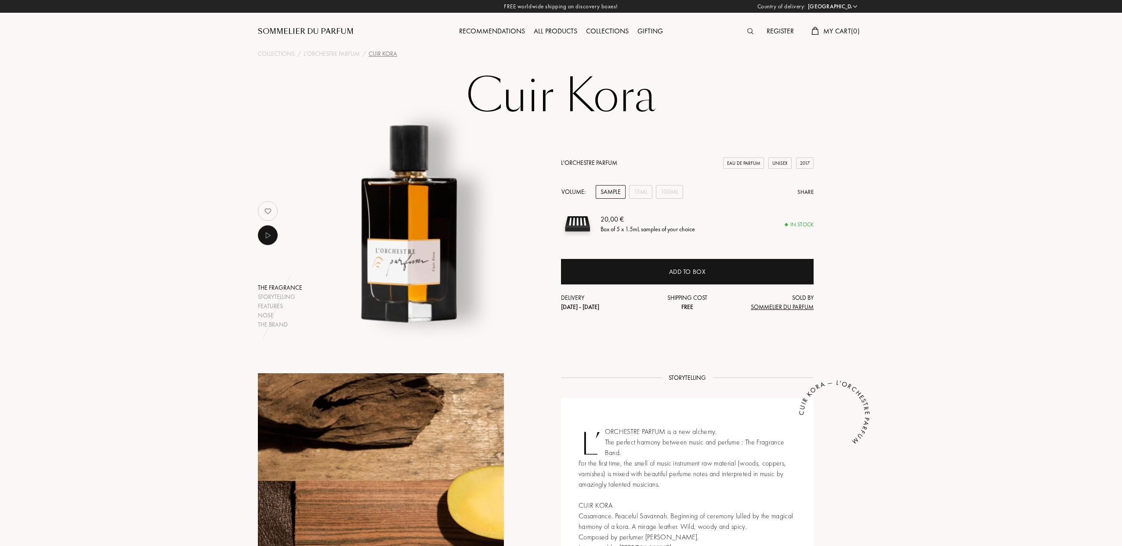
select select "ES"
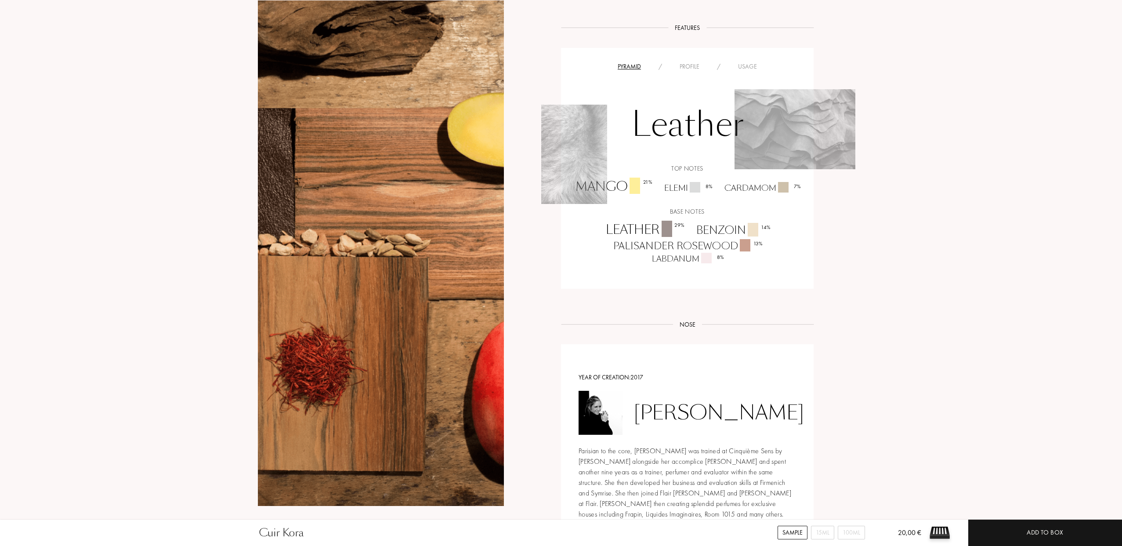
scroll to position [535, 0]
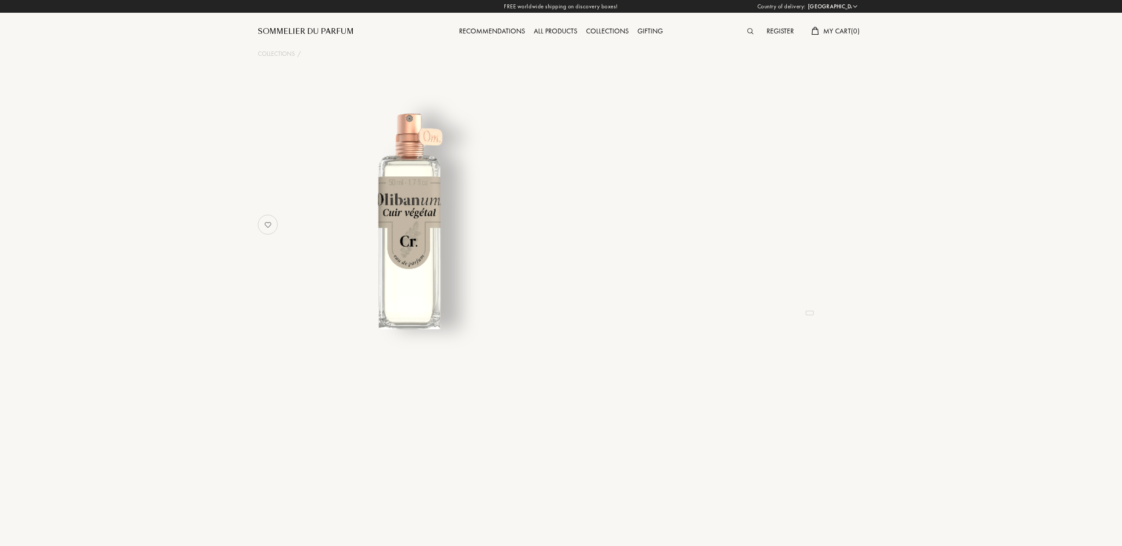
select select "ES"
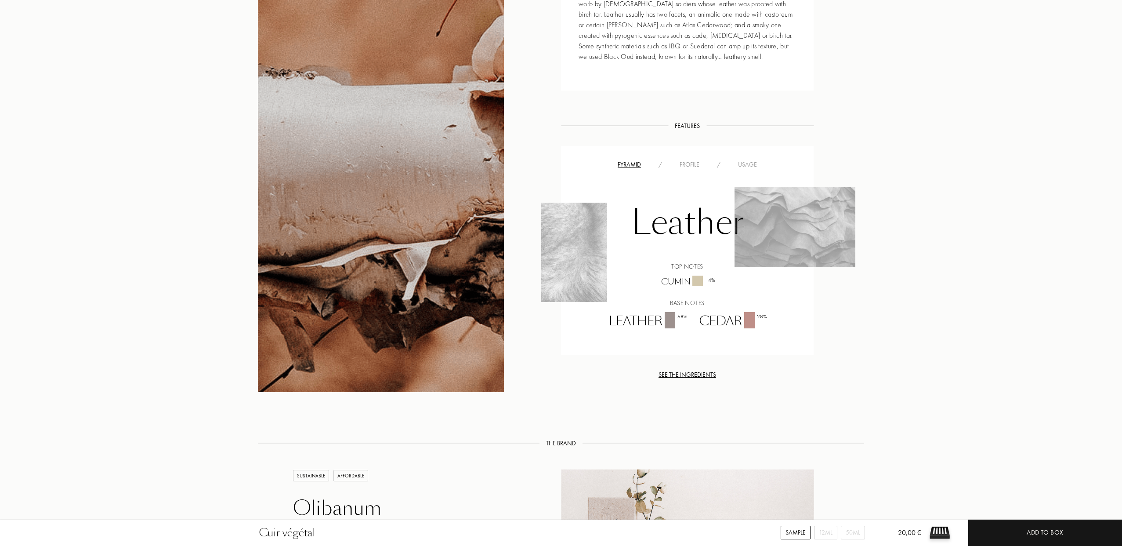
scroll to position [492, 0]
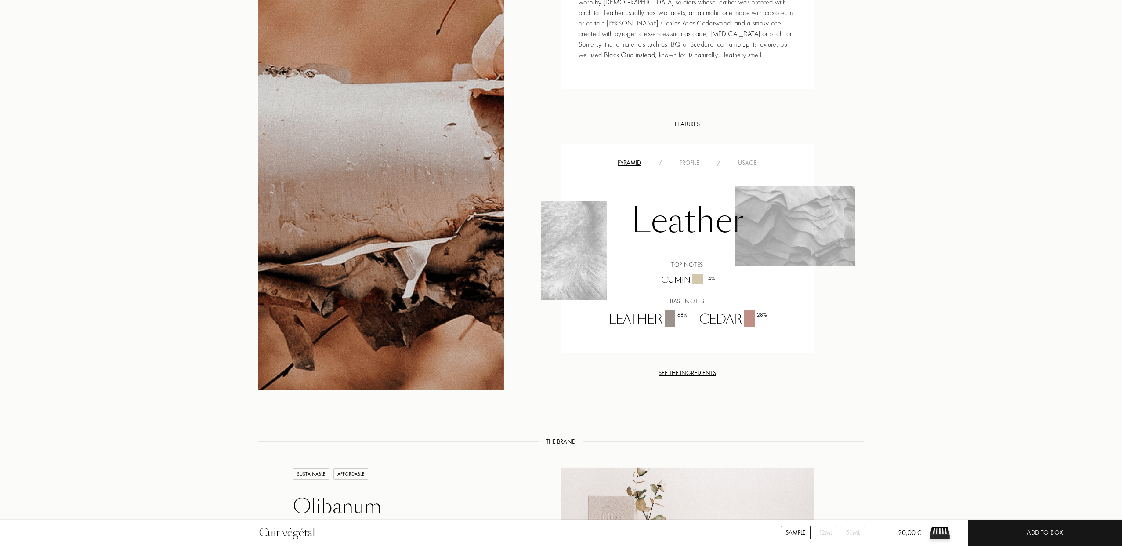
click at [698, 368] on div "See the ingredients" at bounding box center [687, 372] width 253 height 9
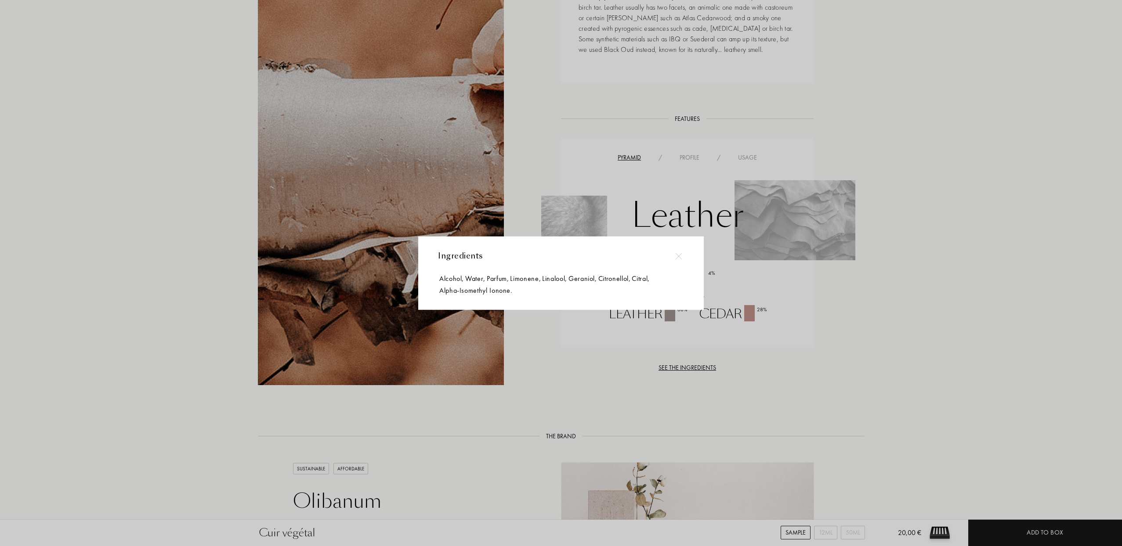
scroll to position [499, 0]
click at [680, 254] on img at bounding box center [678, 256] width 7 height 7
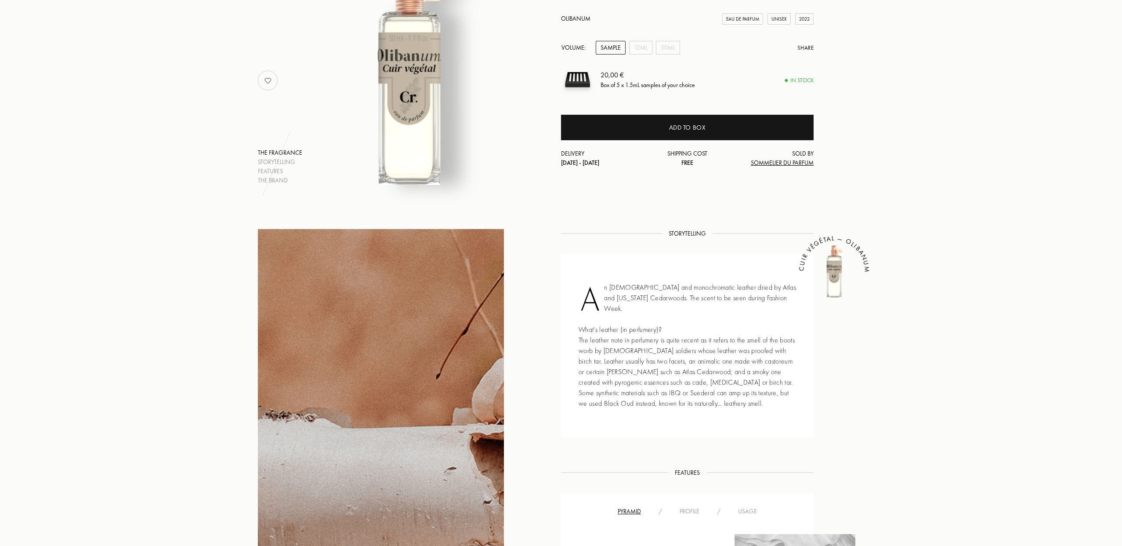
scroll to position [0, 0]
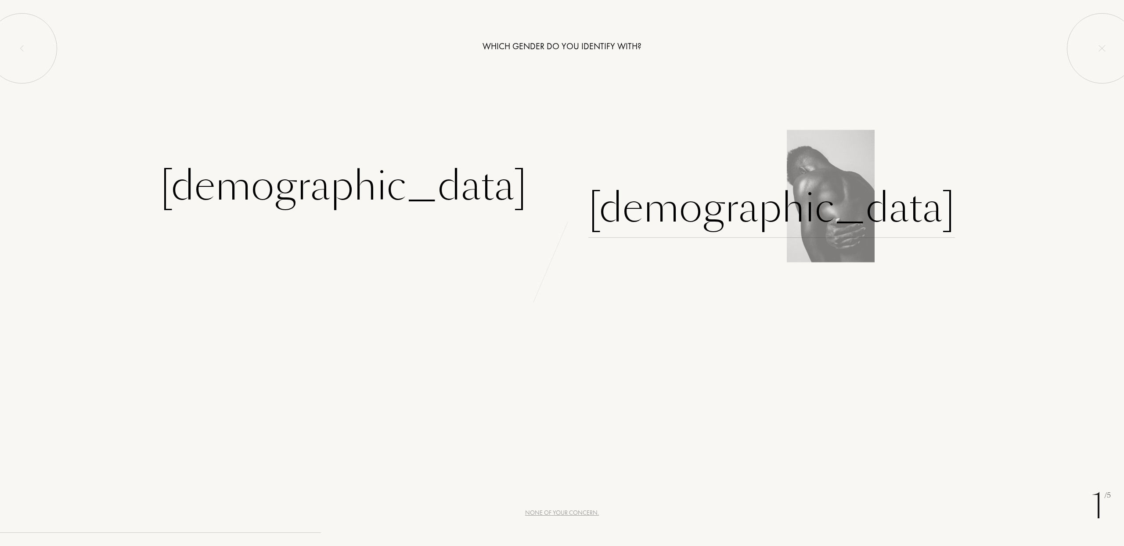
click at [643, 214] on div "[DEMOGRAPHIC_DATA]" at bounding box center [772, 207] width 367 height 59
click at [637, 210] on div "[DEMOGRAPHIC_DATA]" at bounding box center [772, 207] width 367 height 59
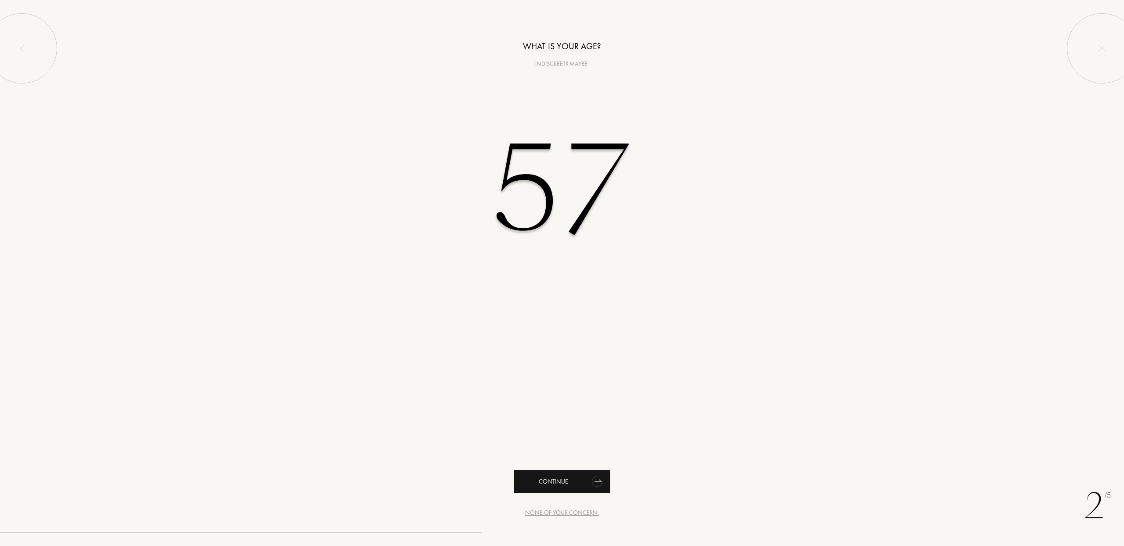
type input "57"
click at [566, 479] on div "Continue" at bounding box center [562, 481] width 97 height 23
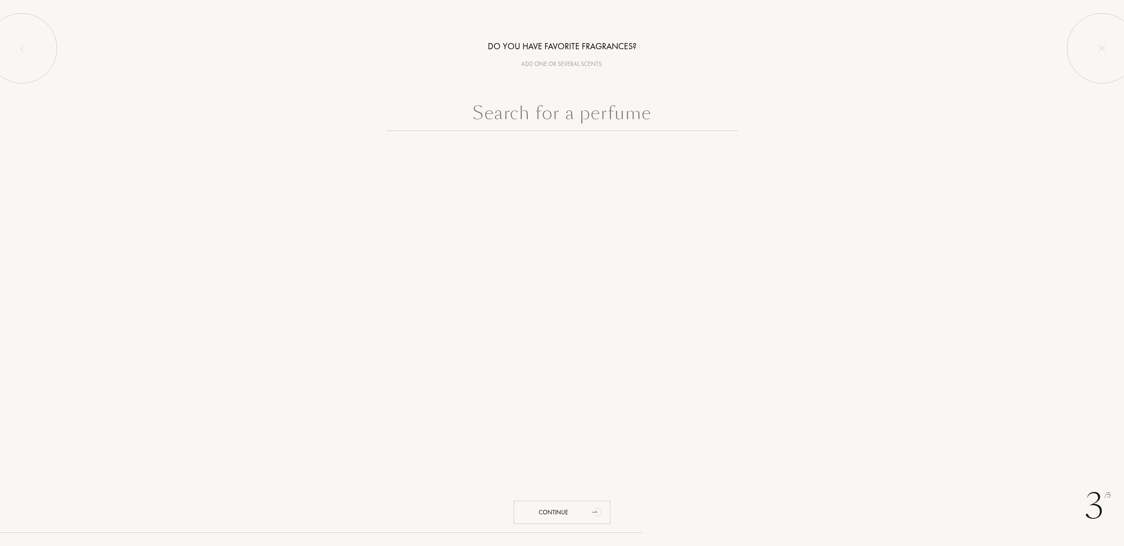
click at [561, 115] on input "text" at bounding box center [562, 115] width 351 height 32
click at [571, 511] on div "Continue" at bounding box center [562, 511] width 97 height 23
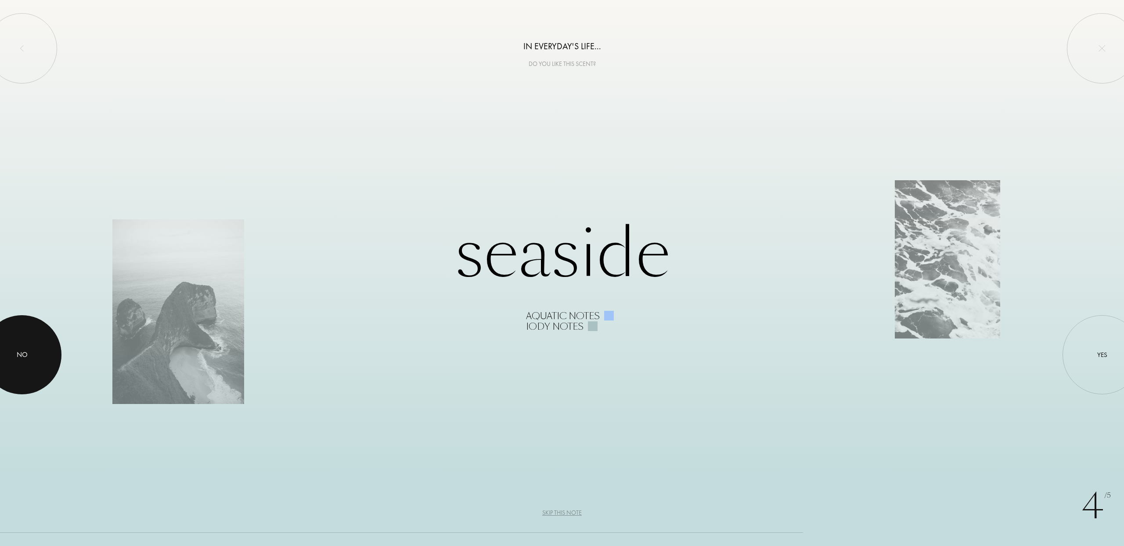
click at [24, 357] on div "No" at bounding box center [22, 354] width 11 height 11
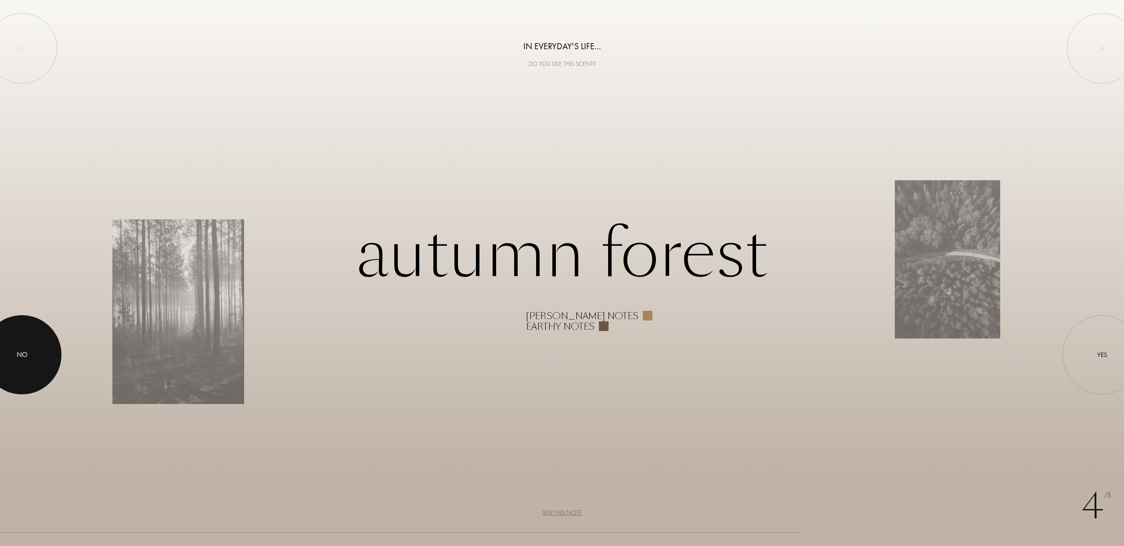
click at [31, 360] on div at bounding box center [21, 354] width 79 height 79
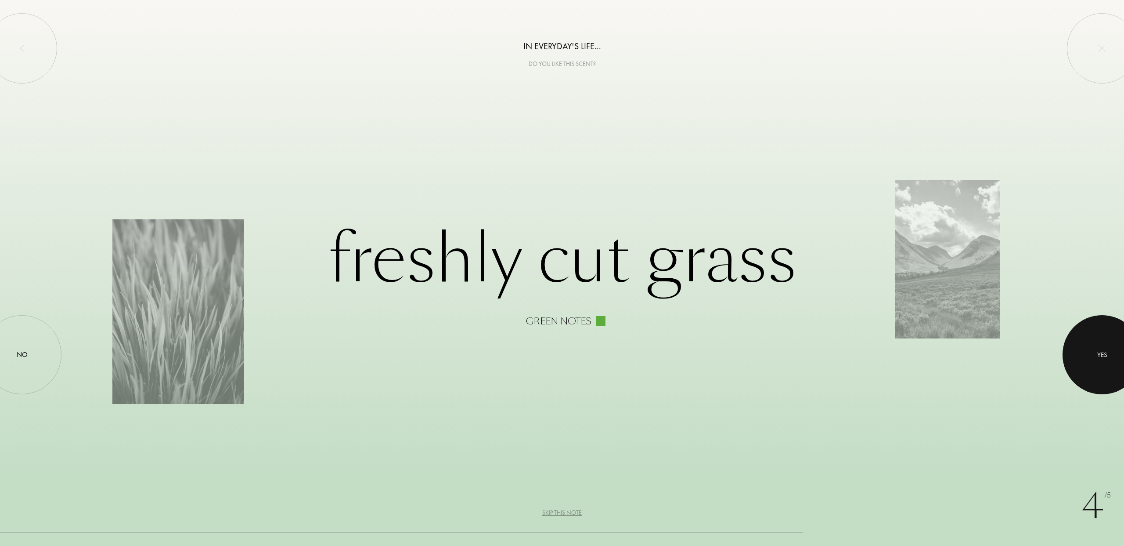
click at [1107, 357] on div "Yes" at bounding box center [1103, 355] width 10 height 10
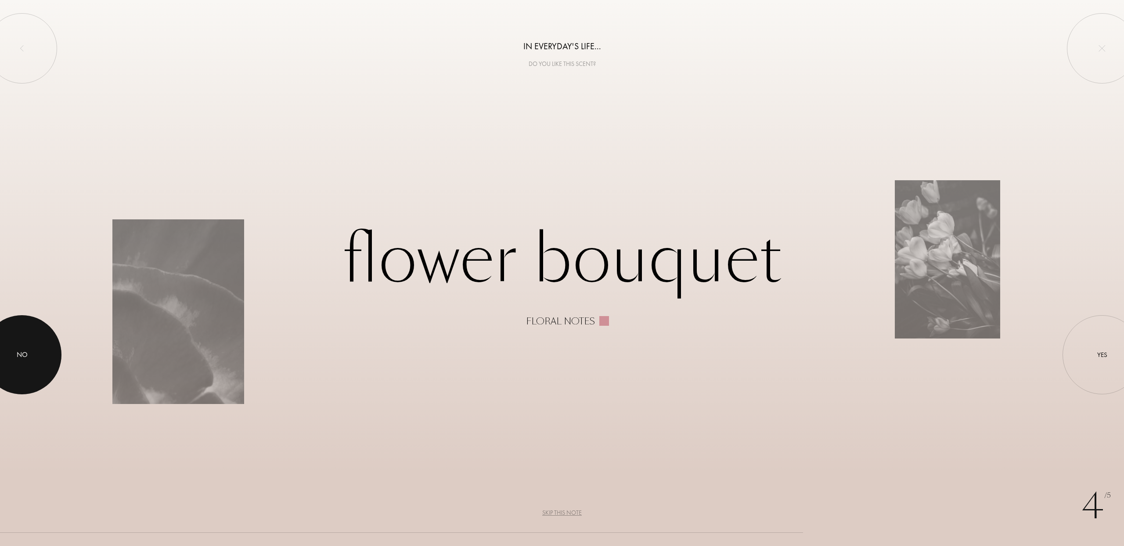
click at [33, 357] on div at bounding box center [21, 354] width 79 height 79
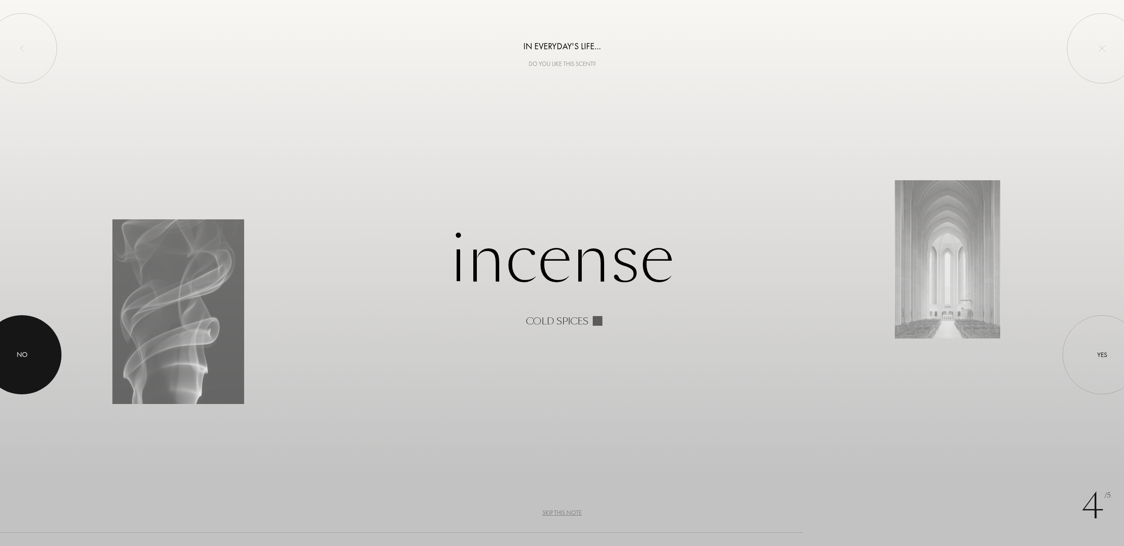
click at [32, 357] on div at bounding box center [21, 354] width 79 height 79
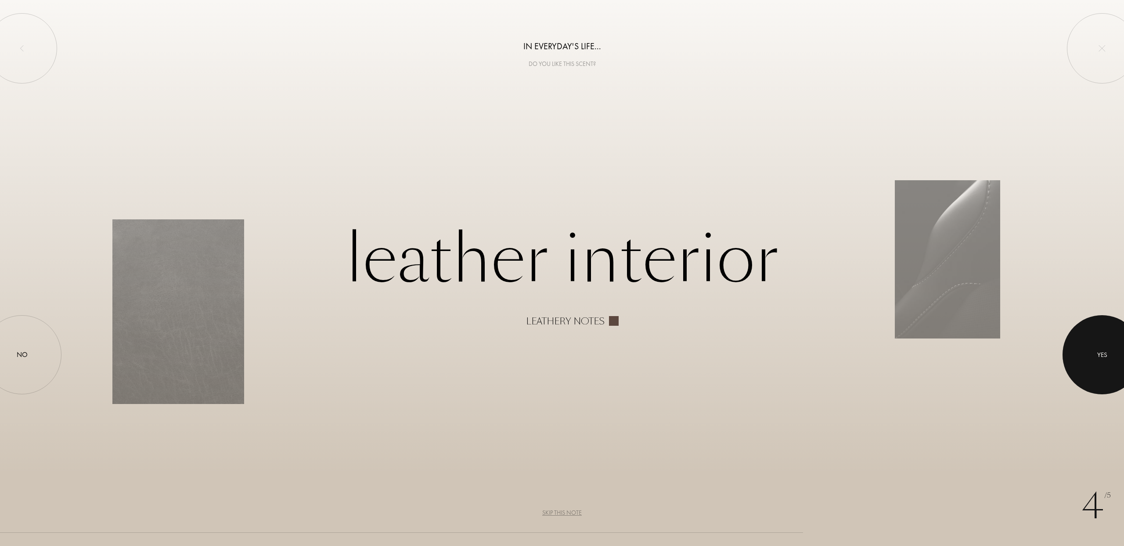
click at [1109, 348] on div at bounding box center [1102, 354] width 79 height 79
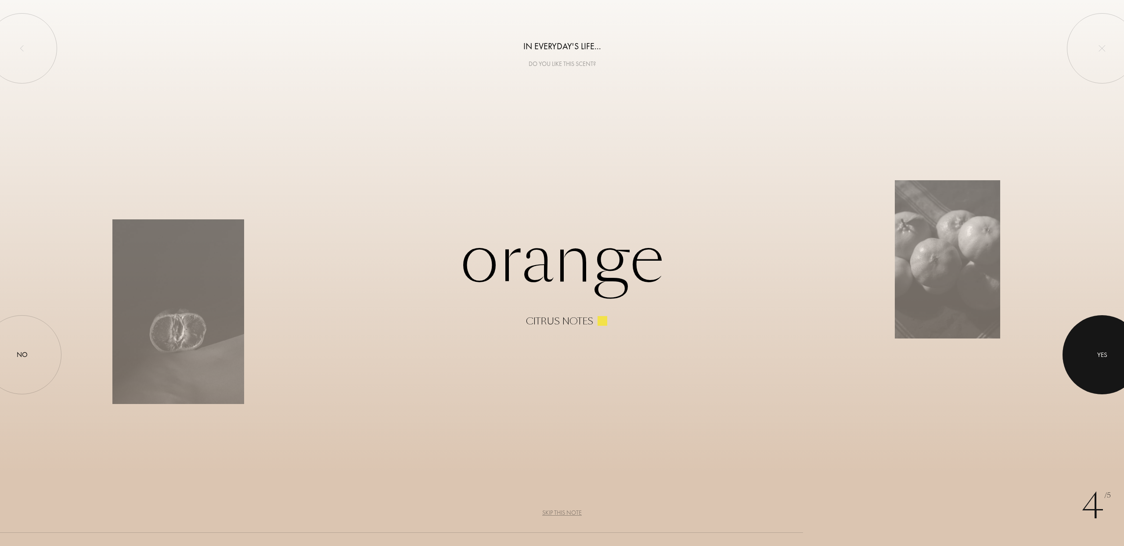
click at [1110, 346] on div at bounding box center [1102, 354] width 79 height 79
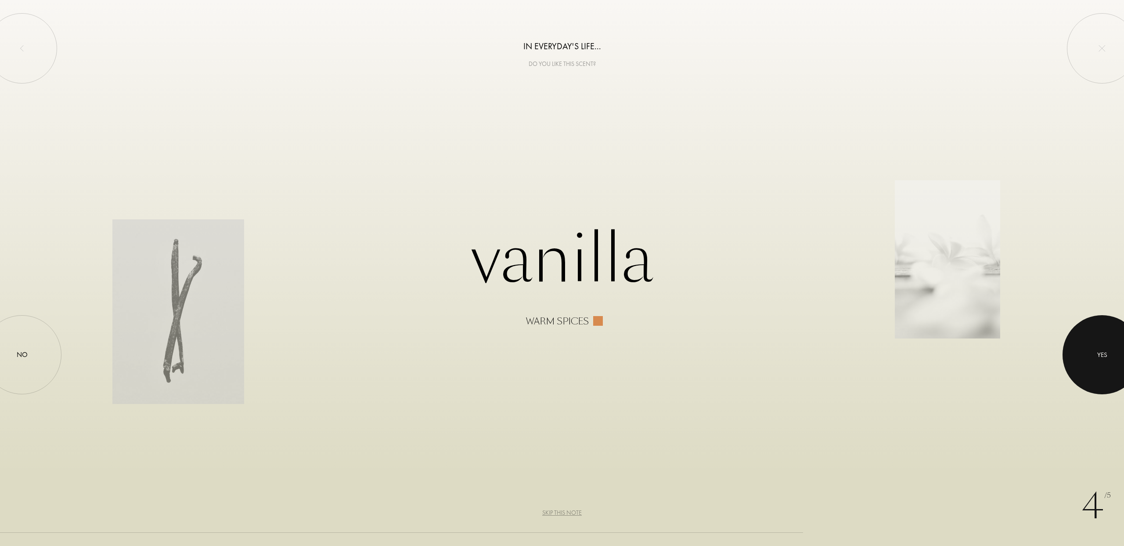
click at [1097, 349] on div at bounding box center [1102, 354] width 79 height 79
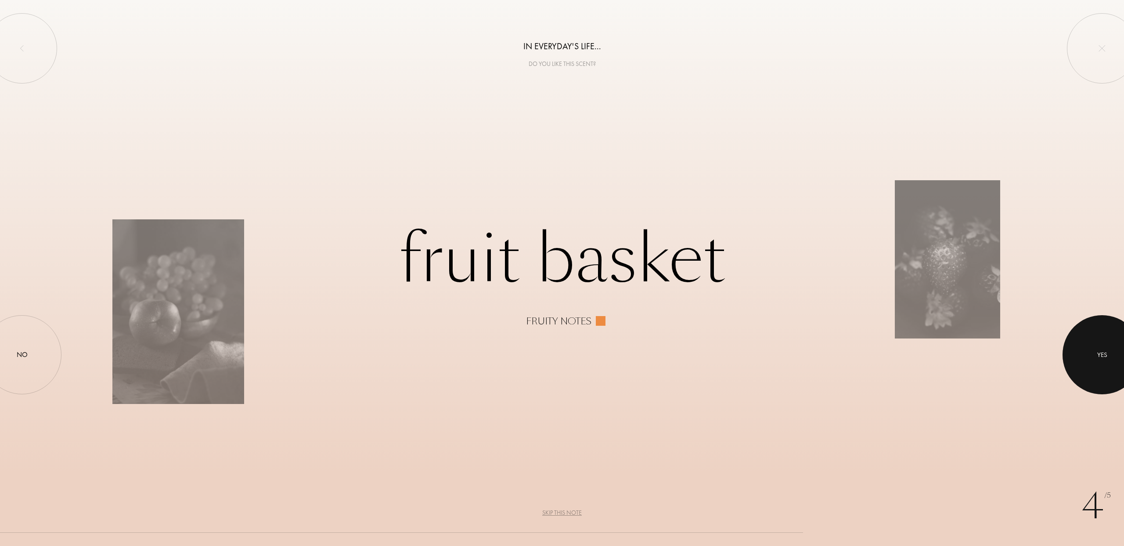
click at [1105, 354] on div "Yes" at bounding box center [1103, 355] width 10 height 10
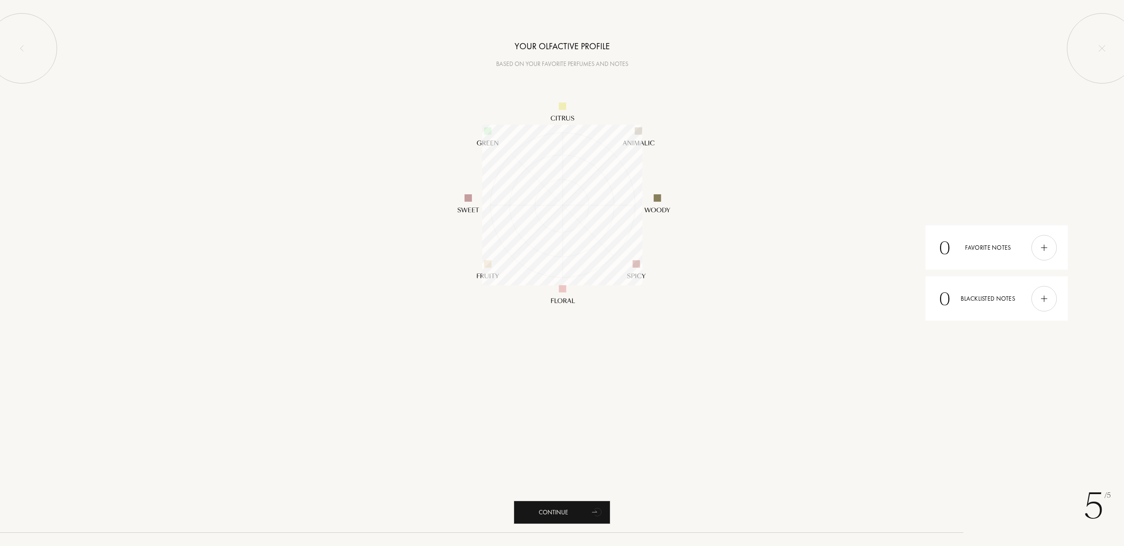
scroll to position [160, 160]
click at [557, 511] on div "Continue" at bounding box center [562, 511] width 97 height 23
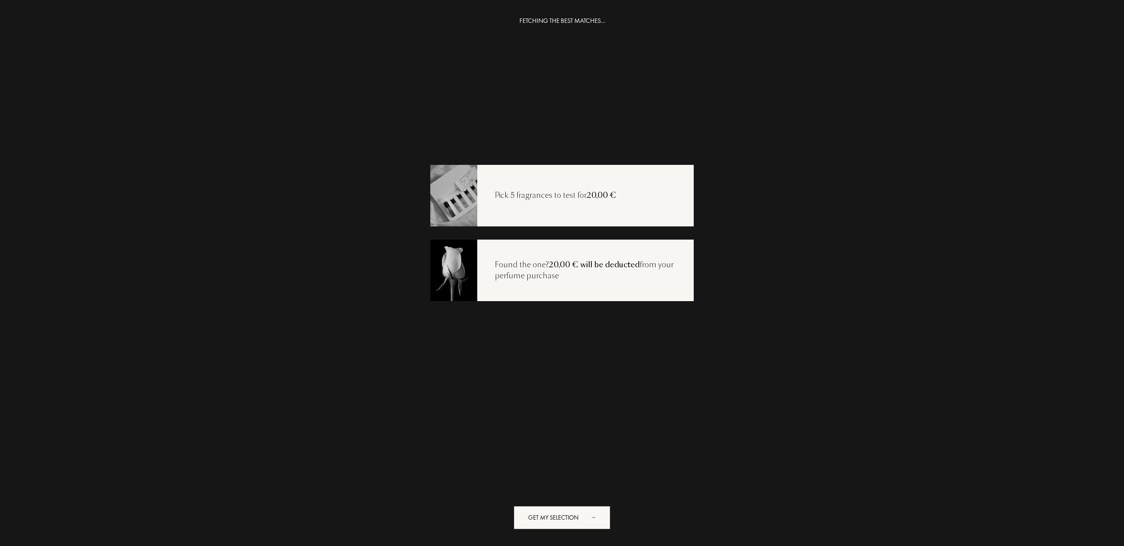
scroll to position [4, 0]
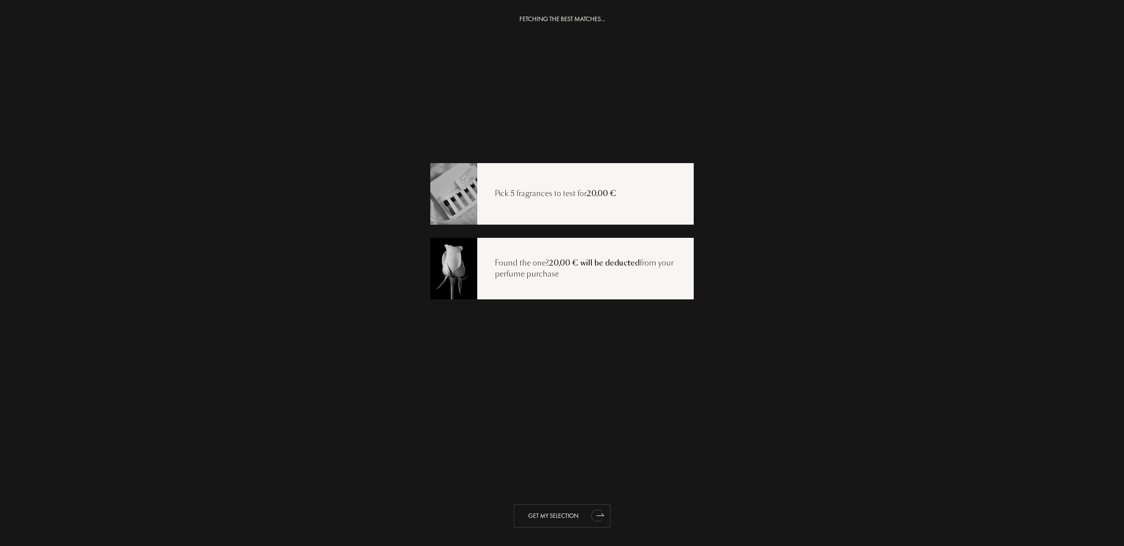
click at [561, 514] on div "Get my selection" at bounding box center [562, 515] width 97 height 23
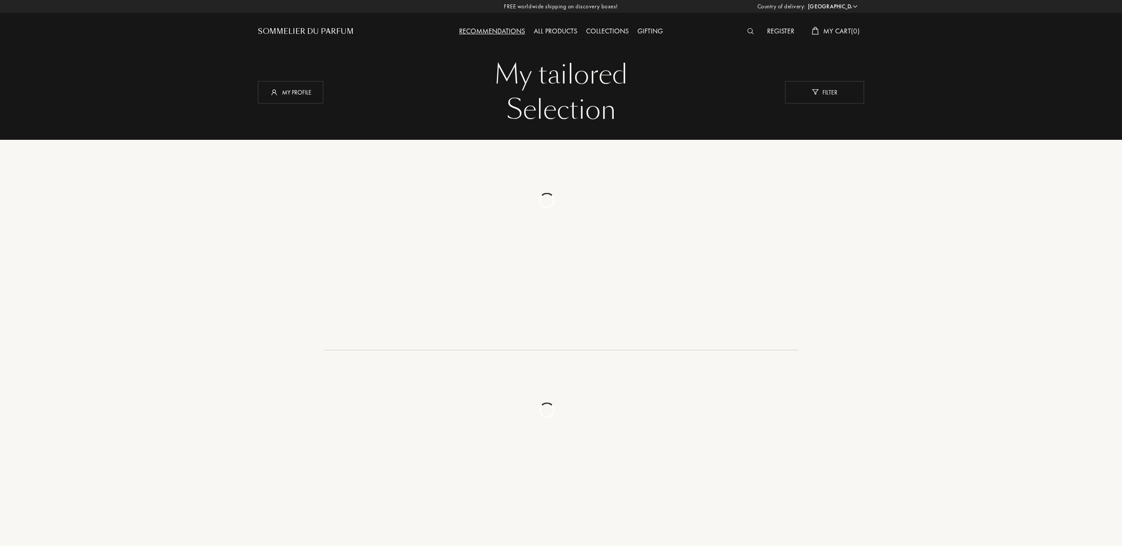
select select "ES"
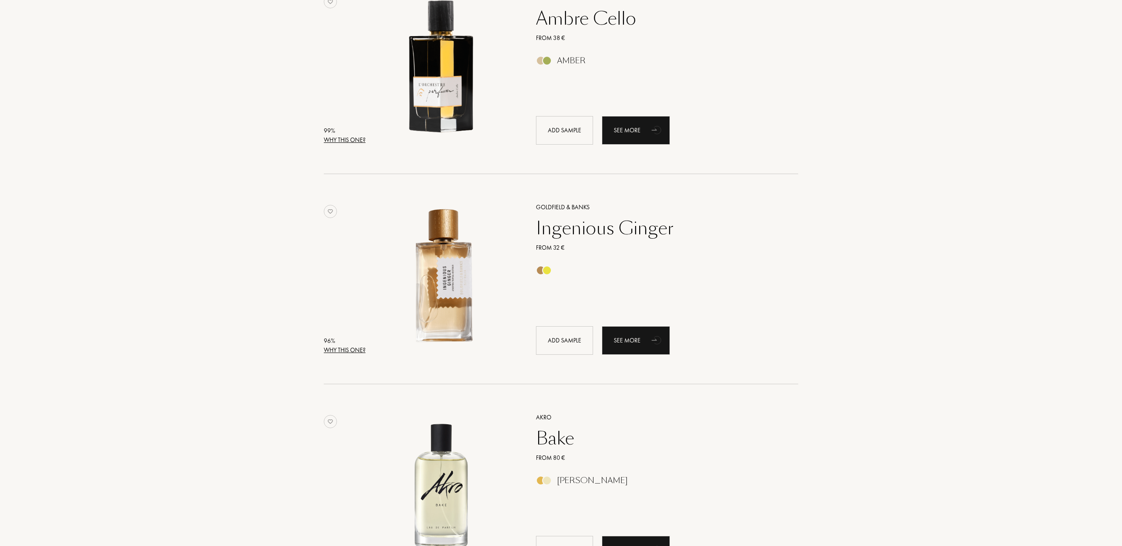
scroll to position [75, 0]
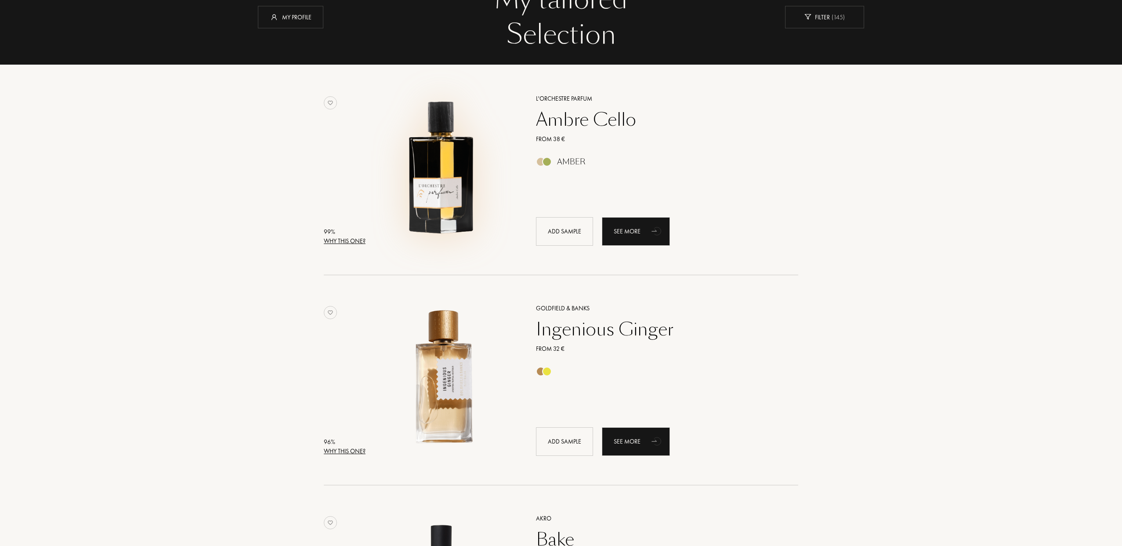
click at [439, 157] on img at bounding box center [442, 166] width 146 height 146
click at [591, 332] on div "Ingenious Ginger" at bounding box center [657, 328] width 256 height 21
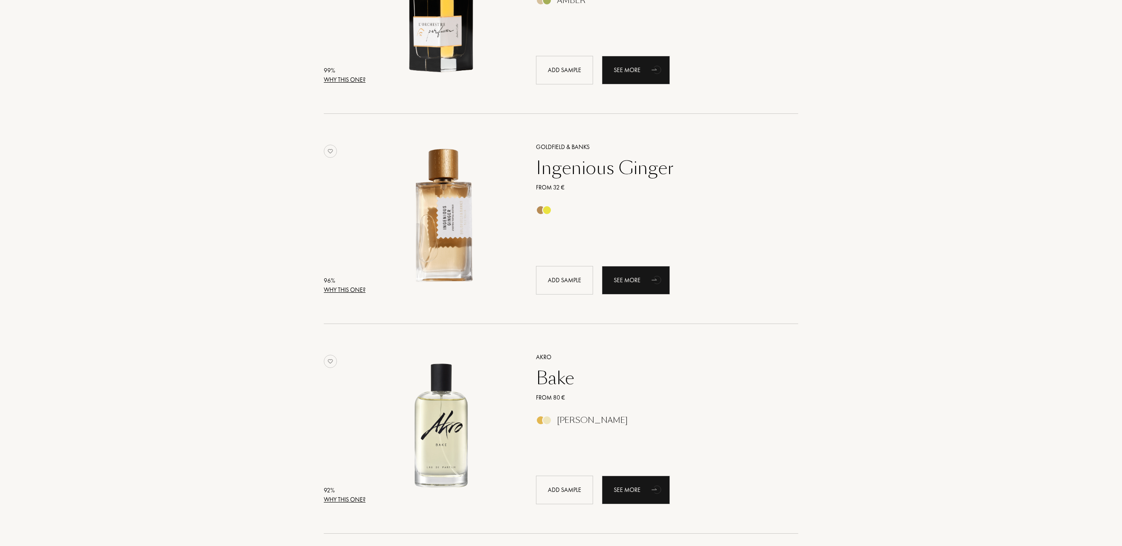
scroll to position [312, 0]
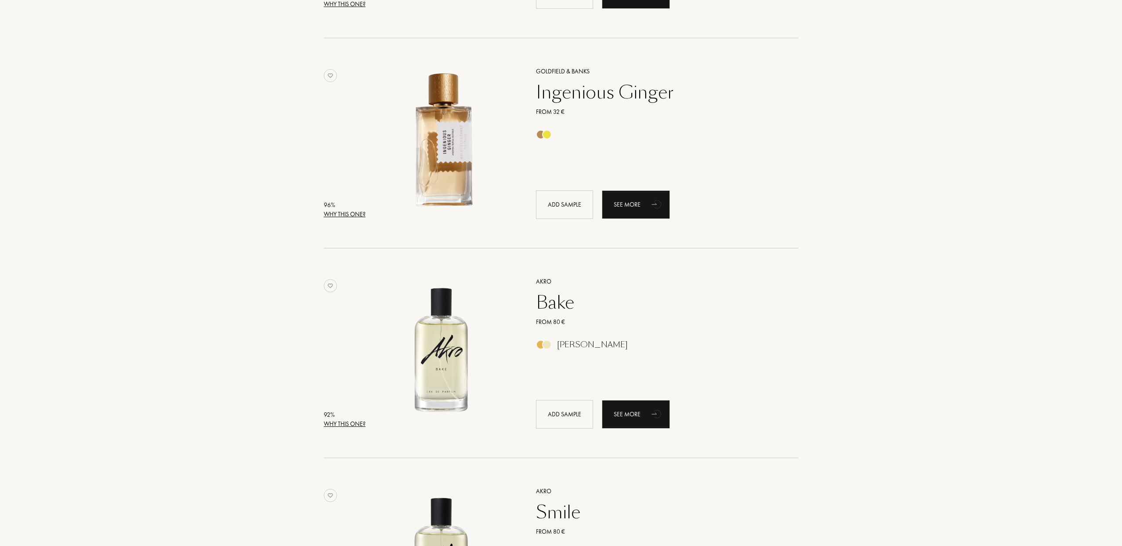
click at [551, 304] on div "Bake" at bounding box center [657, 302] width 256 height 21
click at [556, 511] on div "Smile" at bounding box center [657, 511] width 256 height 21
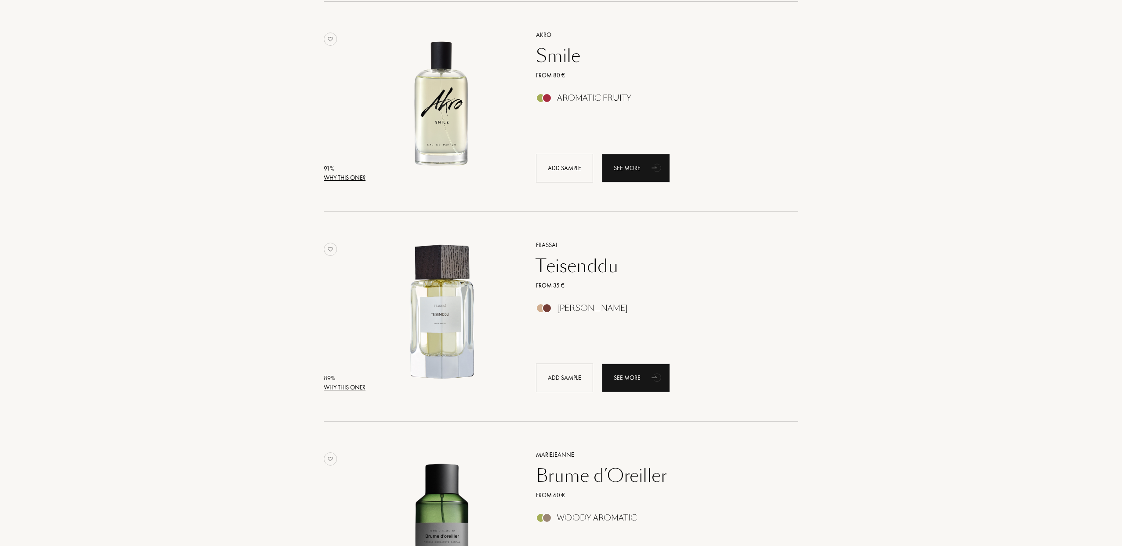
scroll to position [820, 0]
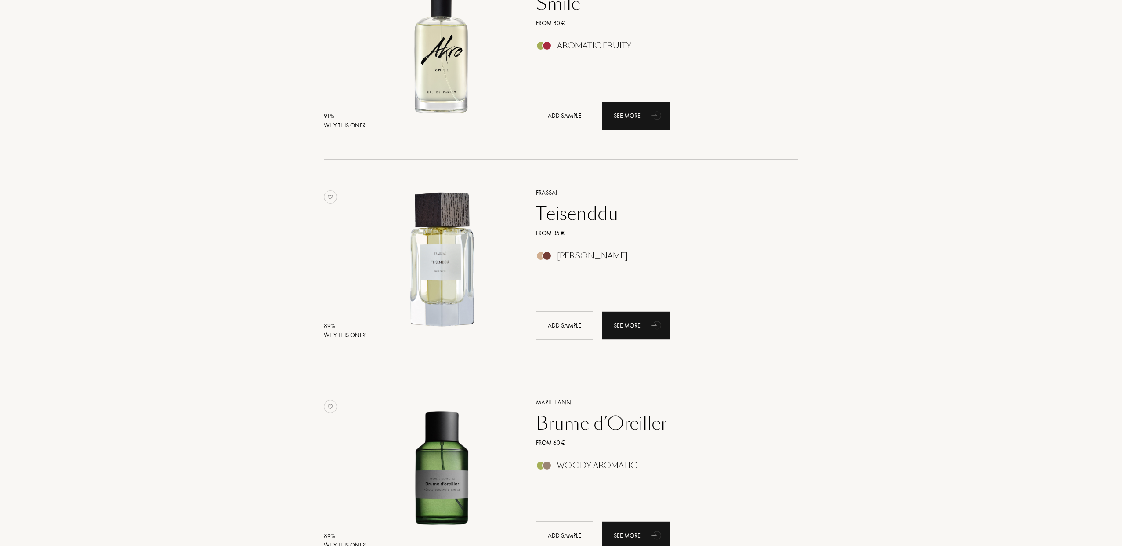
click at [553, 212] on div "Teisenddu" at bounding box center [657, 213] width 256 height 21
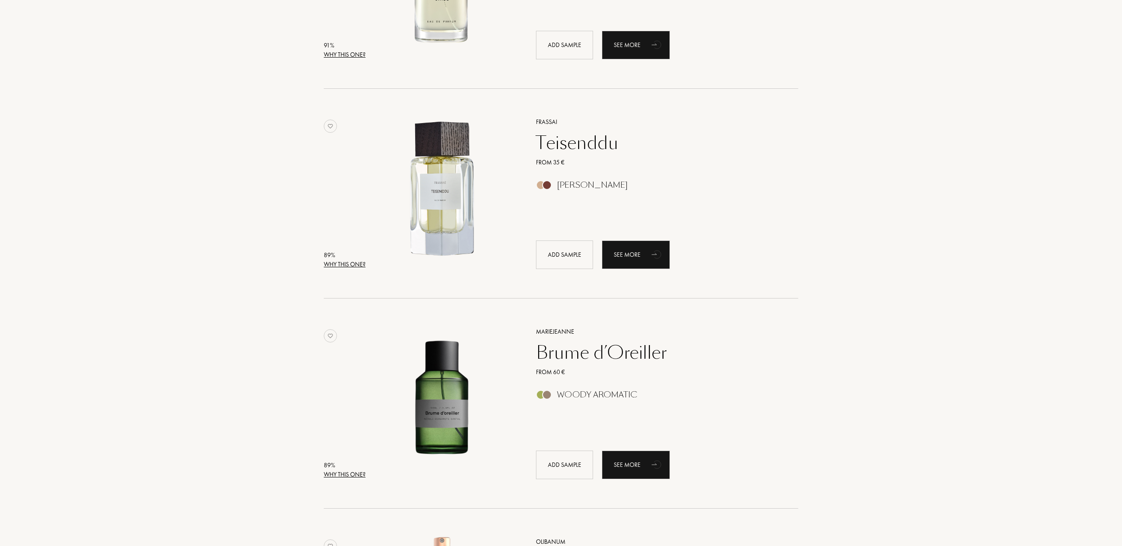
scroll to position [962, 0]
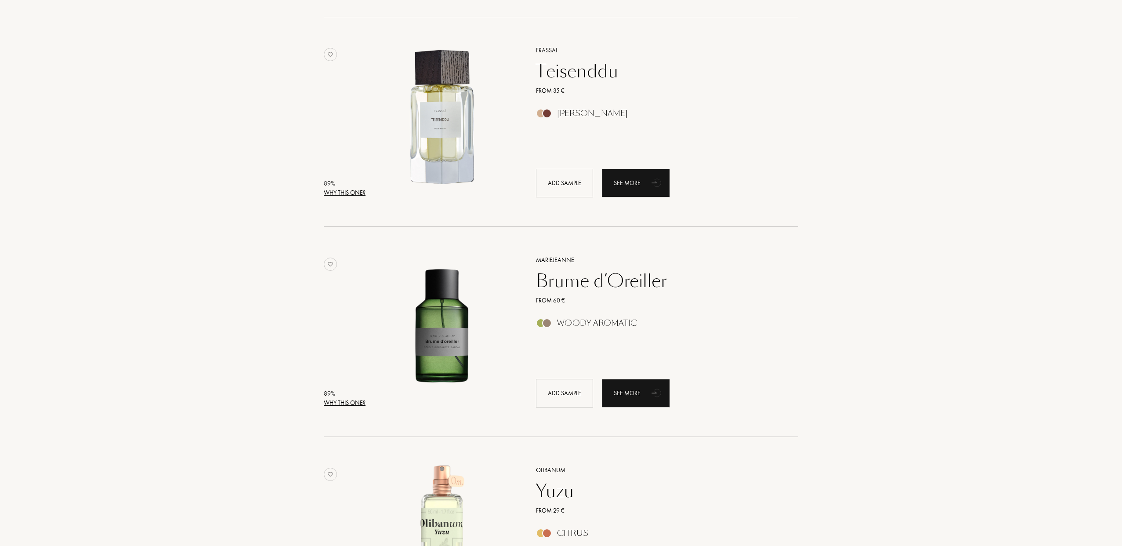
click at [633, 282] on div "Brume d’Oreiller" at bounding box center [657, 280] width 256 height 21
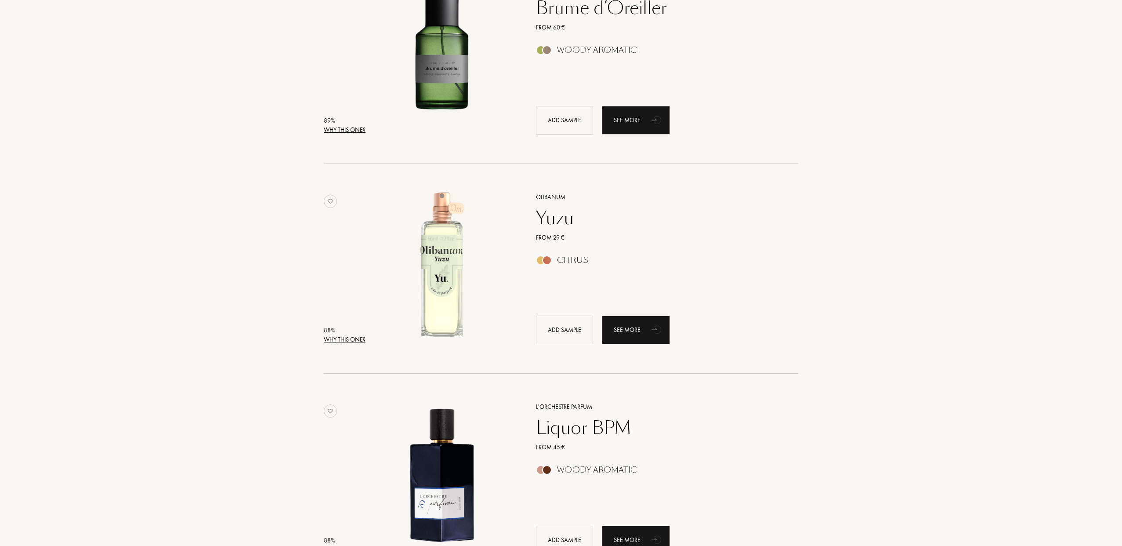
click at [547, 216] on div "Yuzu" at bounding box center [657, 217] width 256 height 21
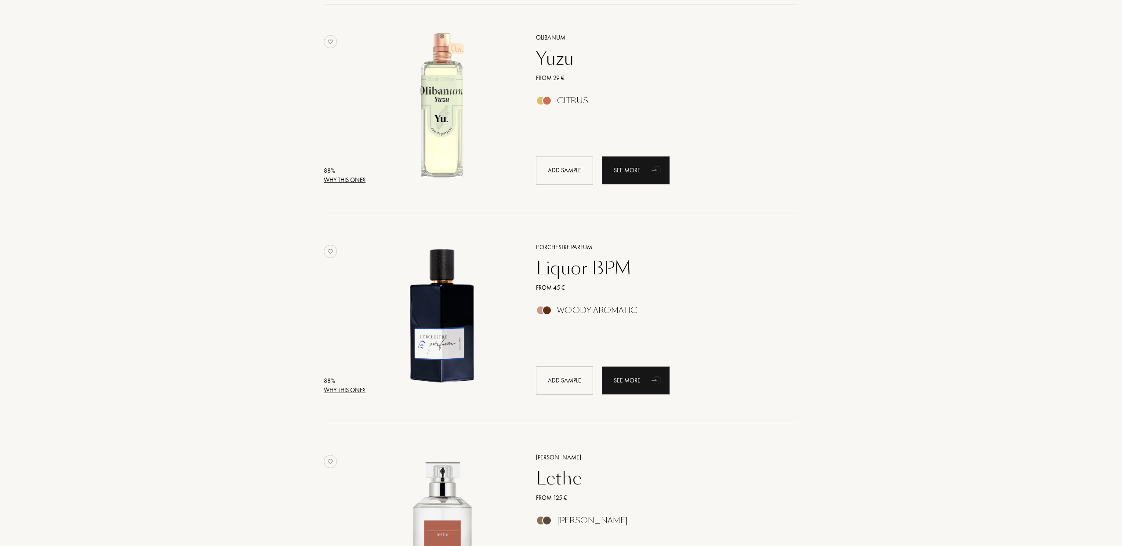
scroll to position [1488, 0]
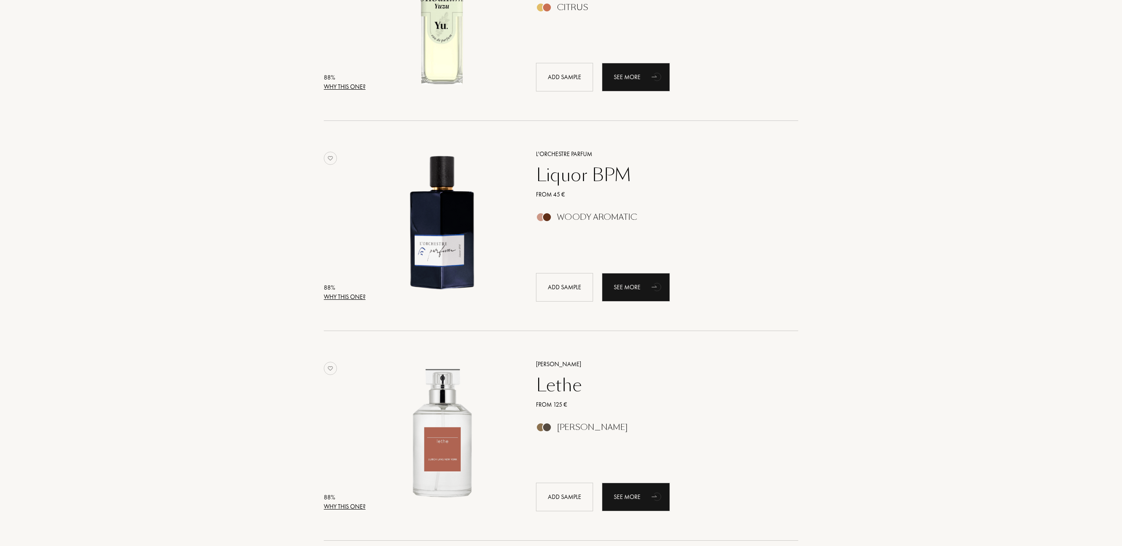
click at [597, 220] on div "Woody Aromatic" at bounding box center [597, 217] width 80 height 10
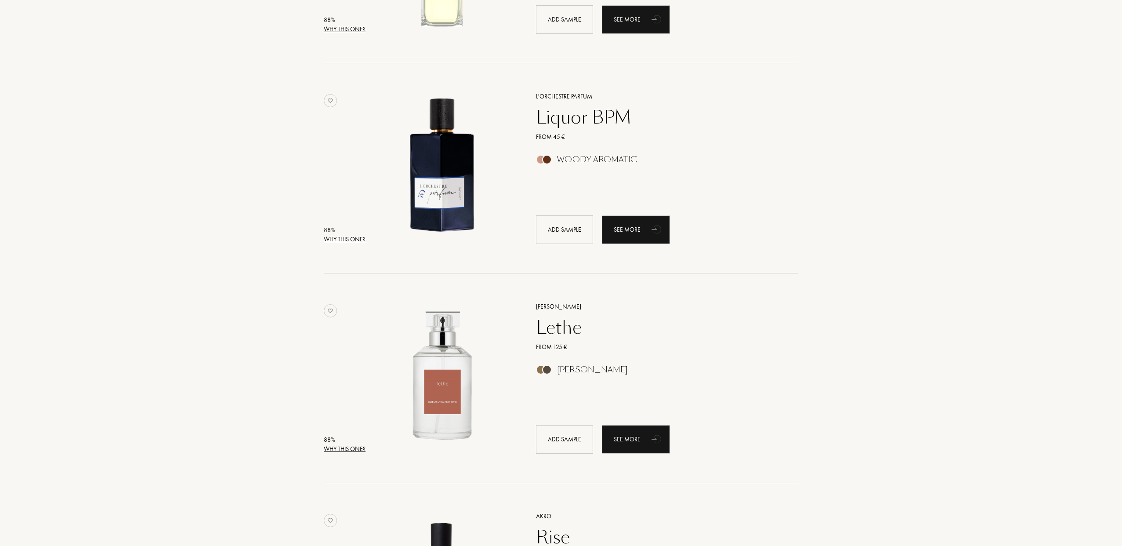
scroll to position [1612, 0]
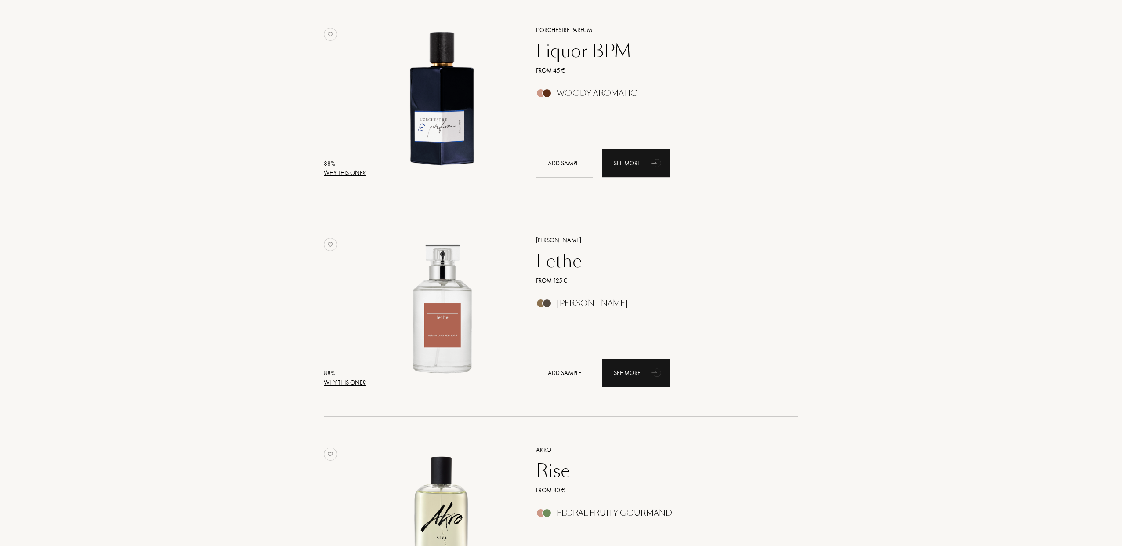
click at [550, 253] on div "Lethe" at bounding box center [657, 260] width 256 height 21
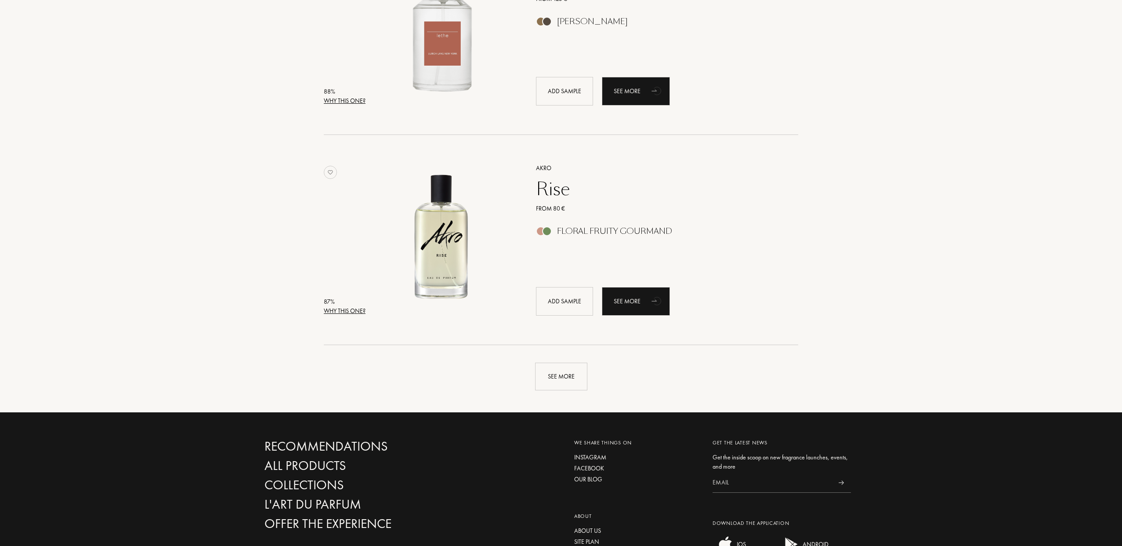
scroll to position [1731, 0]
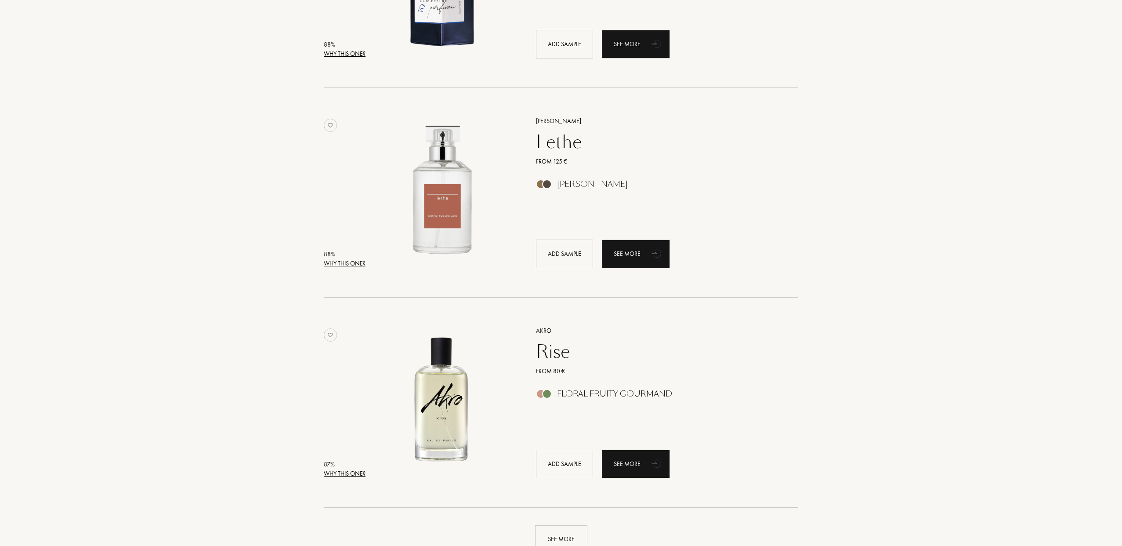
click at [558, 351] on div "Rise" at bounding box center [657, 351] width 256 height 21
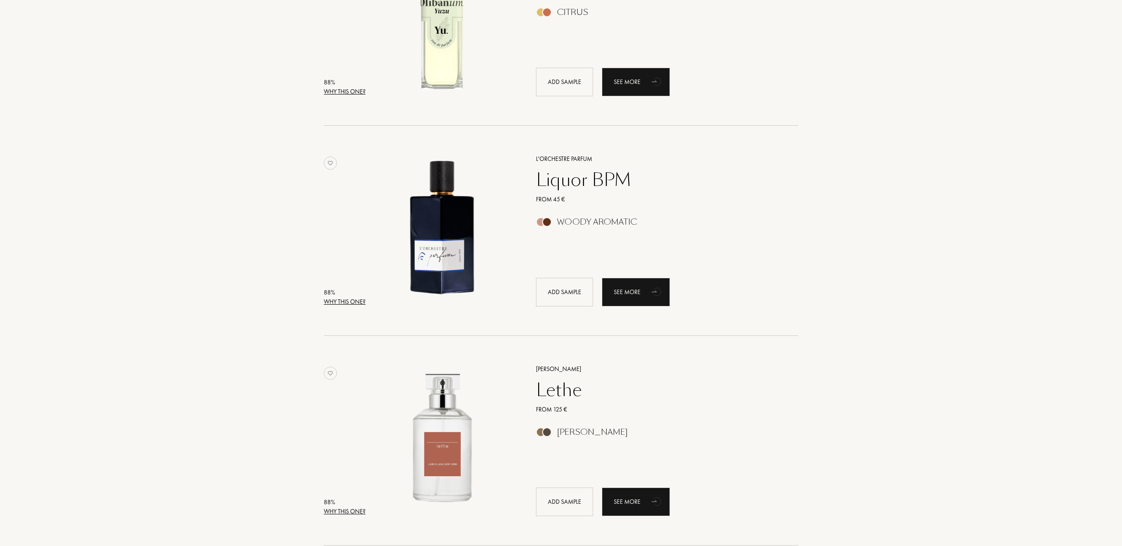
scroll to position [1476, 0]
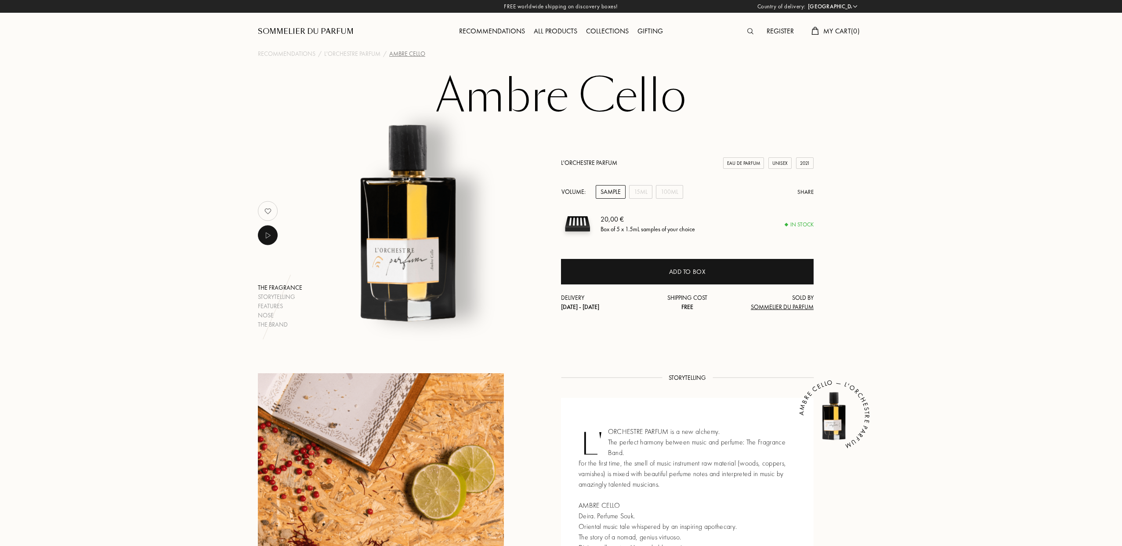
select select "ES"
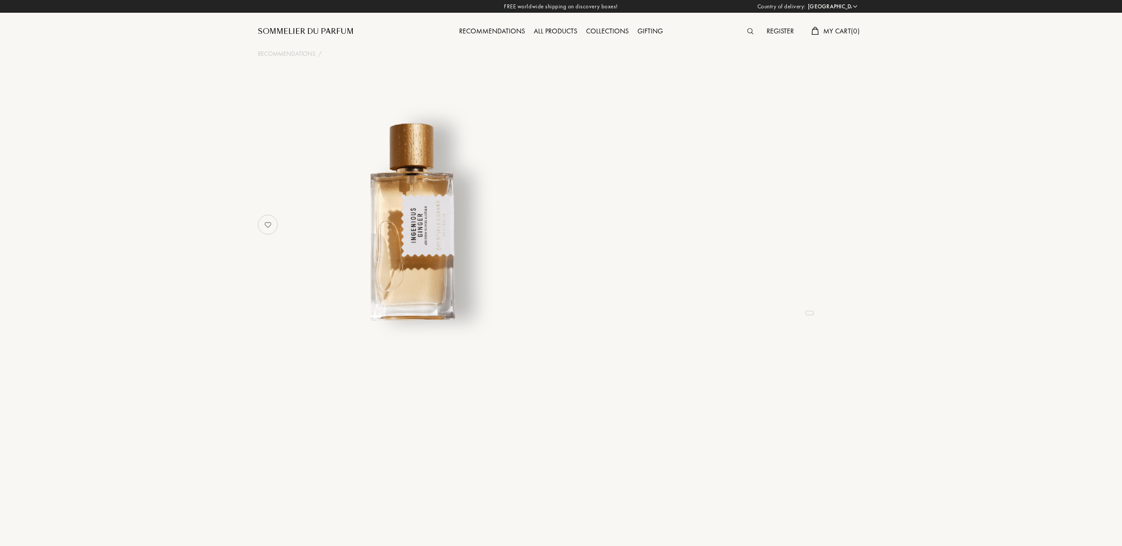
select select "ES"
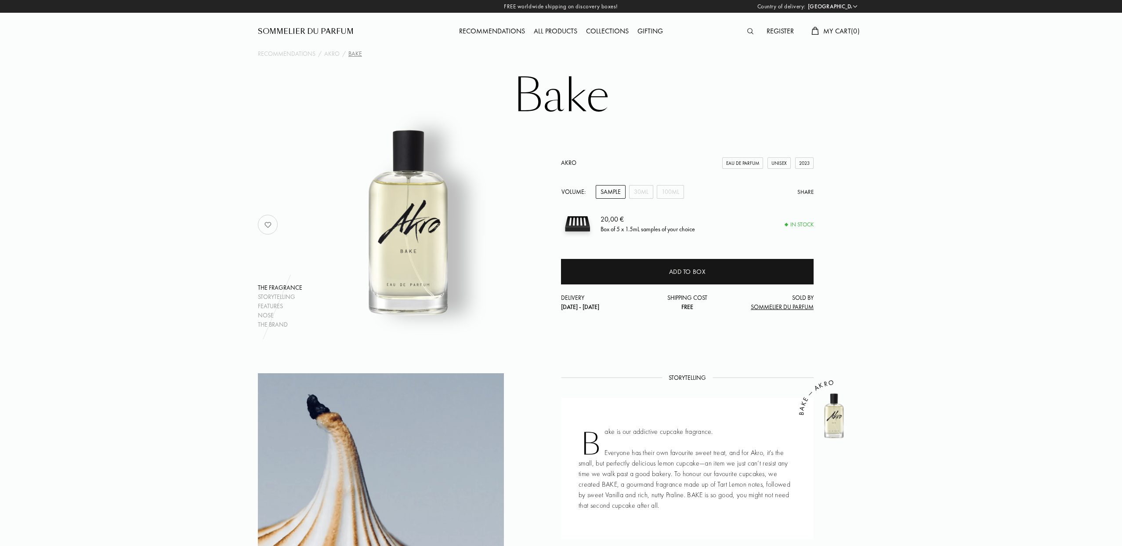
select select "ES"
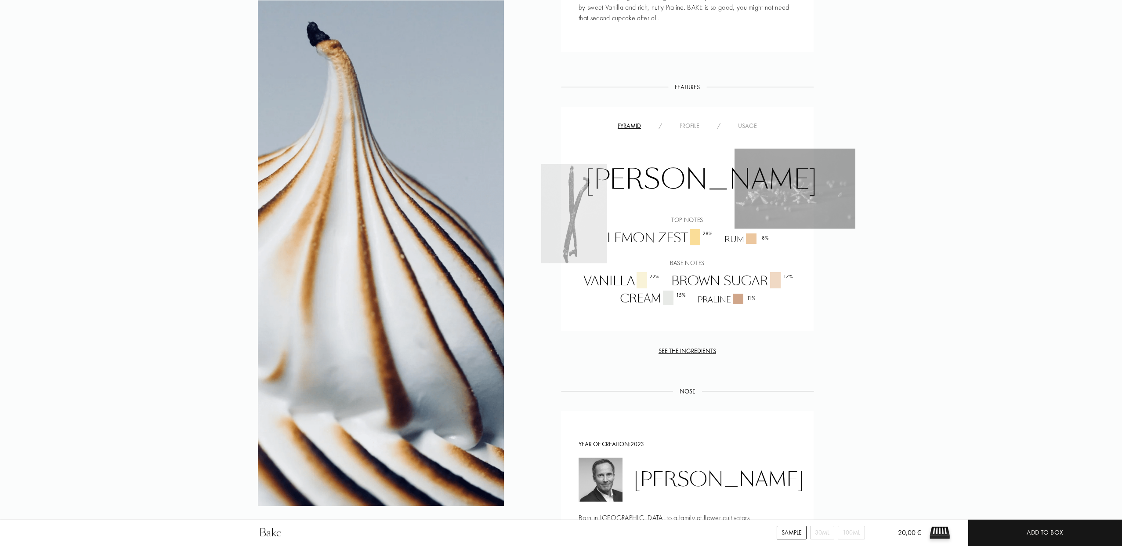
scroll to position [447, 0]
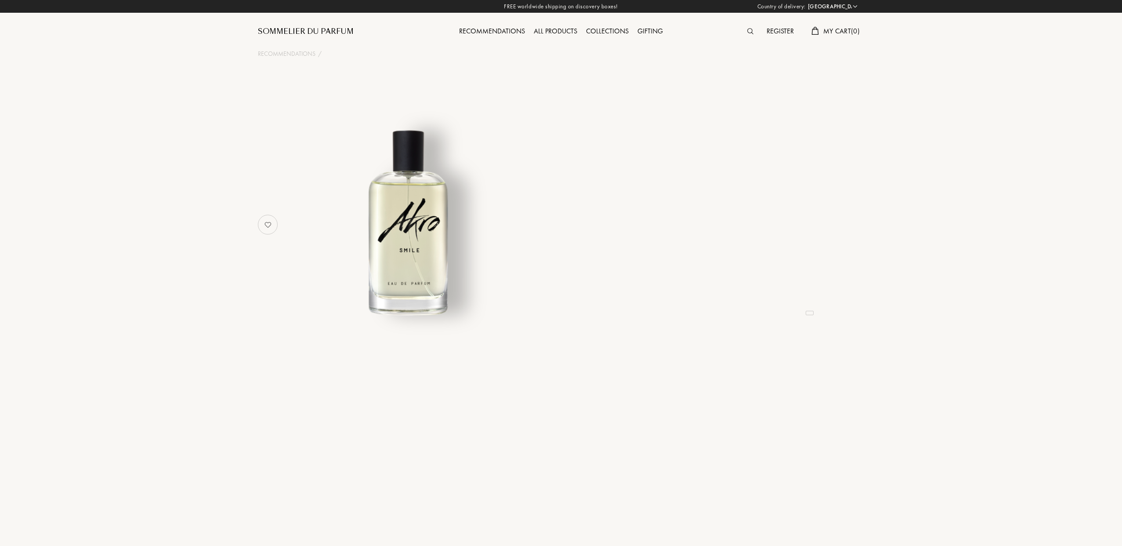
select select "ES"
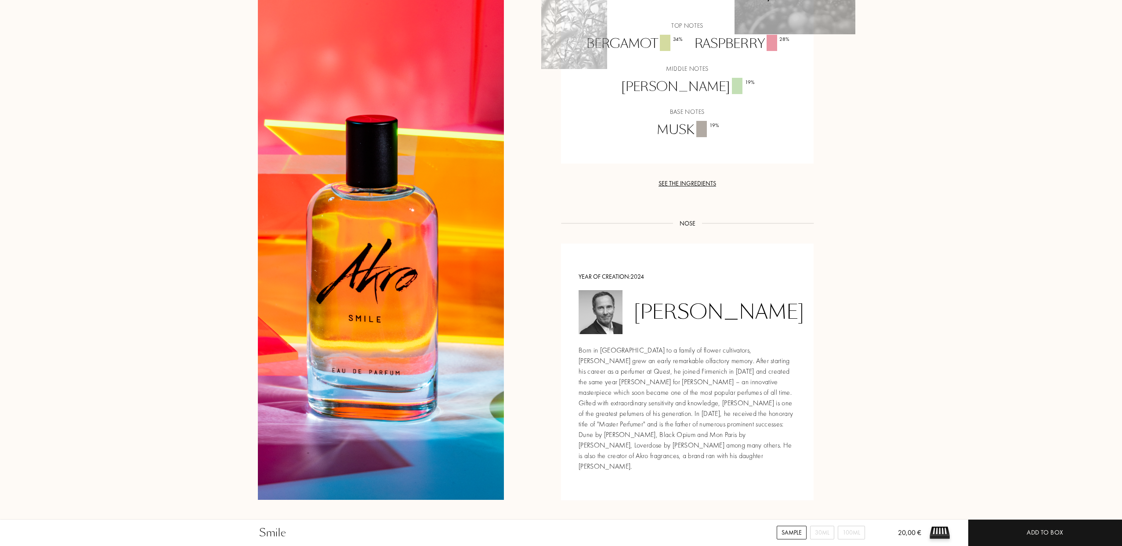
scroll to position [480, 0]
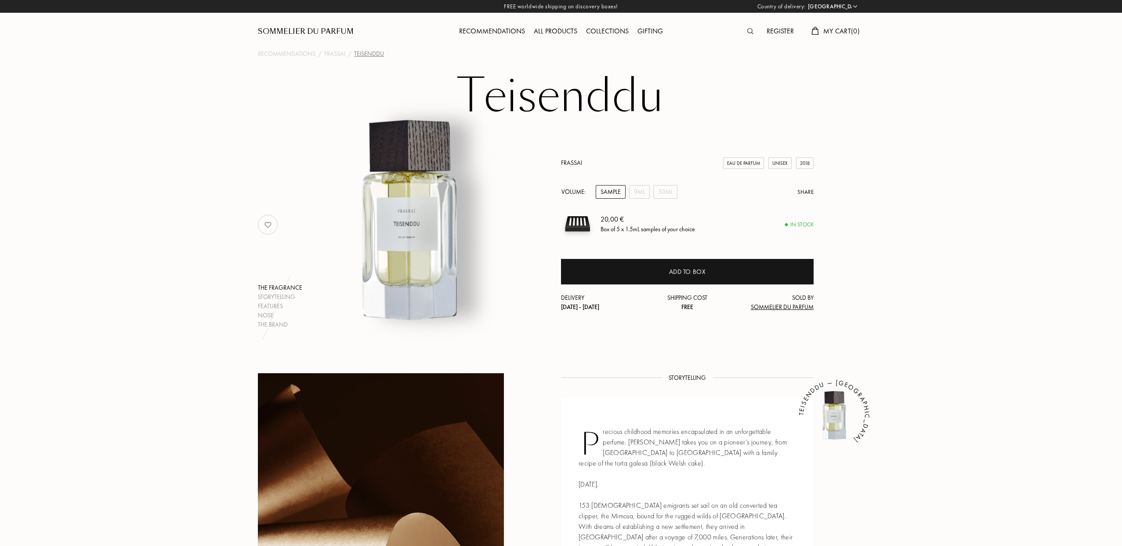
select select "ES"
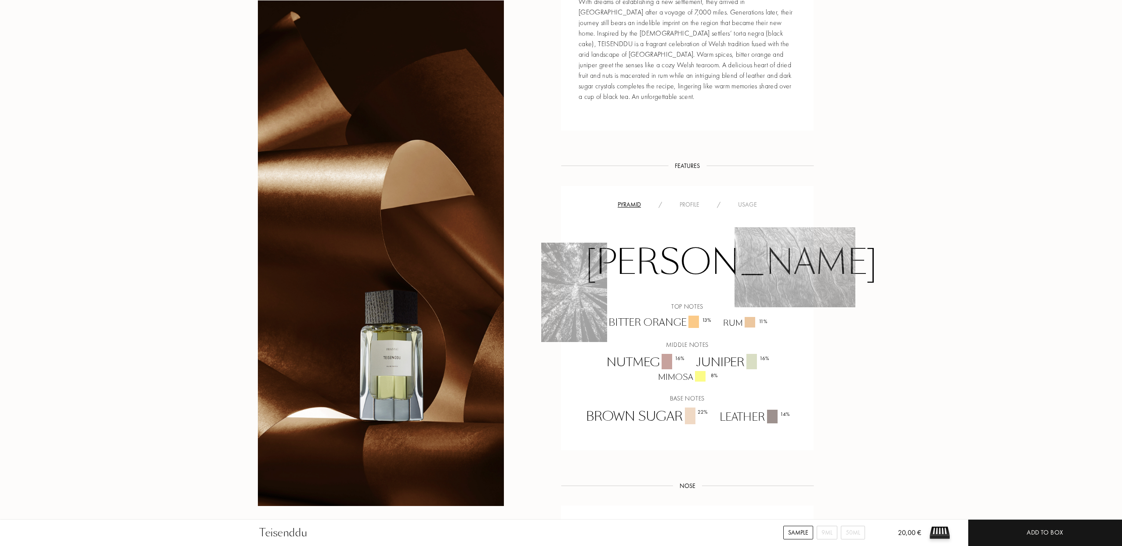
scroll to position [526, 0]
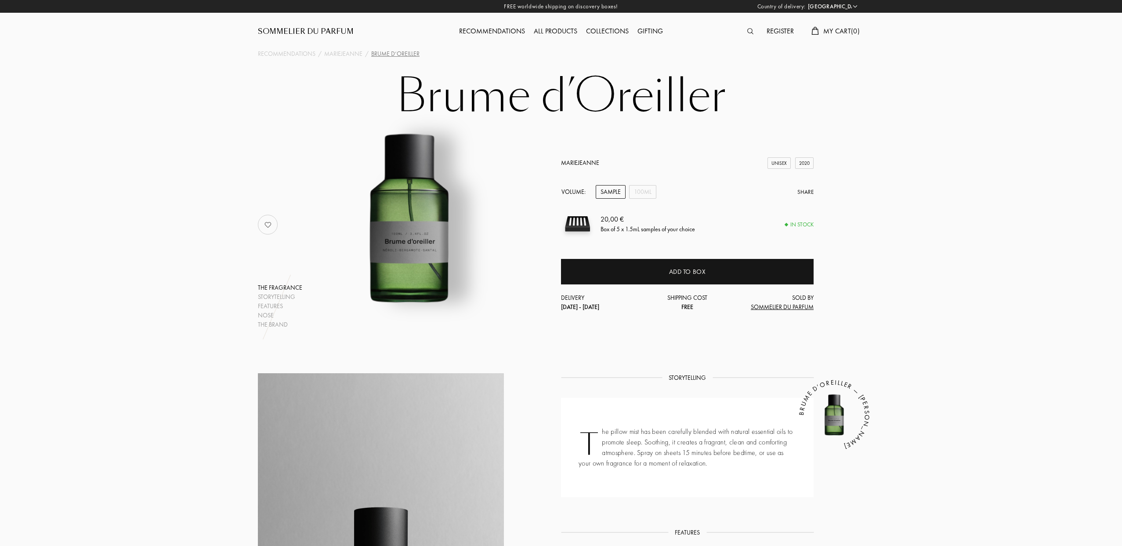
select select "ES"
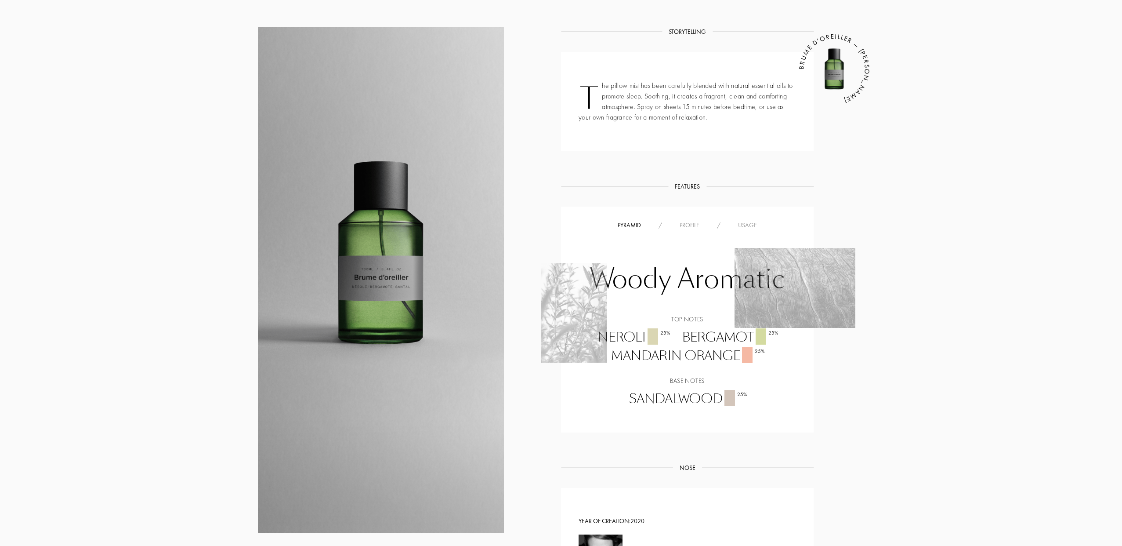
scroll to position [54, 0]
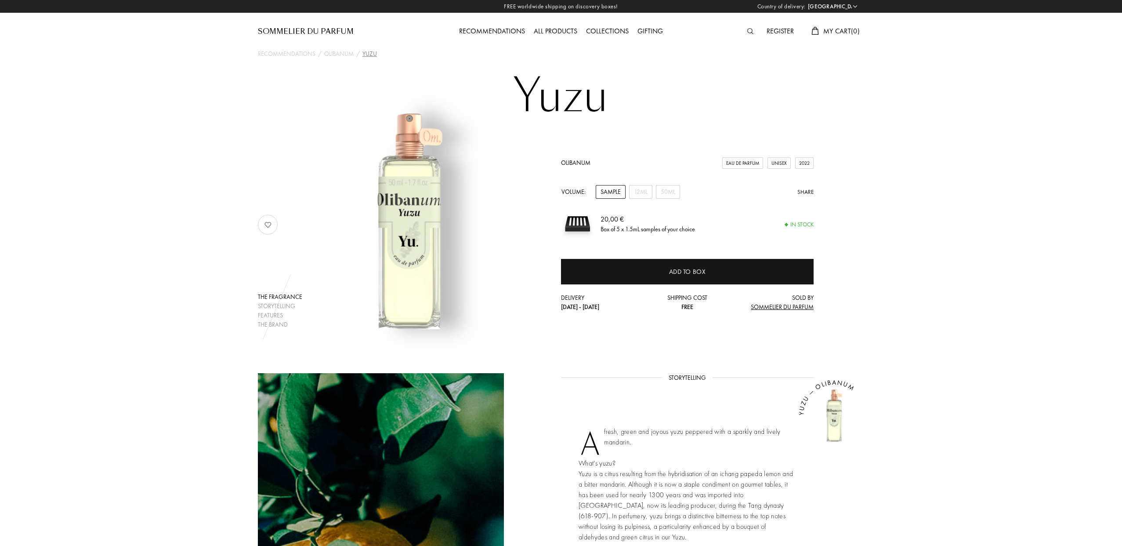
select select "ES"
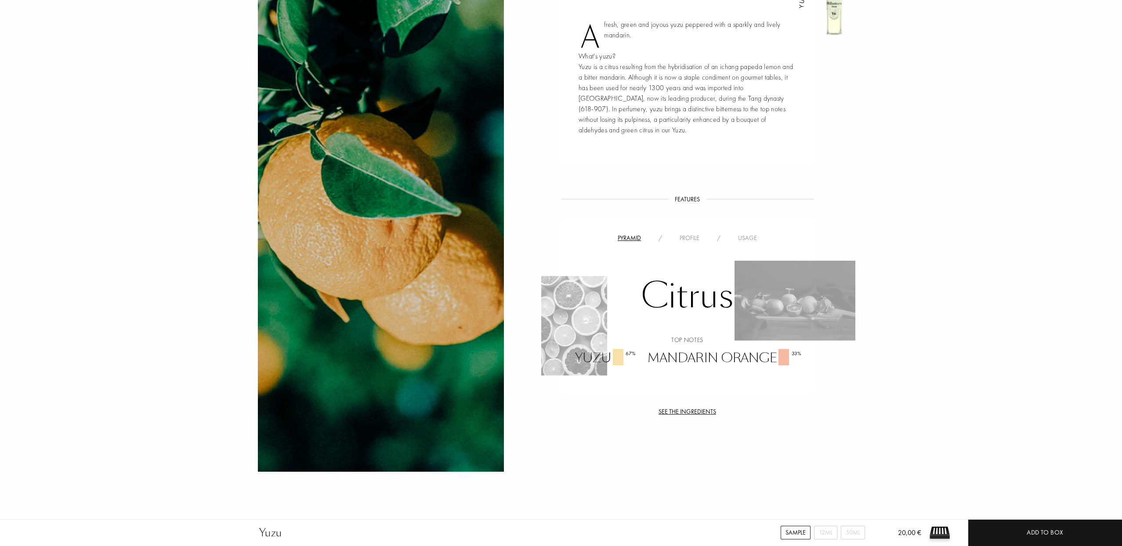
scroll to position [499, 0]
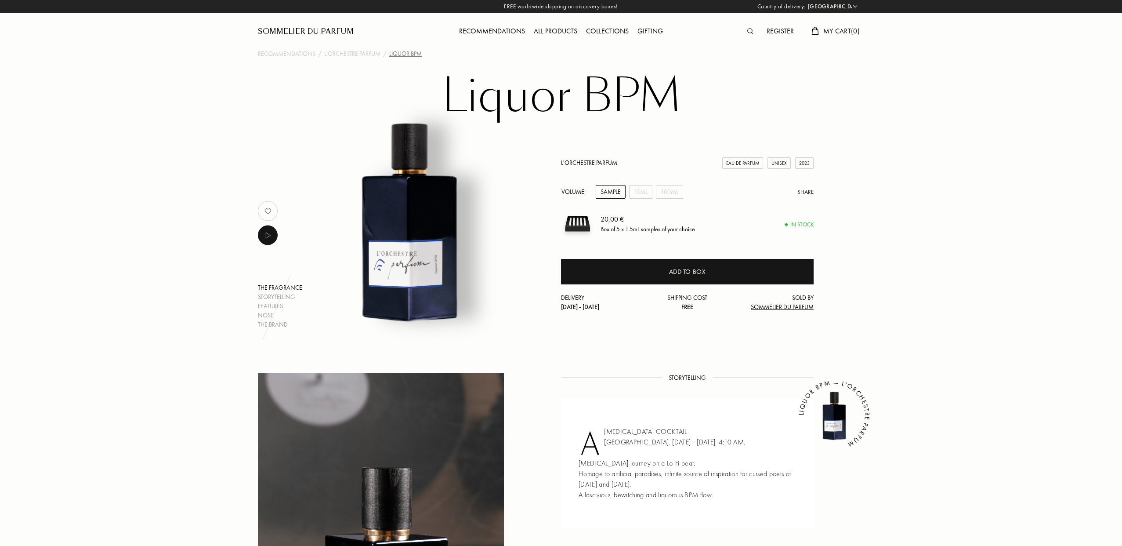
select select "ES"
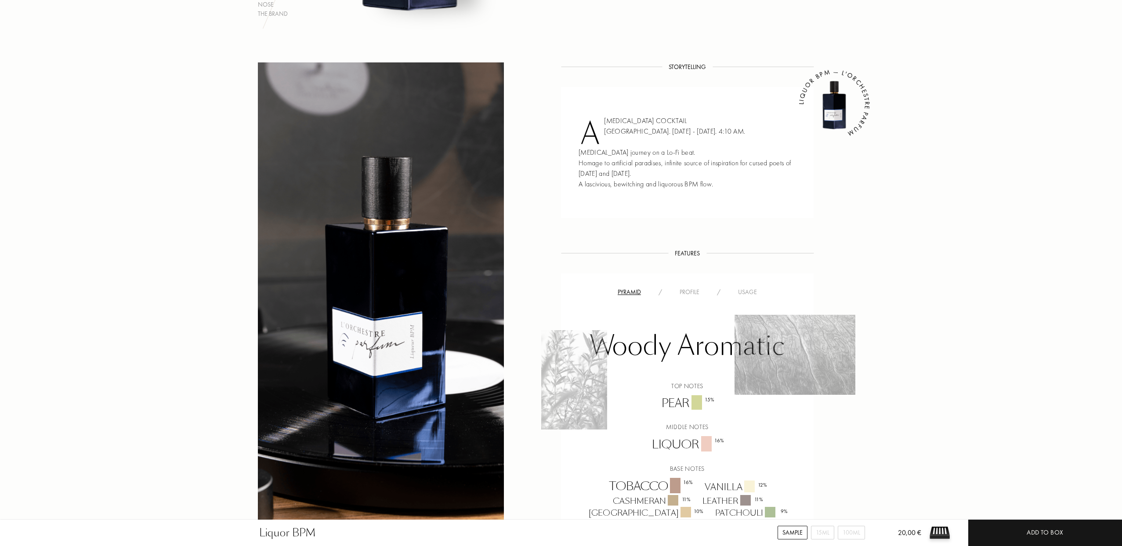
scroll to position [607, 0]
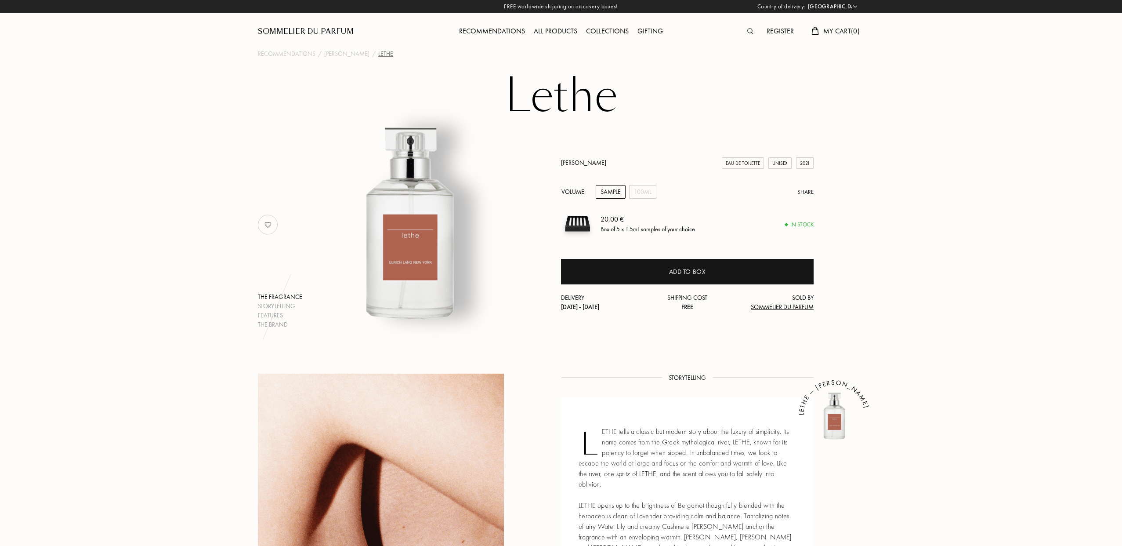
select select "ES"
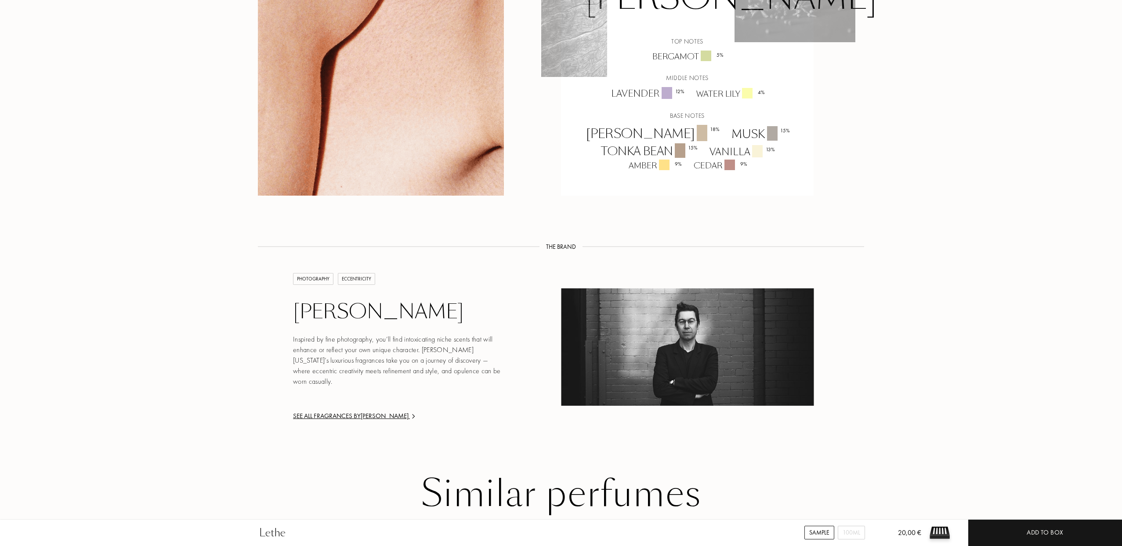
scroll to position [724, 0]
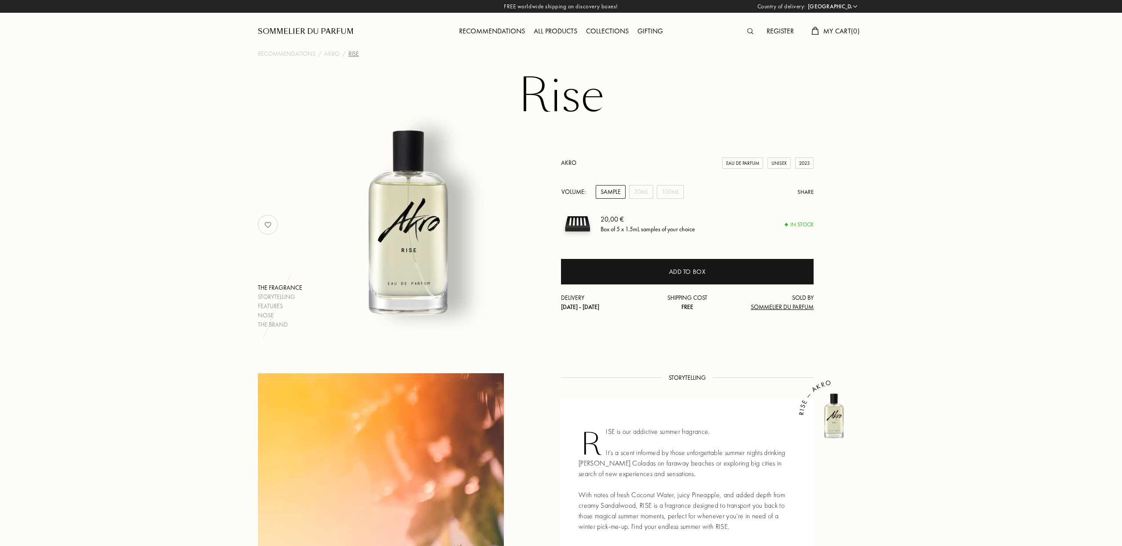
select select "ES"
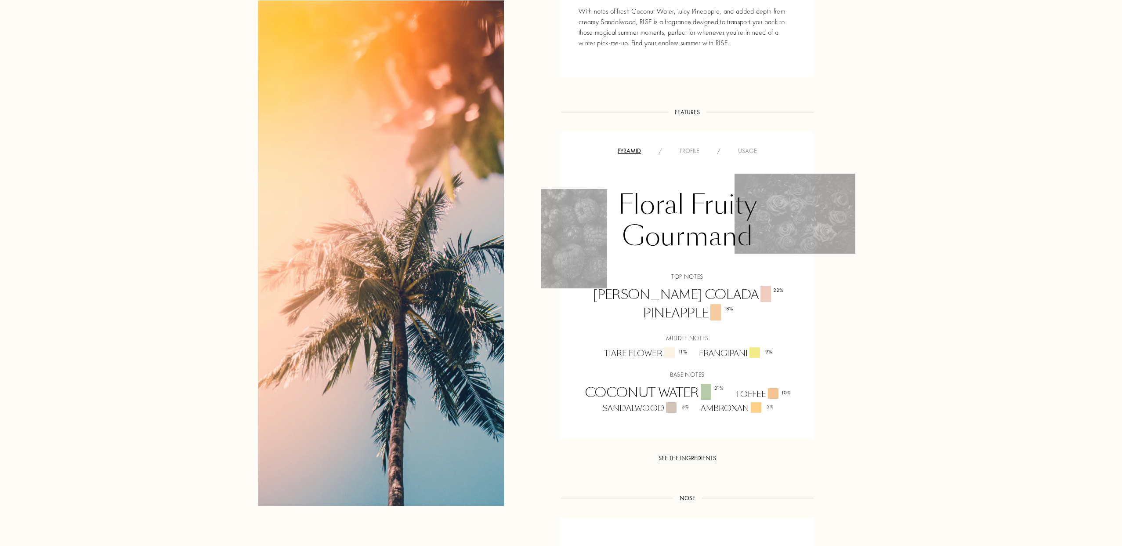
scroll to position [56, 0]
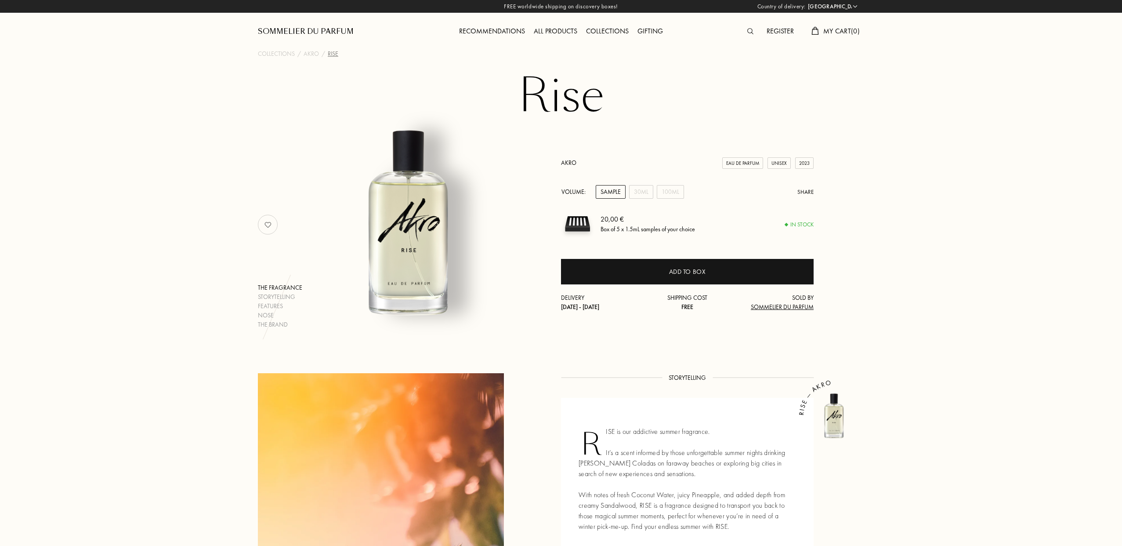
select select "ES"
click at [650, 193] on div "30mL" at bounding box center [641, 192] width 24 height 14
click at [672, 191] on div "100mL" at bounding box center [670, 192] width 27 height 14
click at [647, 192] on div "30mL" at bounding box center [641, 192] width 24 height 14
